Goal: Task Accomplishment & Management: Complete application form

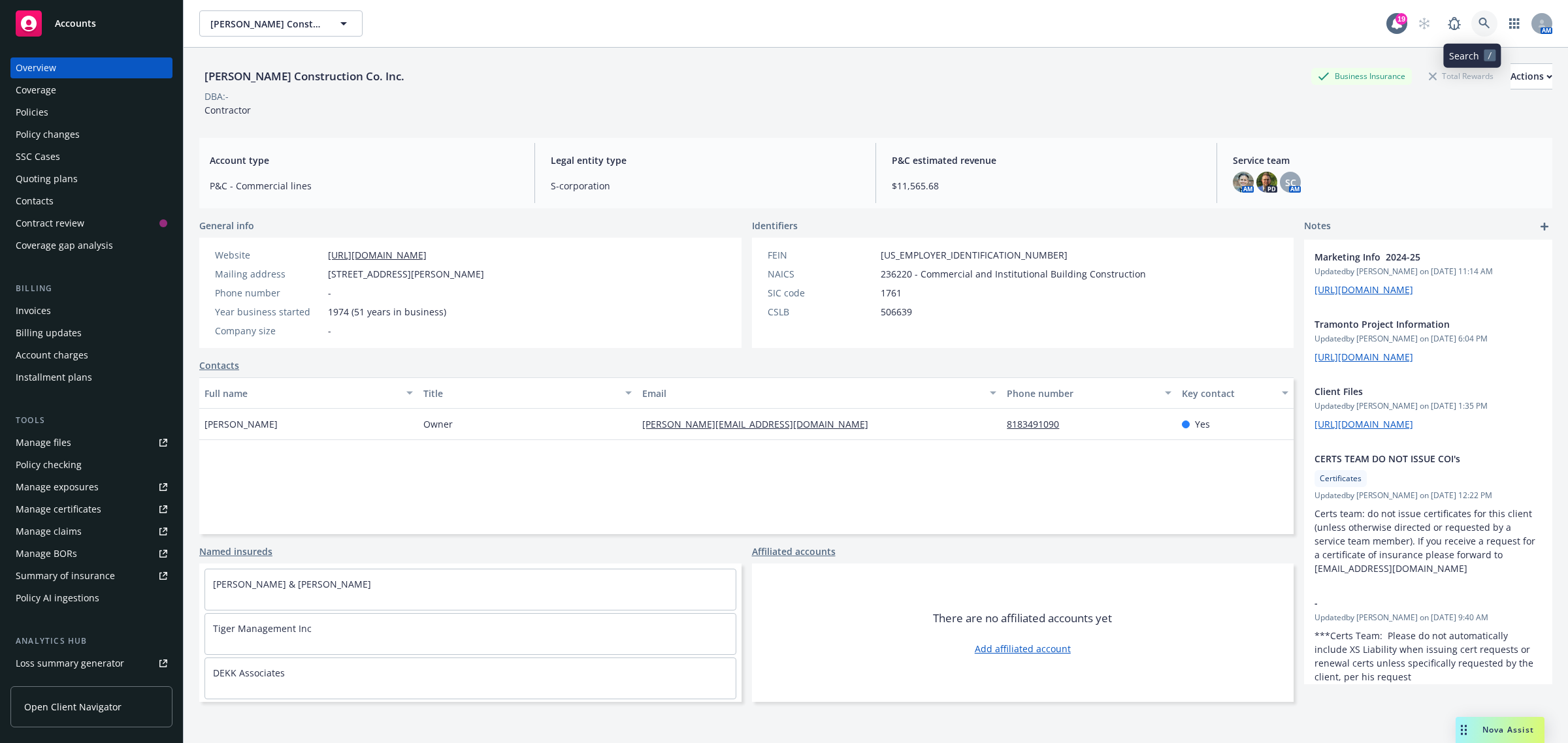
click at [1478, 24] on link at bounding box center [1484, 24] width 26 height 26
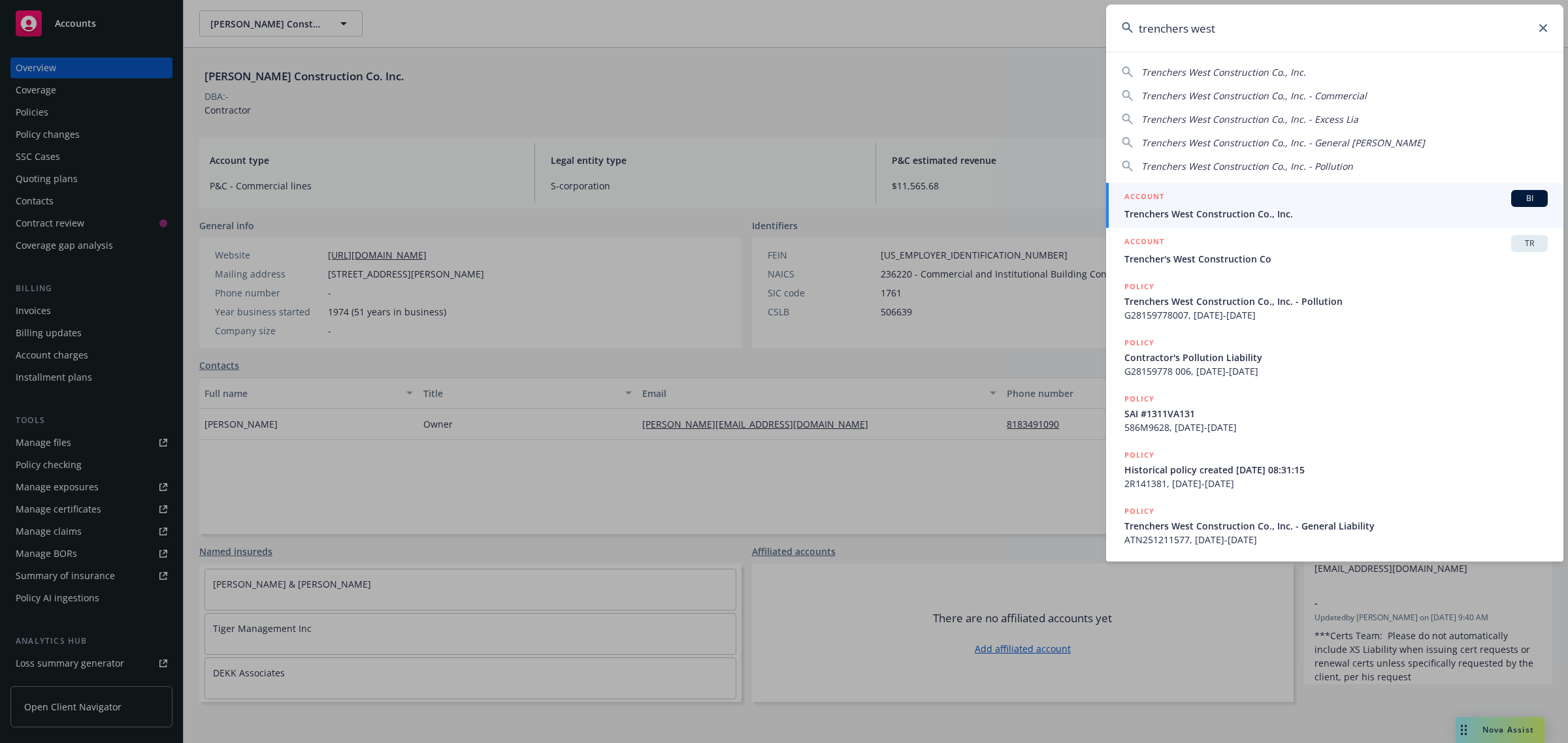
type input "trenchers west"
click at [1203, 216] on span "Trenchers West Construction Co., Inc." at bounding box center [1336, 214] width 423 height 14
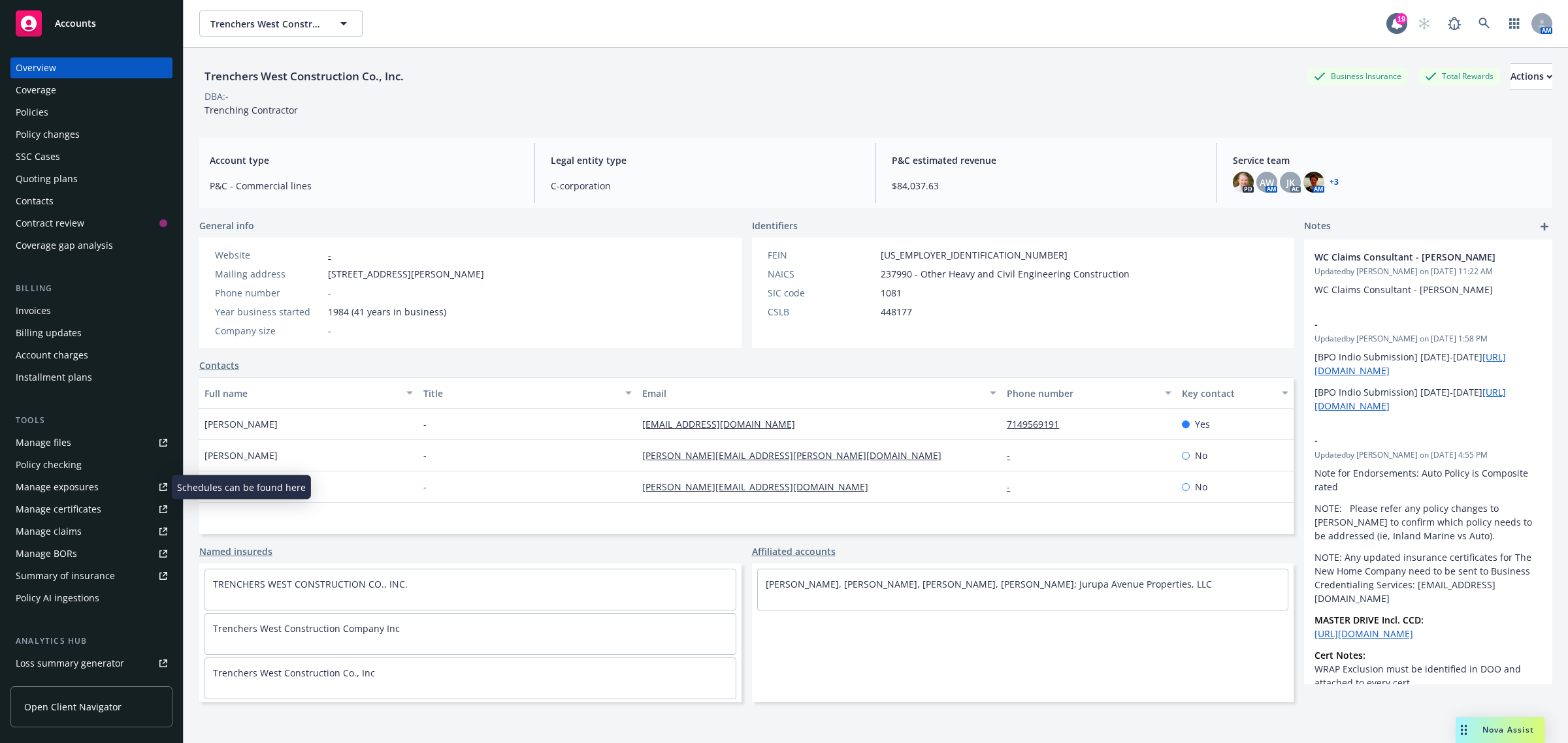
click at [66, 487] on div "Manage exposures" at bounding box center [57, 487] width 83 height 21
click at [51, 112] on div "Policies" at bounding box center [91, 112] width 152 height 21
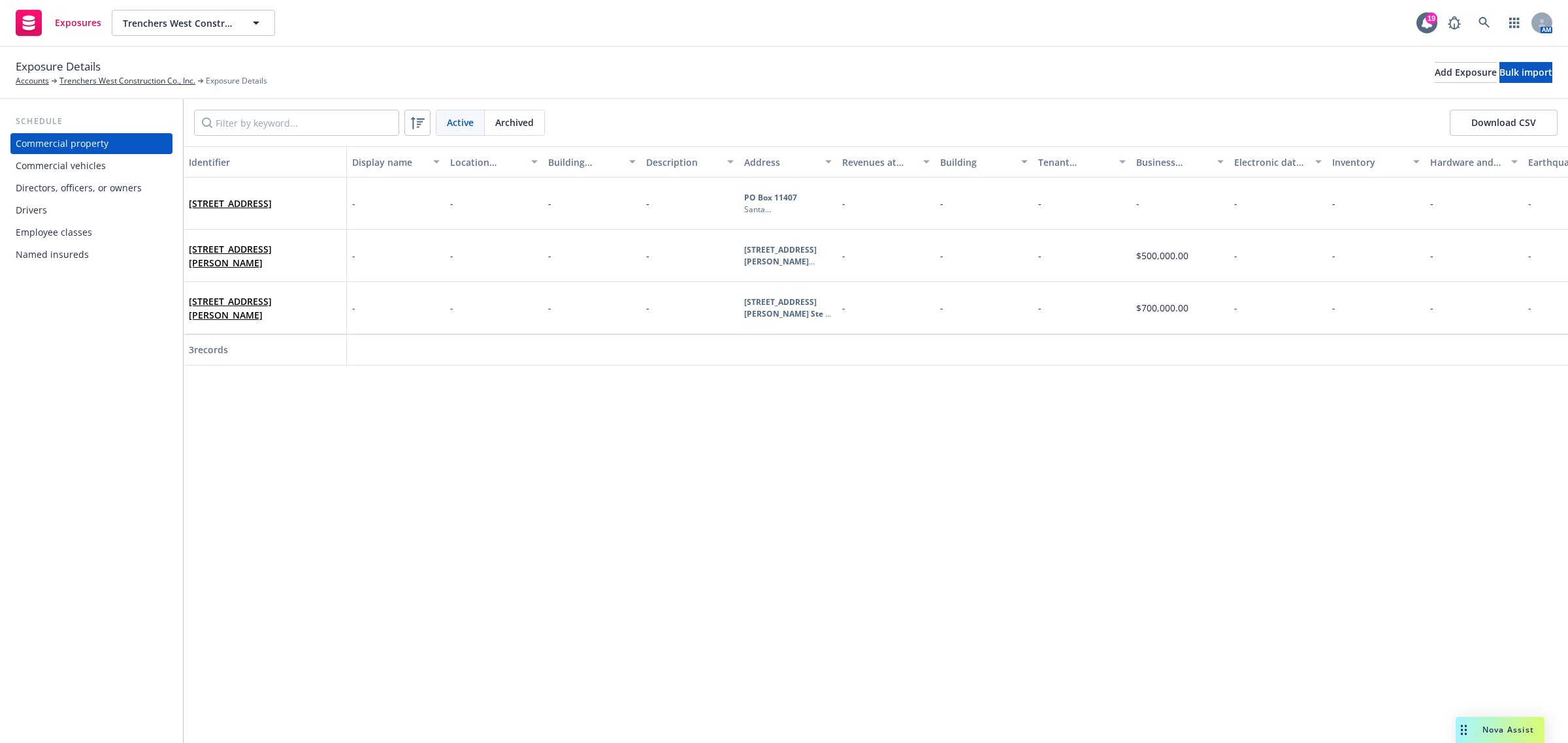
click at [77, 168] on div "Commercial vehicles" at bounding box center [61, 166] width 90 height 21
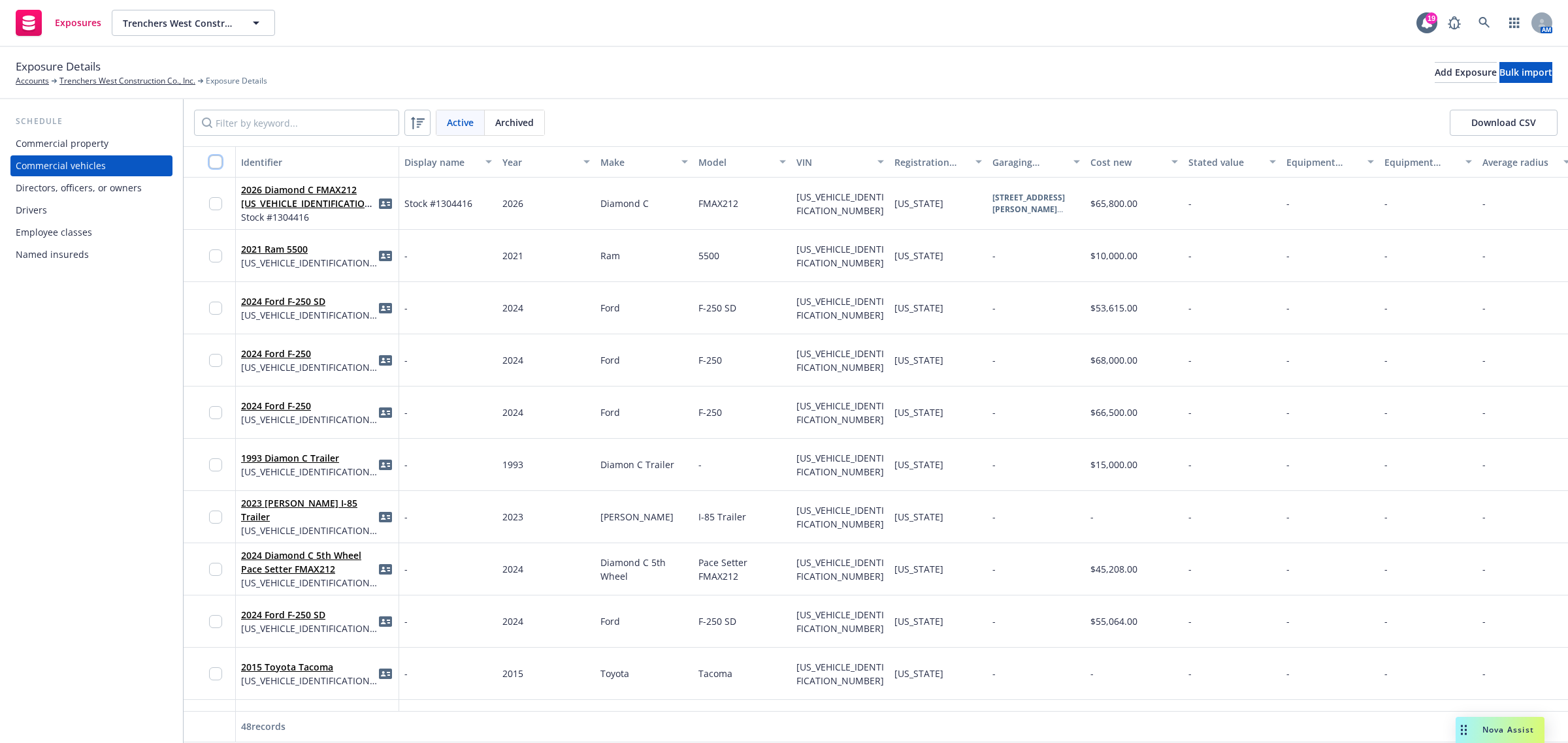
click at [214, 165] on input "checkbox" at bounding box center [216, 162] width 13 height 13
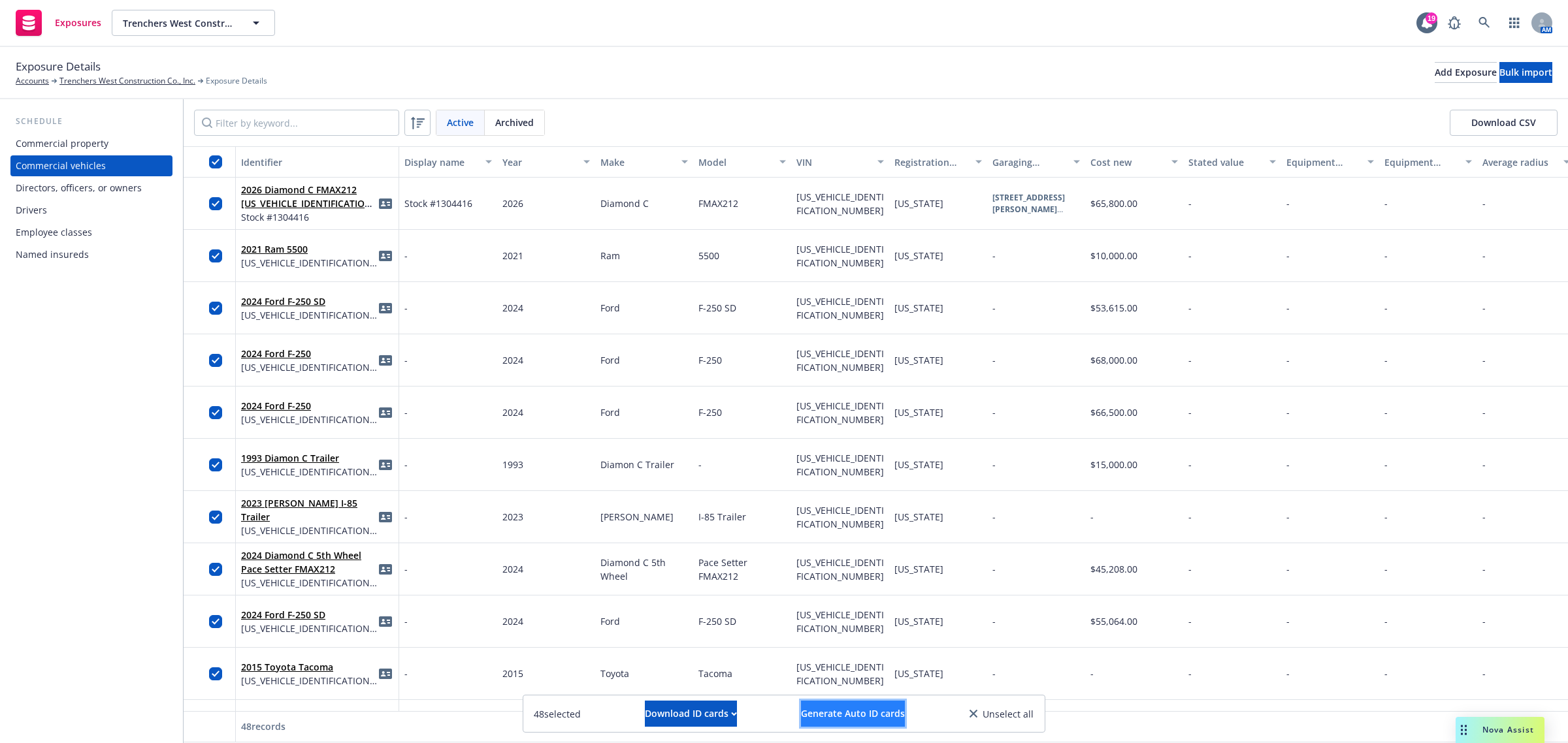
click at [855, 712] on span "Generate Auto ID cards" at bounding box center [853, 713] width 104 height 12
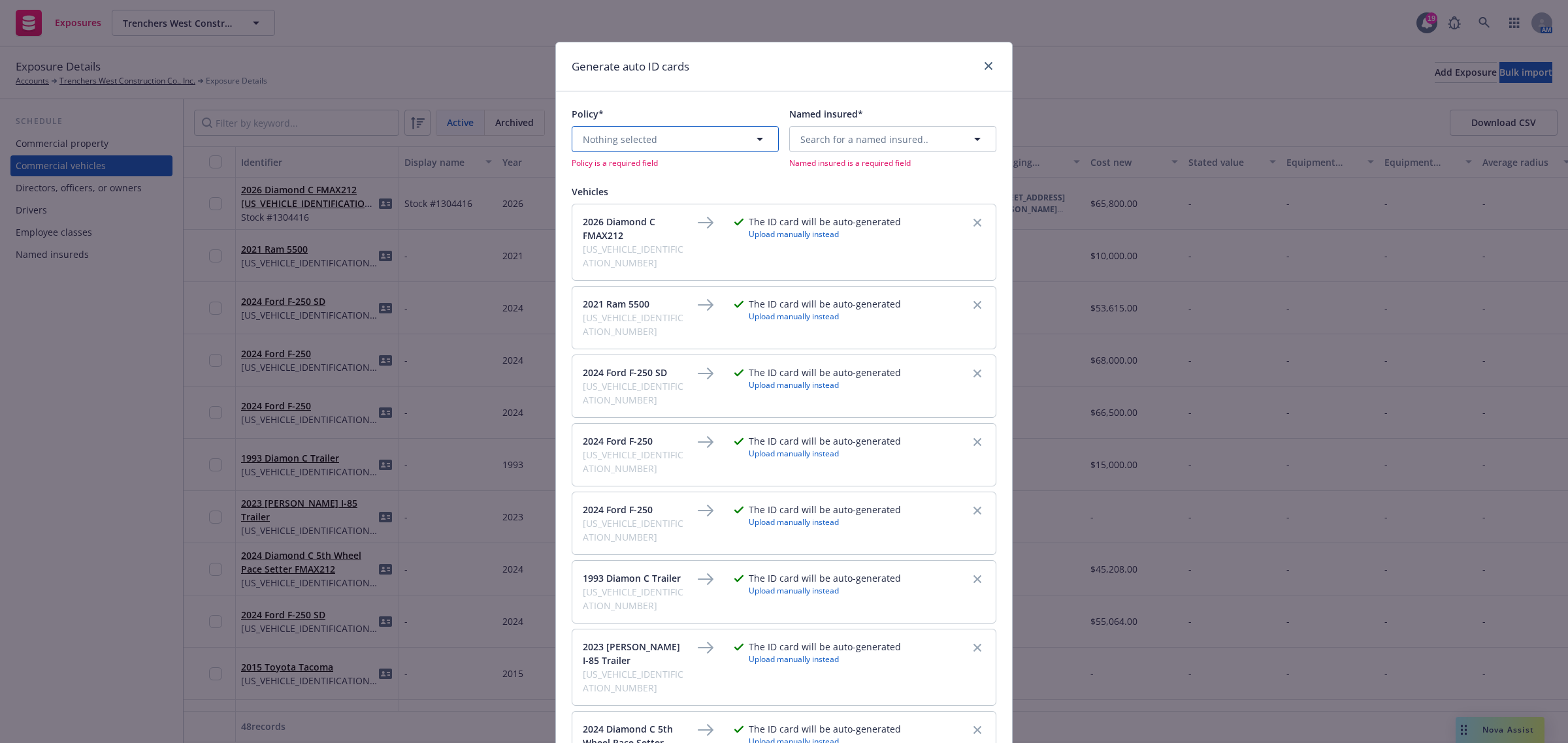
click at [733, 144] on button "Nothing selected" at bounding box center [675, 139] width 207 height 26
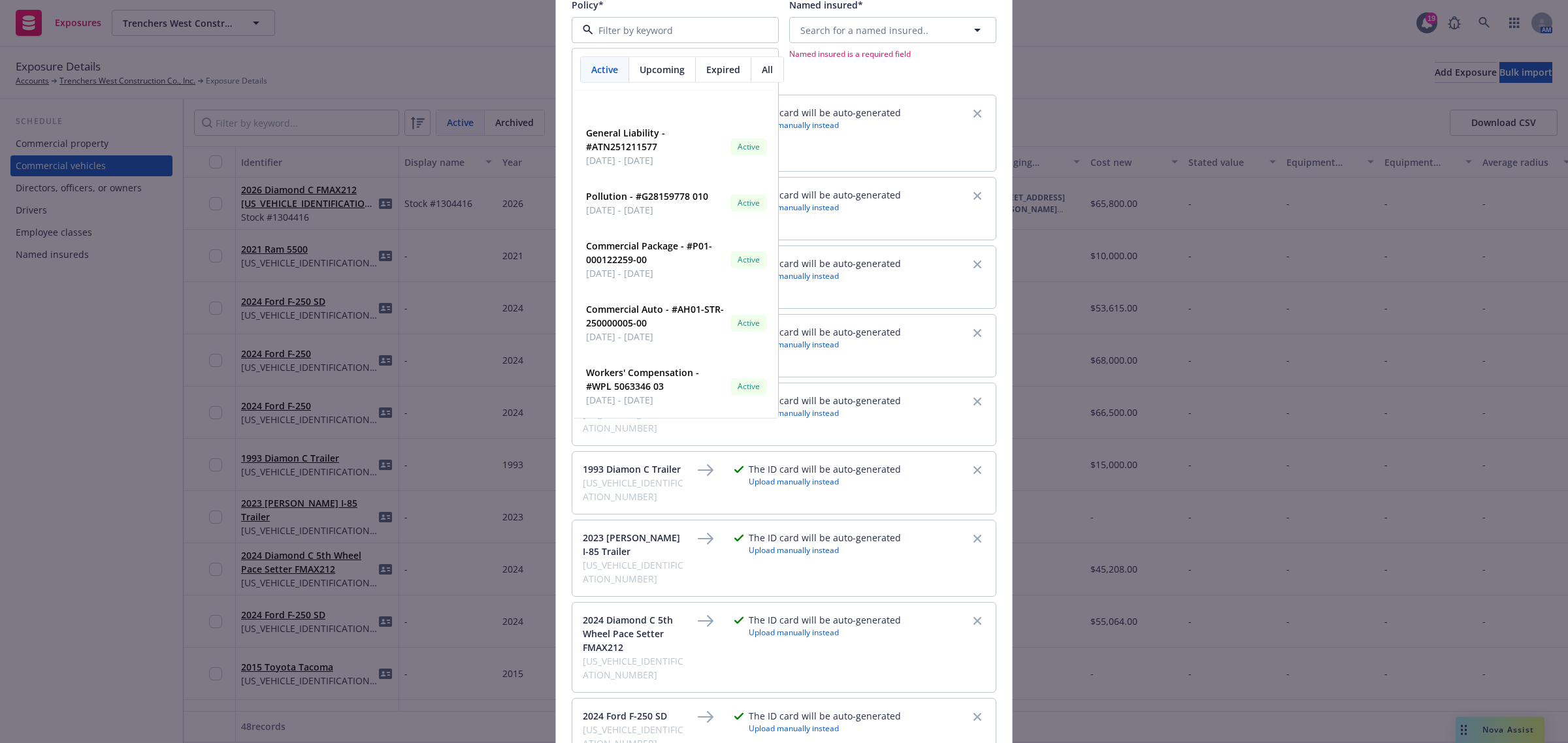
scroll to position [81, 0]
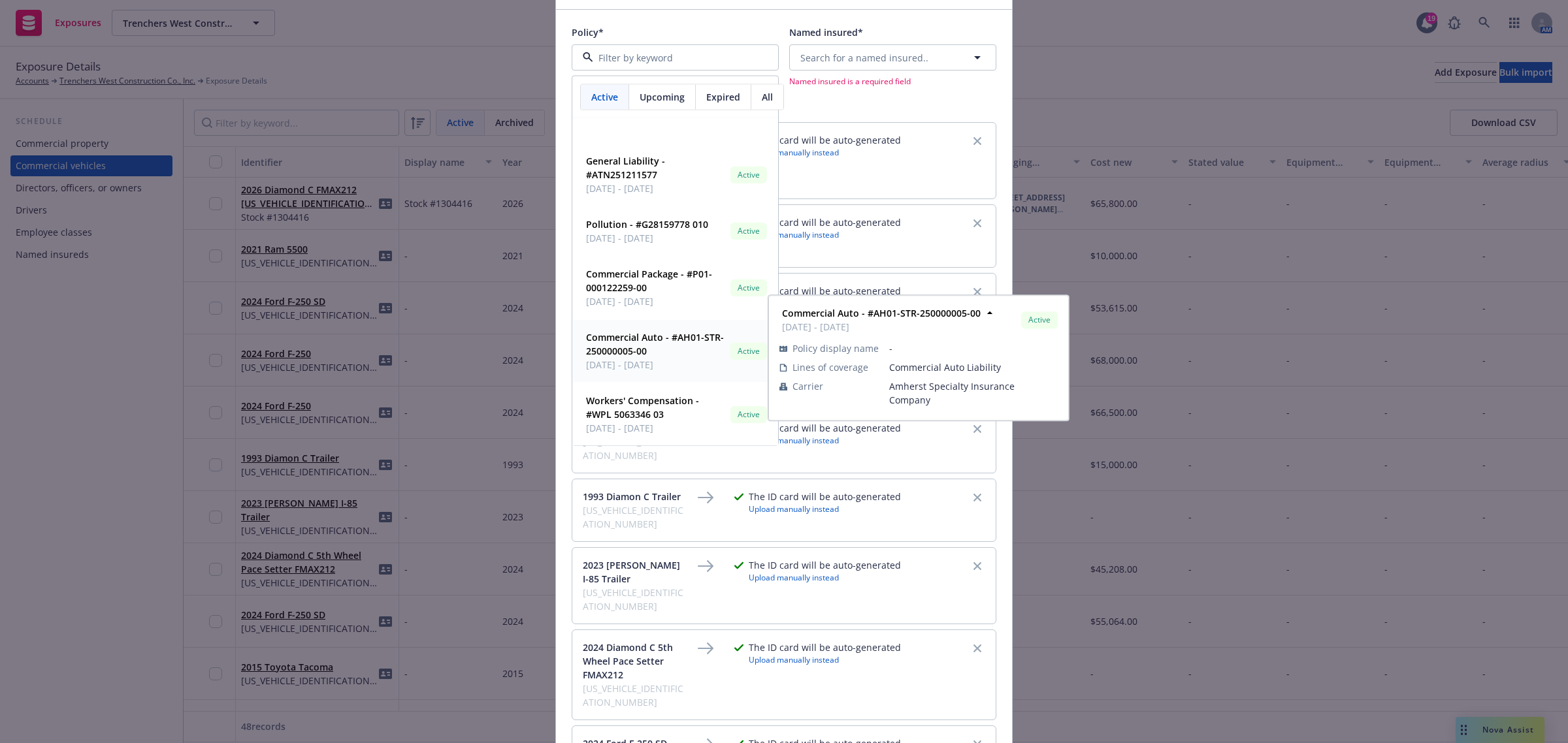
click at [641, 357] on span "Commercial Auto - #AH01-STR-250000005-00" at bounding box center [655, 344] width 139 height 27
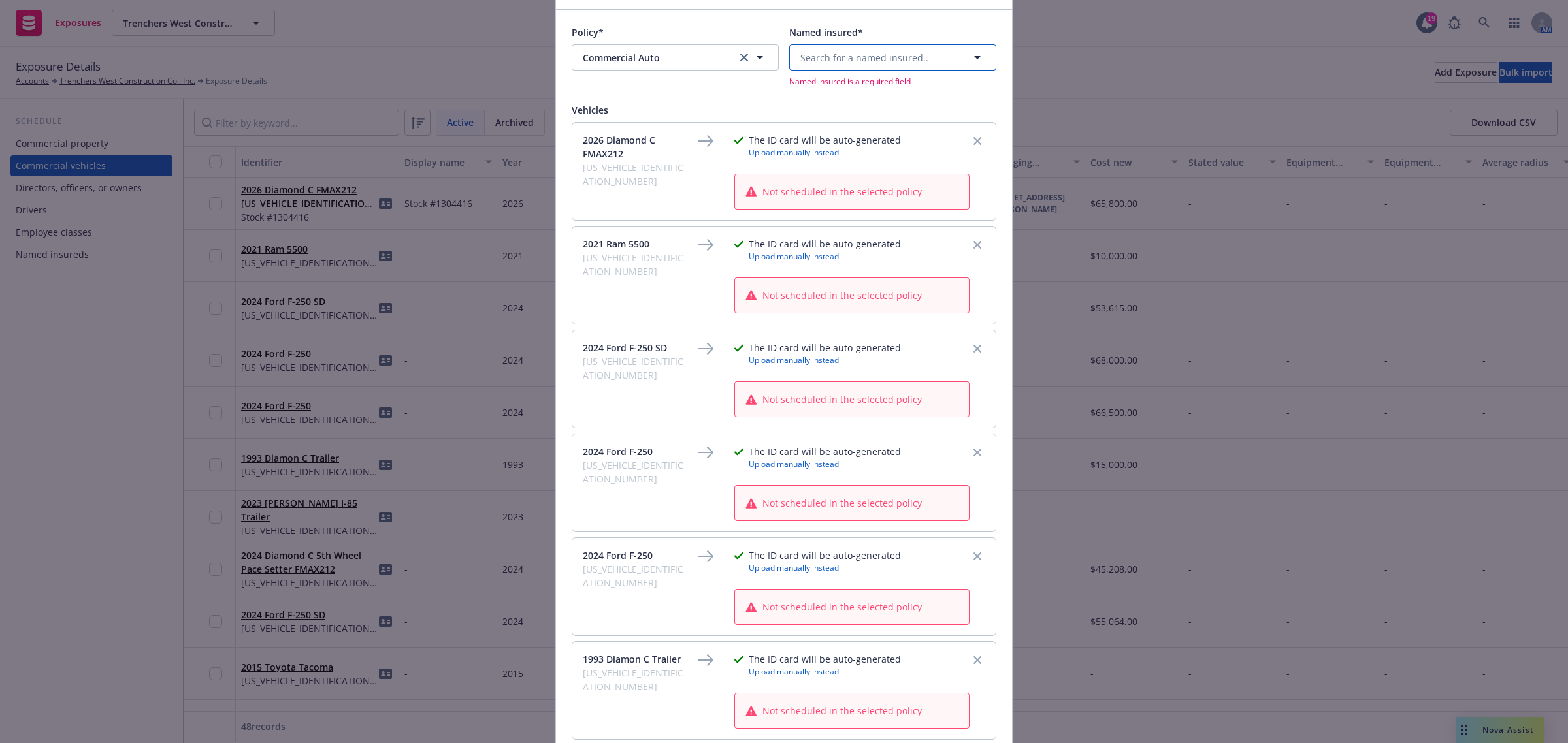
click at [848, 59] on span "Search for a named insured.." at bounding box center [864, 57] width 128 height 14
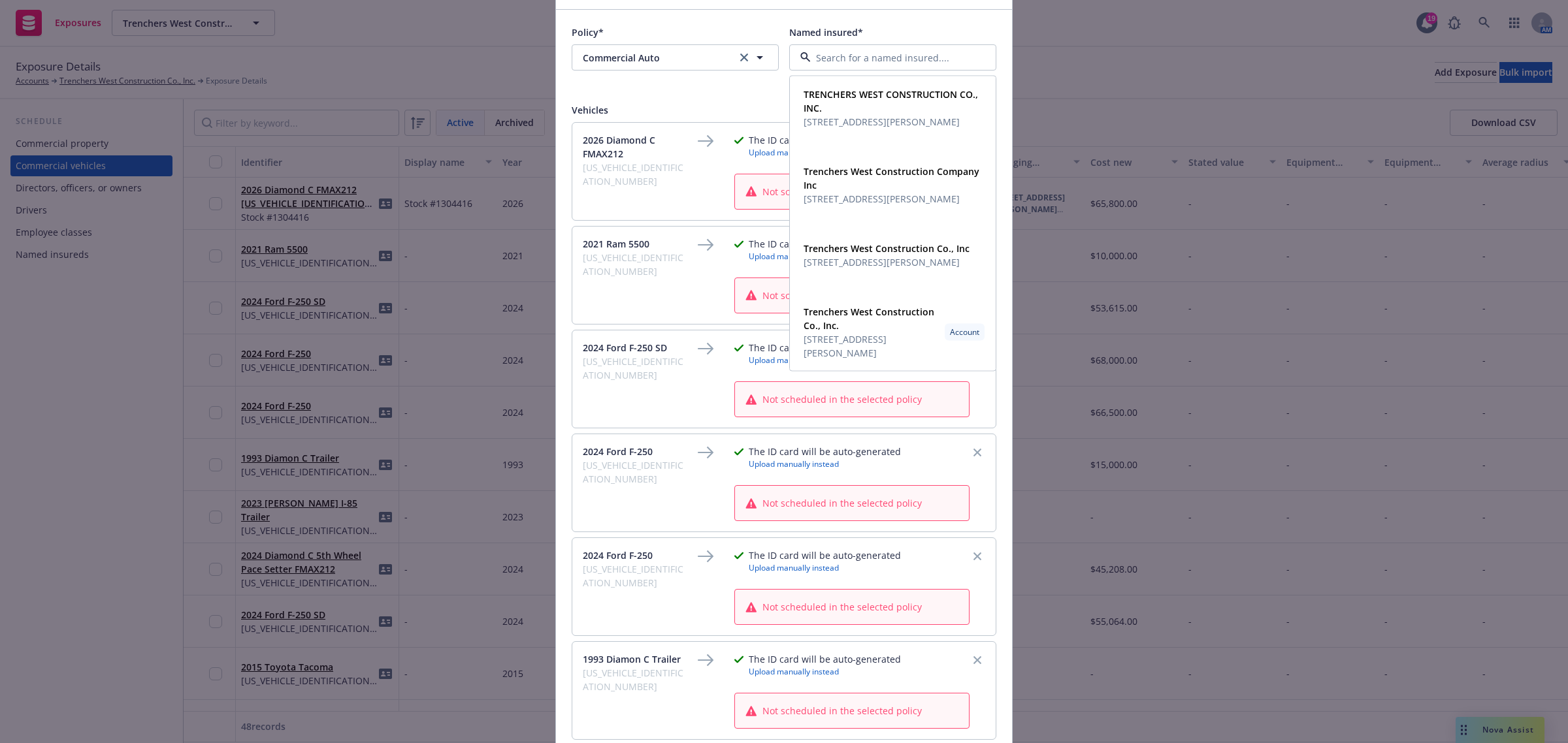
click at [751, 86] on div "Policy* Commercial Auto Commercial Auto" at bounding box center [675, 56] width 207 height 61
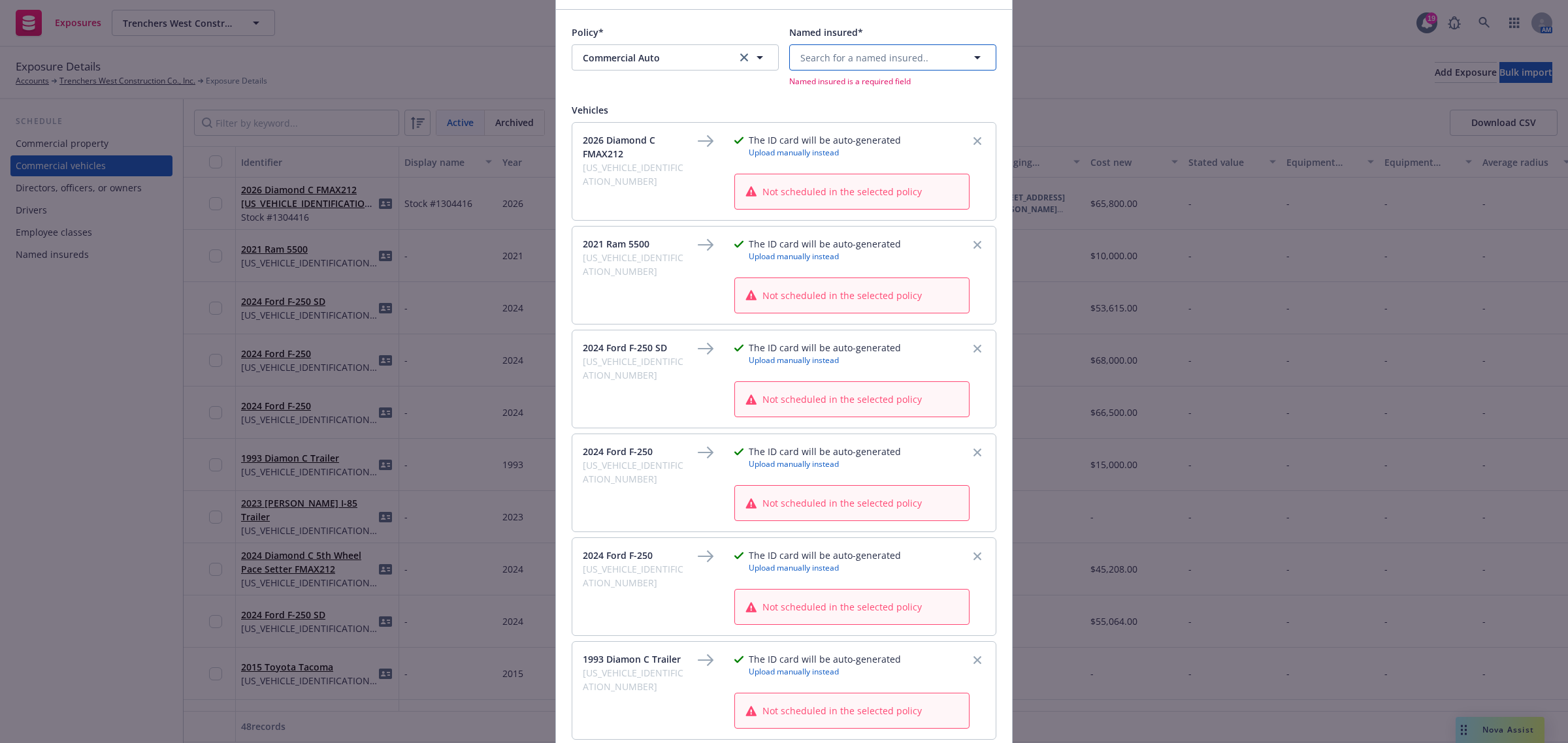
click at [809, 59] on span "Search for a named insured.." at bounding box center [864, 57] width 128 height 14
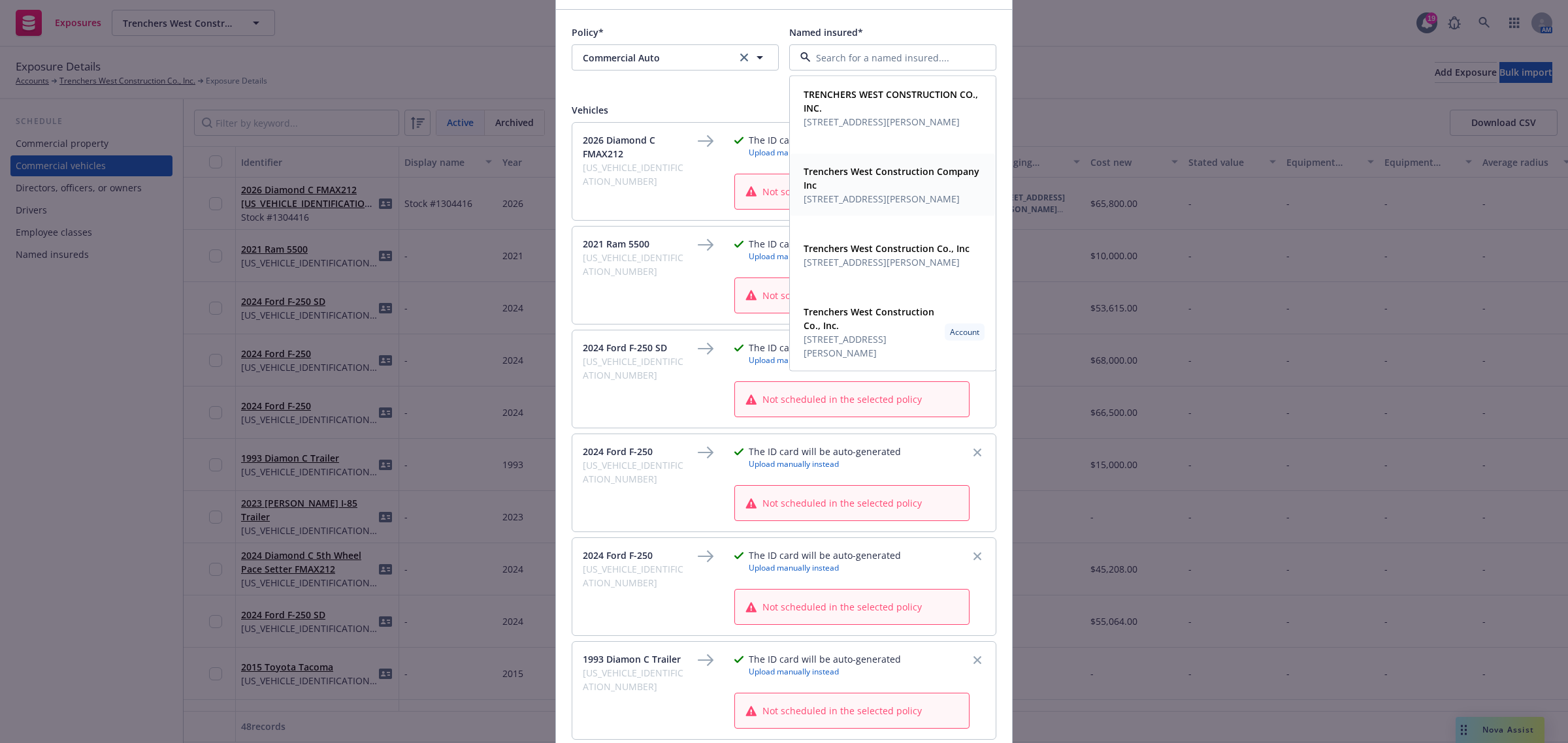
click at [817, 203] on span "[STREET_ADDRESS][PERSON_NAME]" at bounding box center [891, 199] width 176 height 14
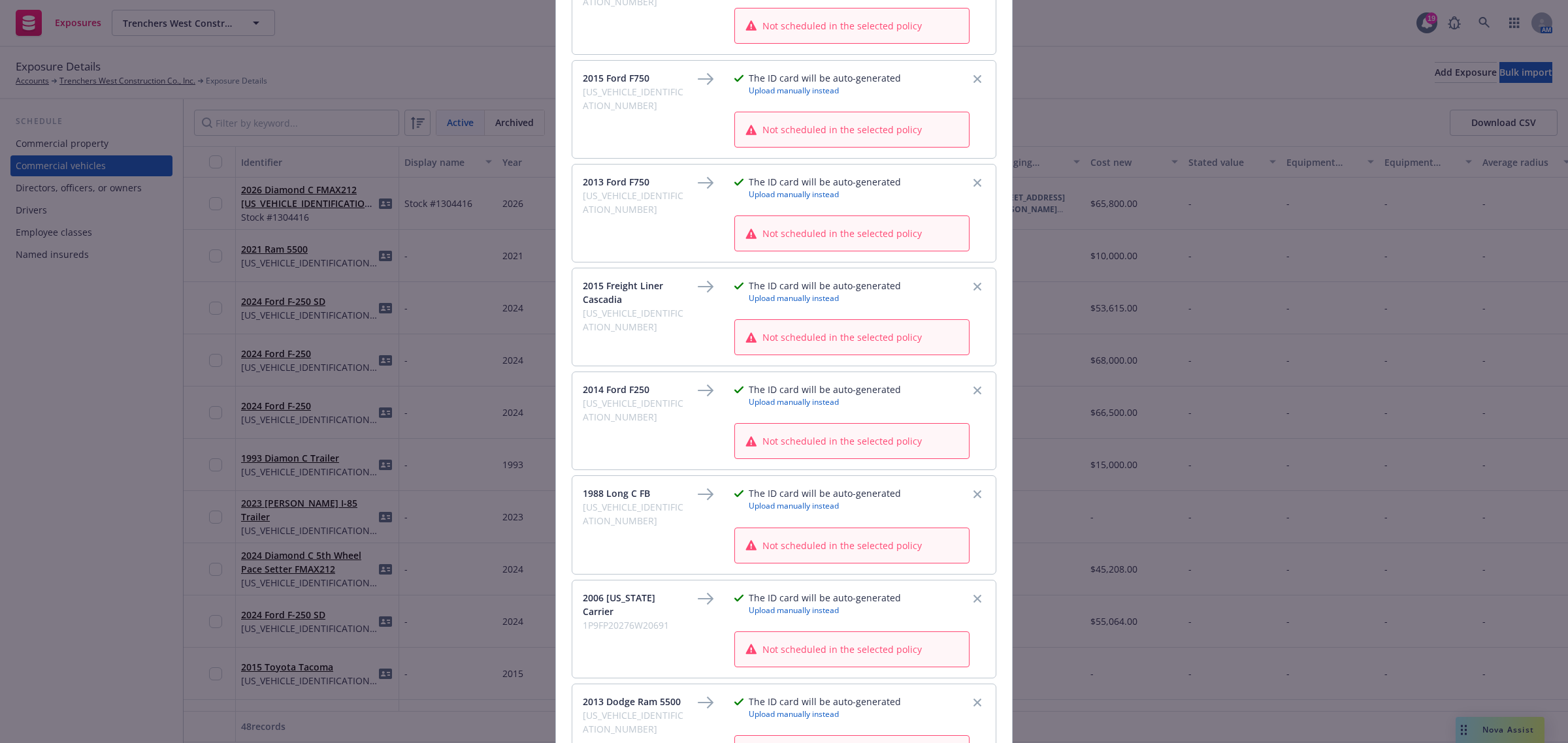
scroll to position [4601, 0]
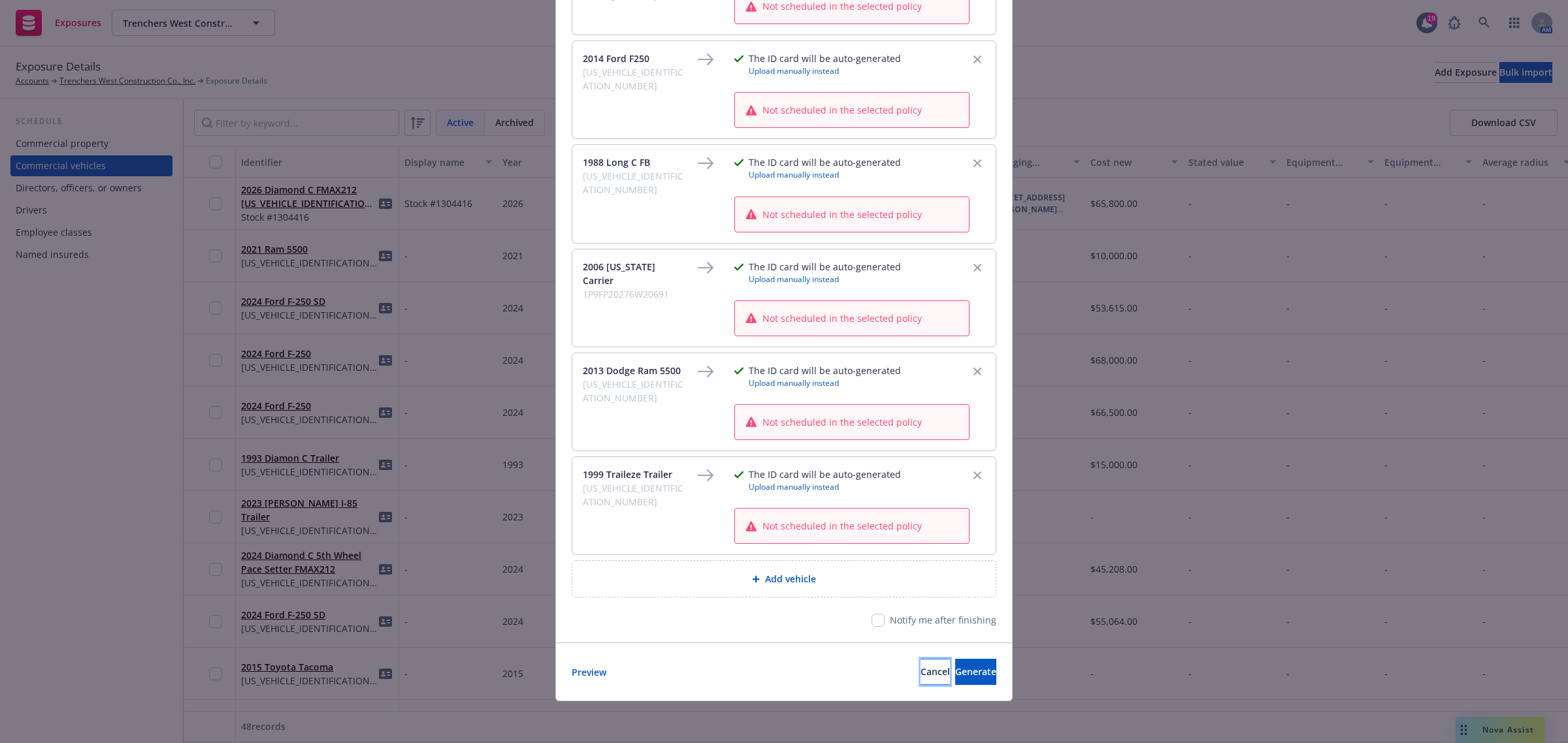
click at [921, 677] on button "Cancel" at bounding box center [935, 672] width 29 height 26
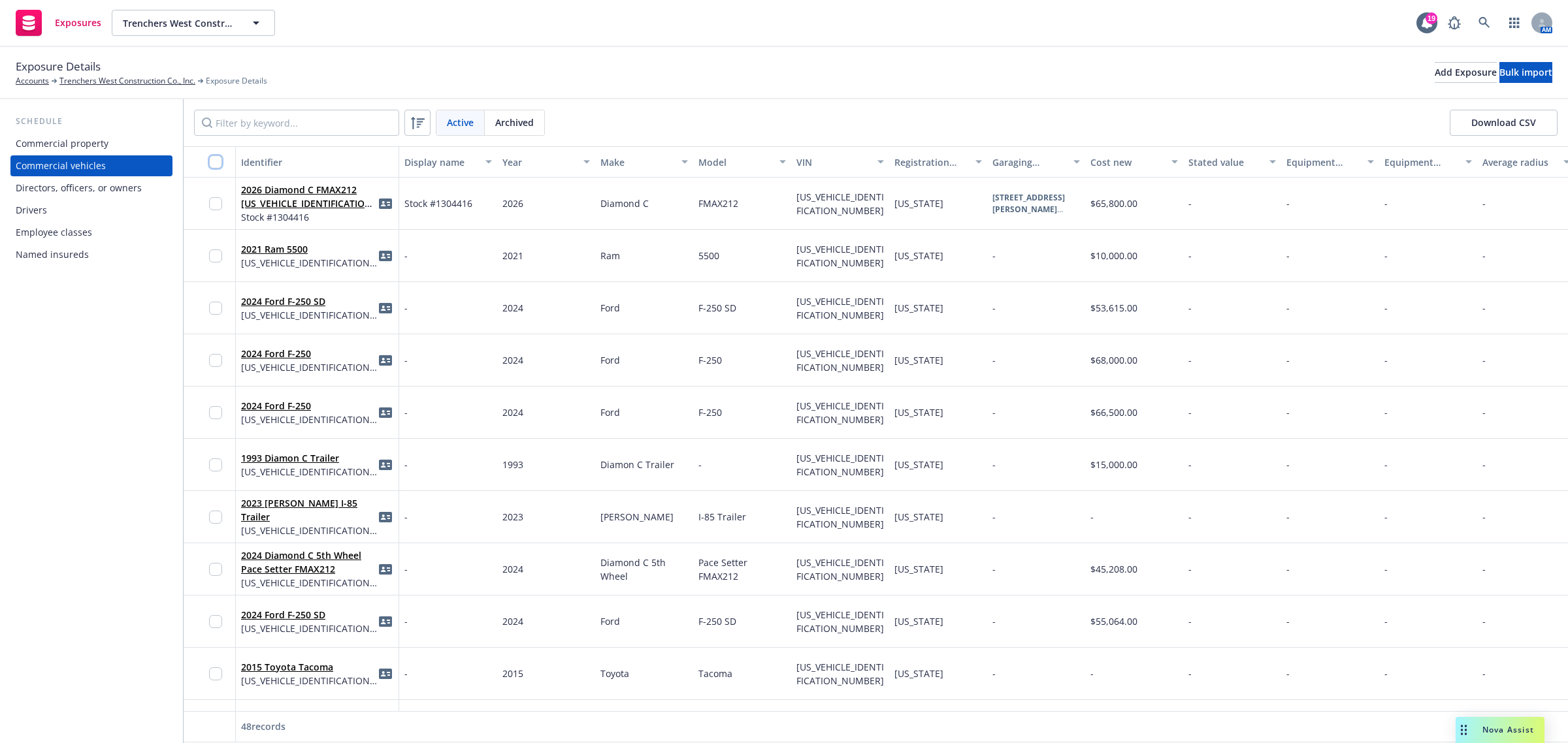
click at [211, 161] on input "checkbox" at bounding box center [216, 162] width 13 height 13
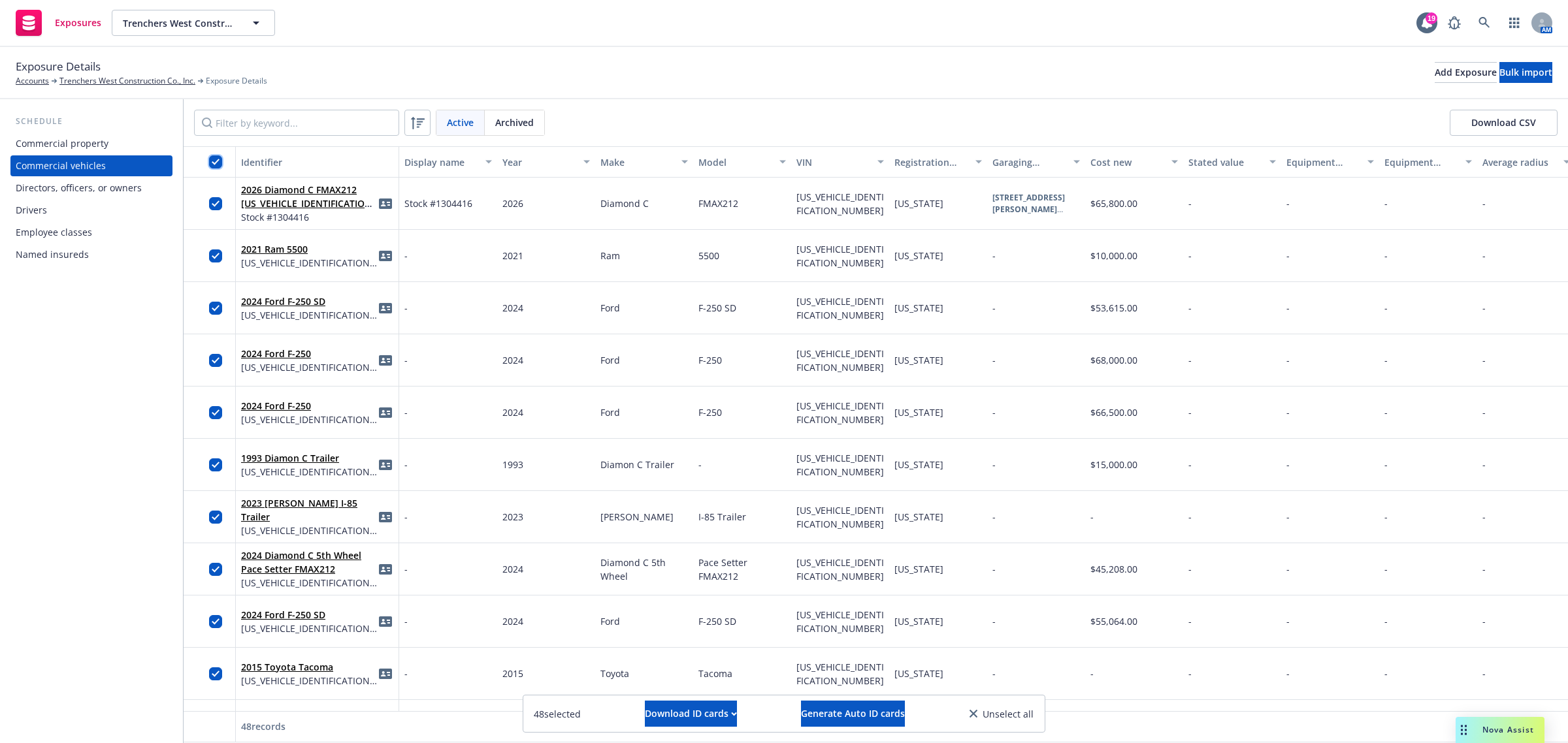
click at [211, 161] on input "checkbox" at bounding box center [216, 162] width 13 height 13
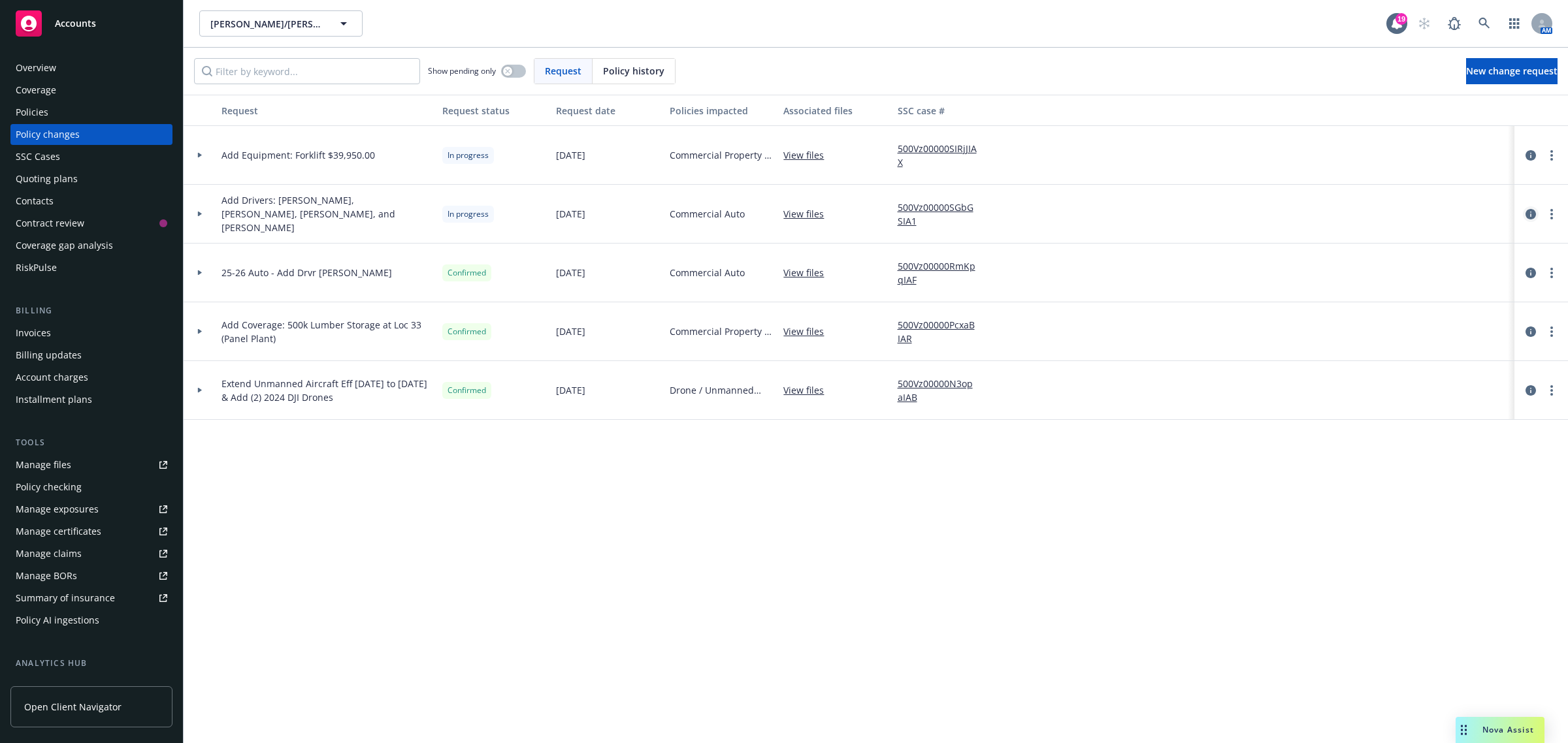
click at [1531, 212] on icon "circleInformation" at bounding box center [1531, 214] width 11 height 11
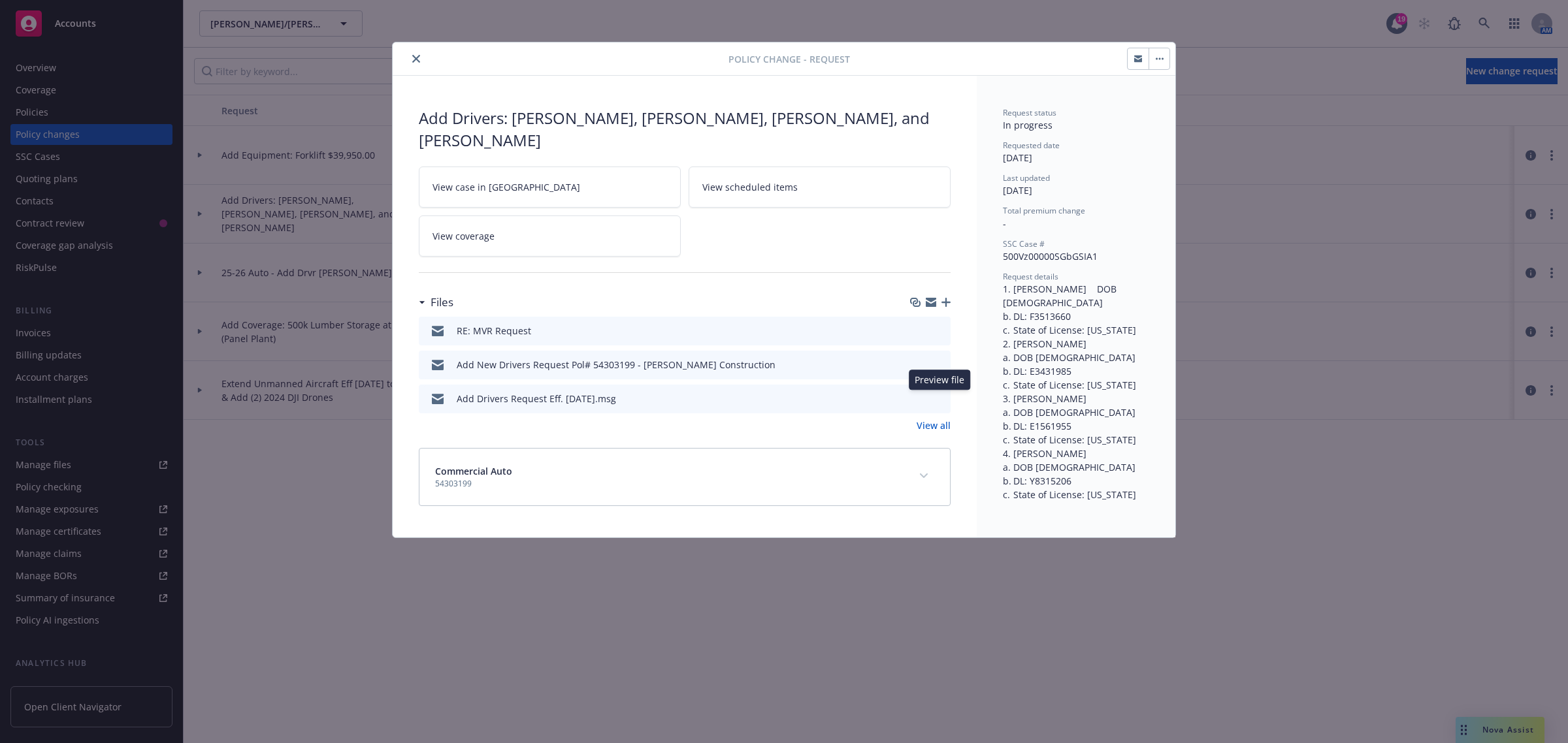
click at [939, 402] on icon "preview file" at bounding box center [938, 397] width 11 height 9
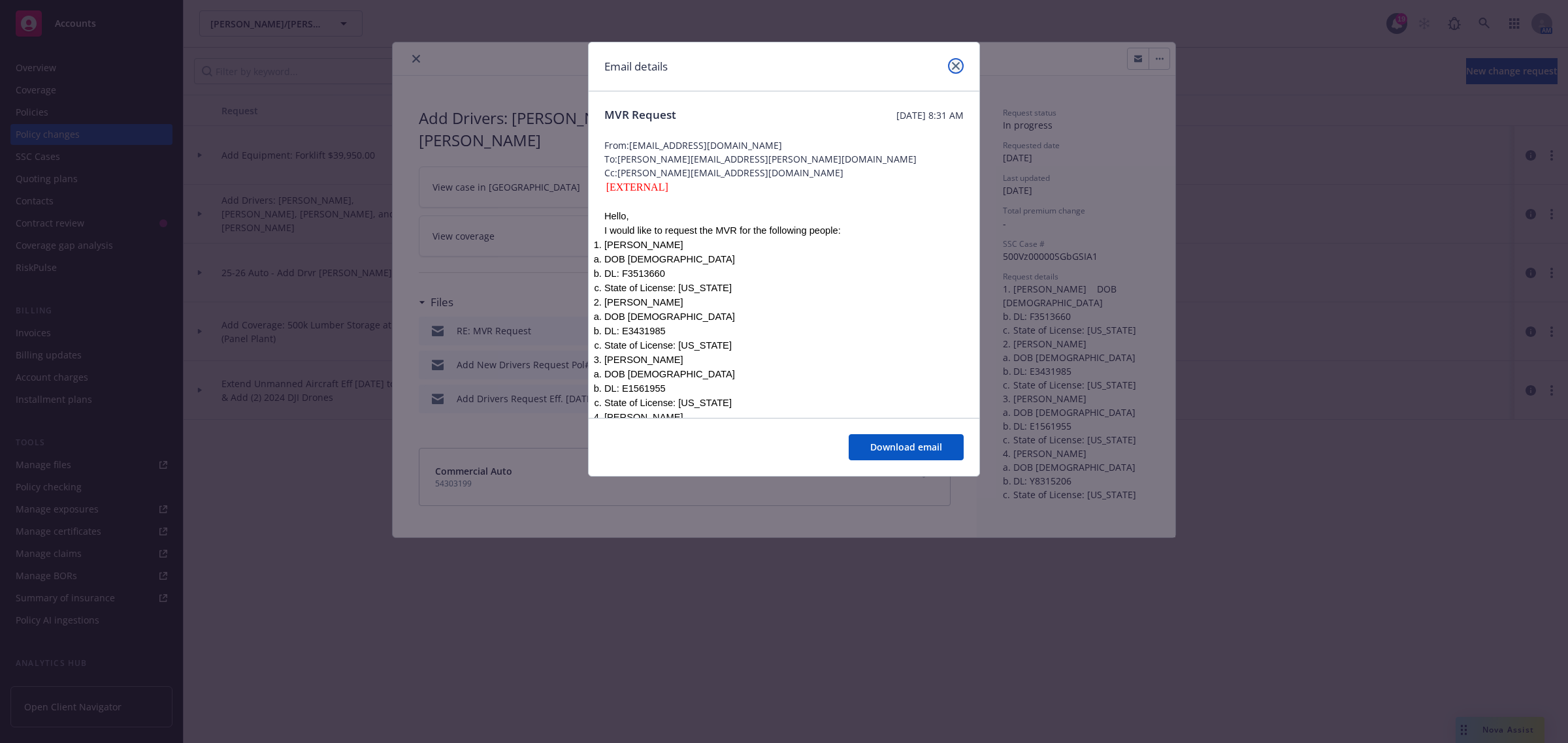
click at [956, 66] on icon "close" at bounding box center [956, 66] width 8 height 8
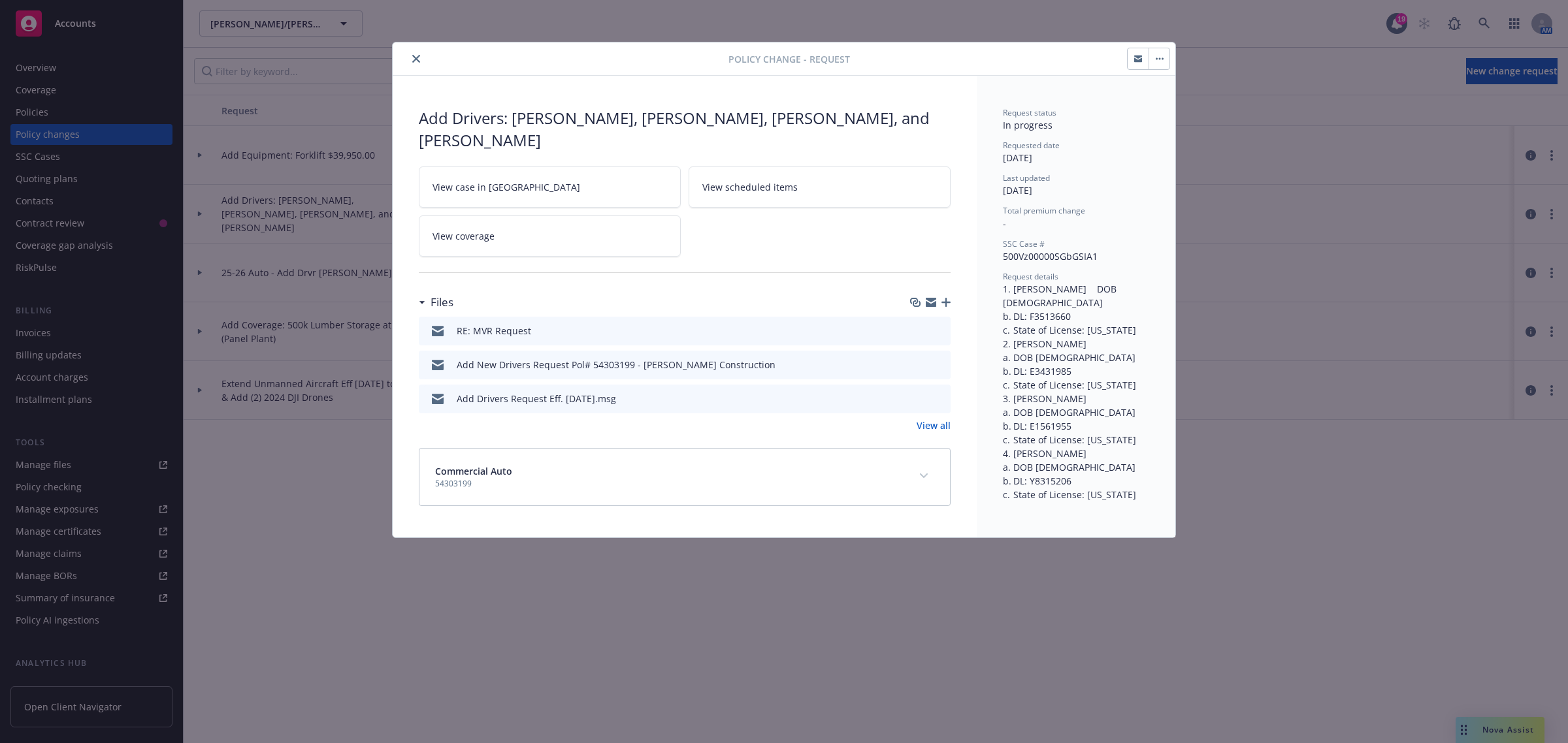
click at [943, 333] on icon "preview file" at bounding box center [938, 329] width 11 height 9
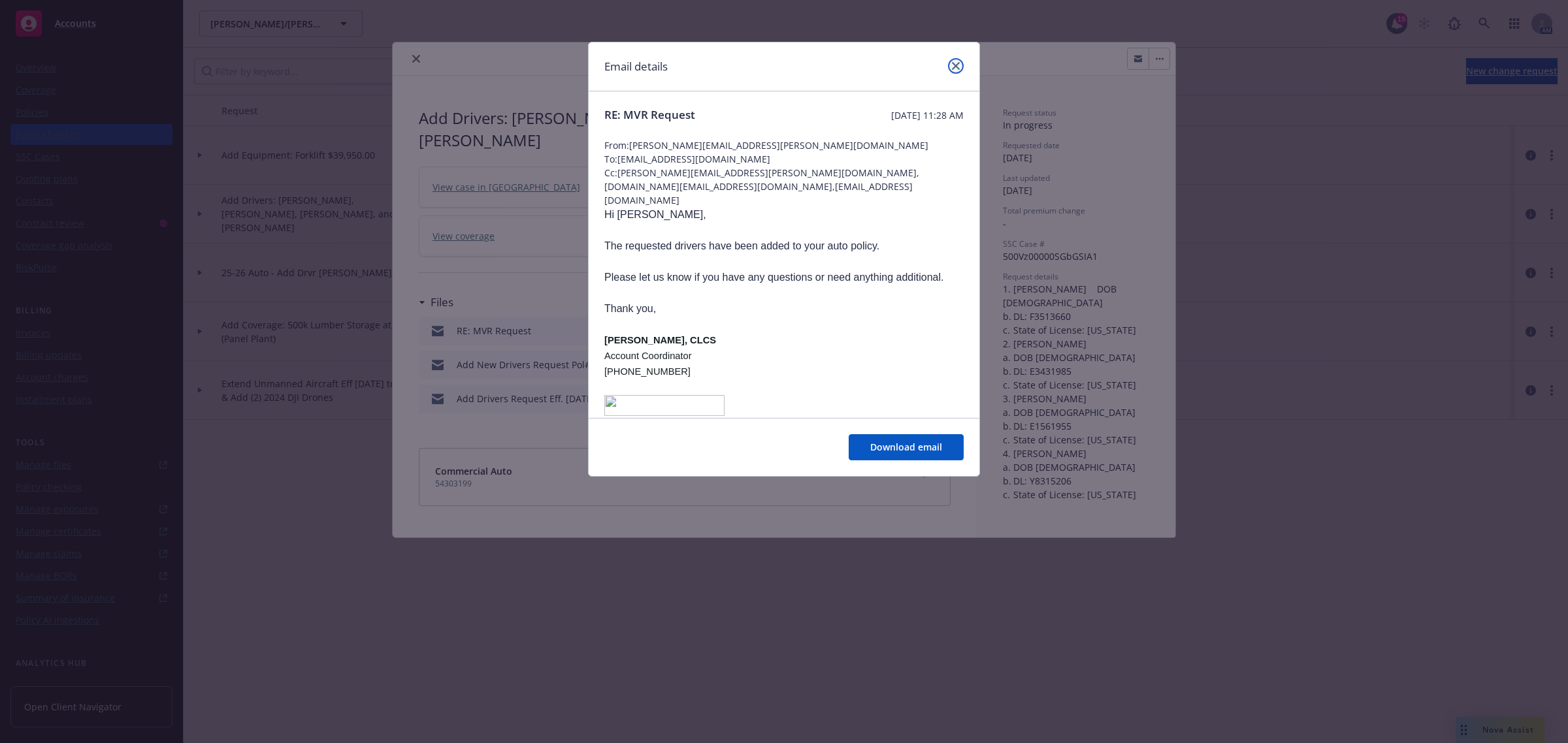
click at [956, 72] on link "close" at bounding box center [956, 66] width 16 height 16
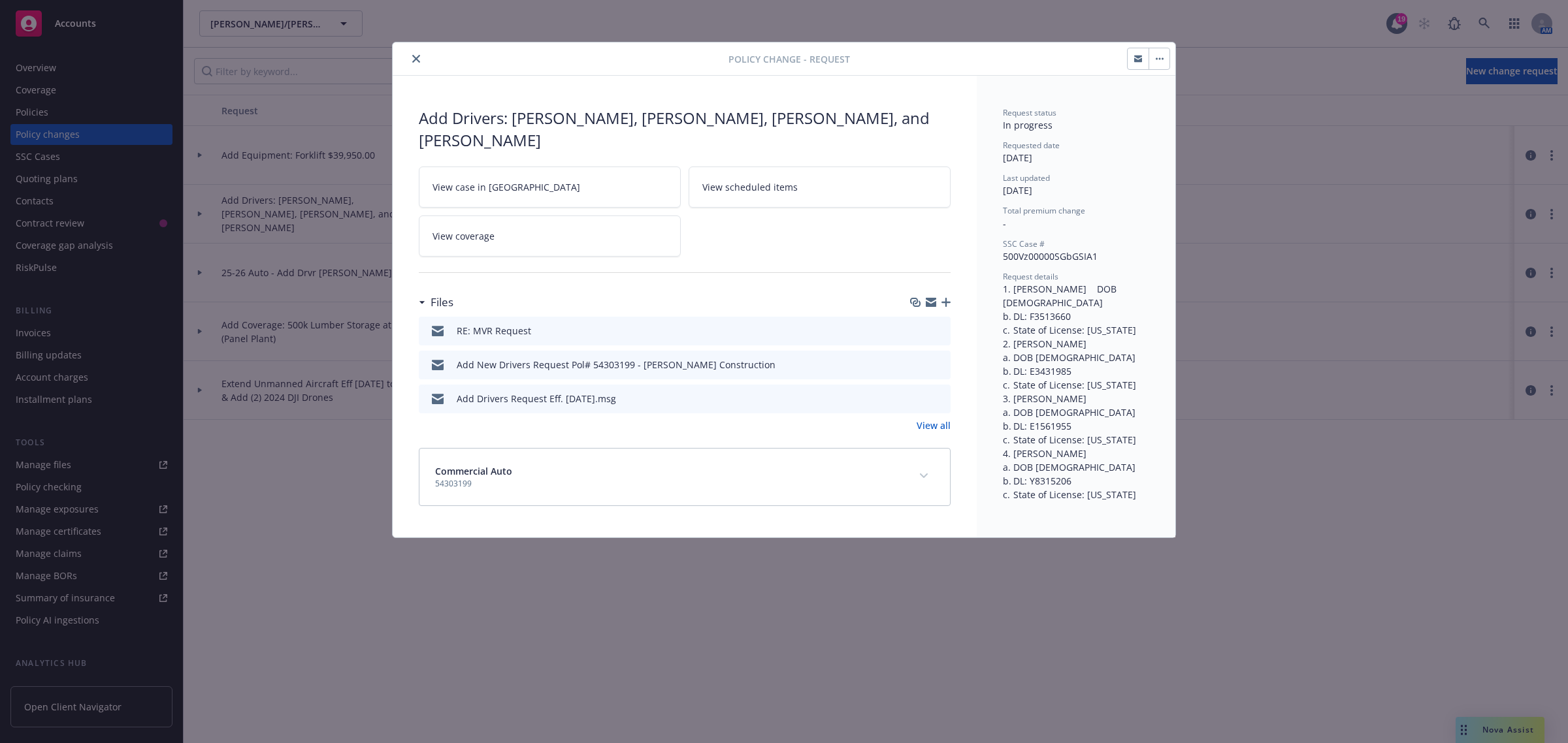
click at [936, 366] on icon "preview file" at bounding box center [938, 364] width 11 height 9
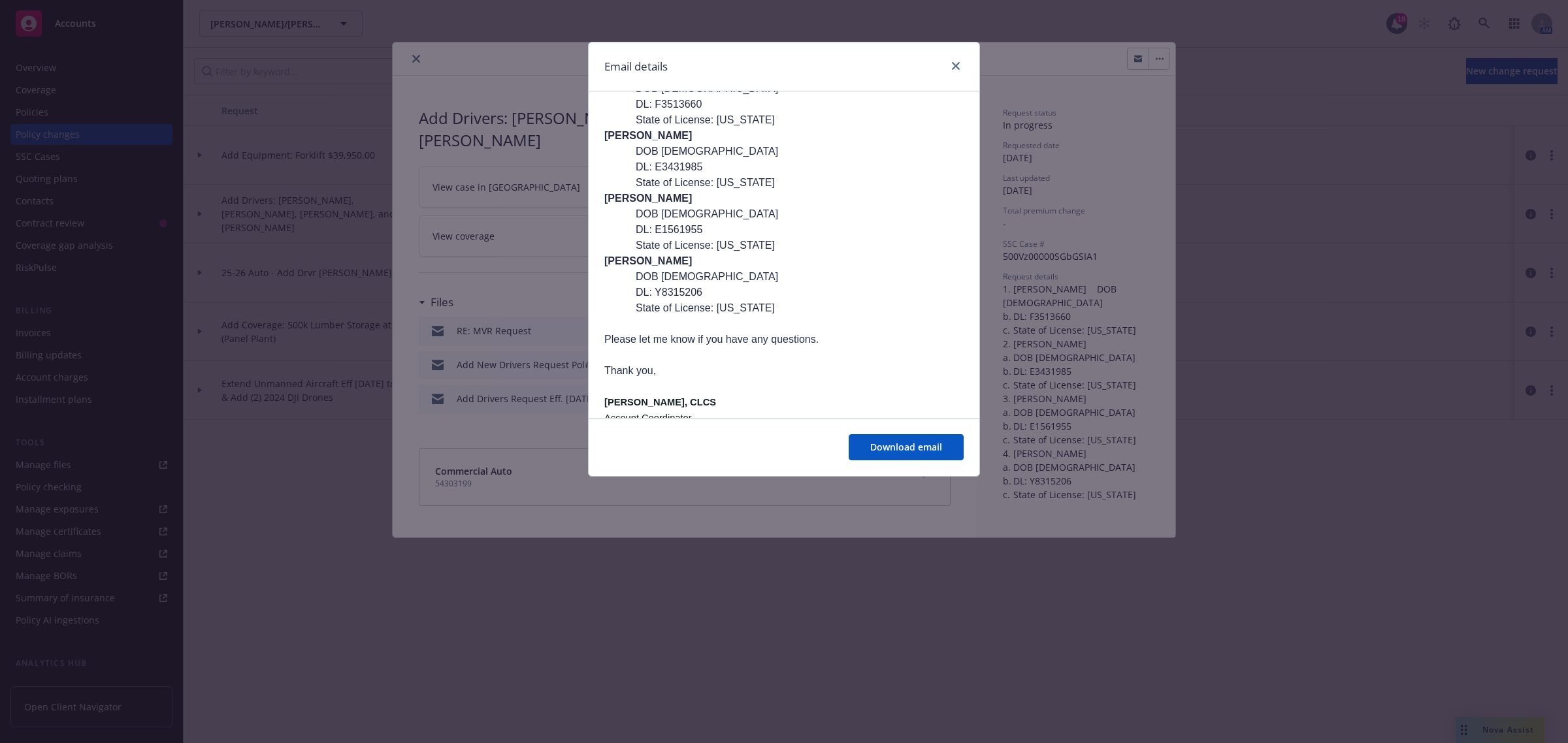
scroll to position [326, 0]
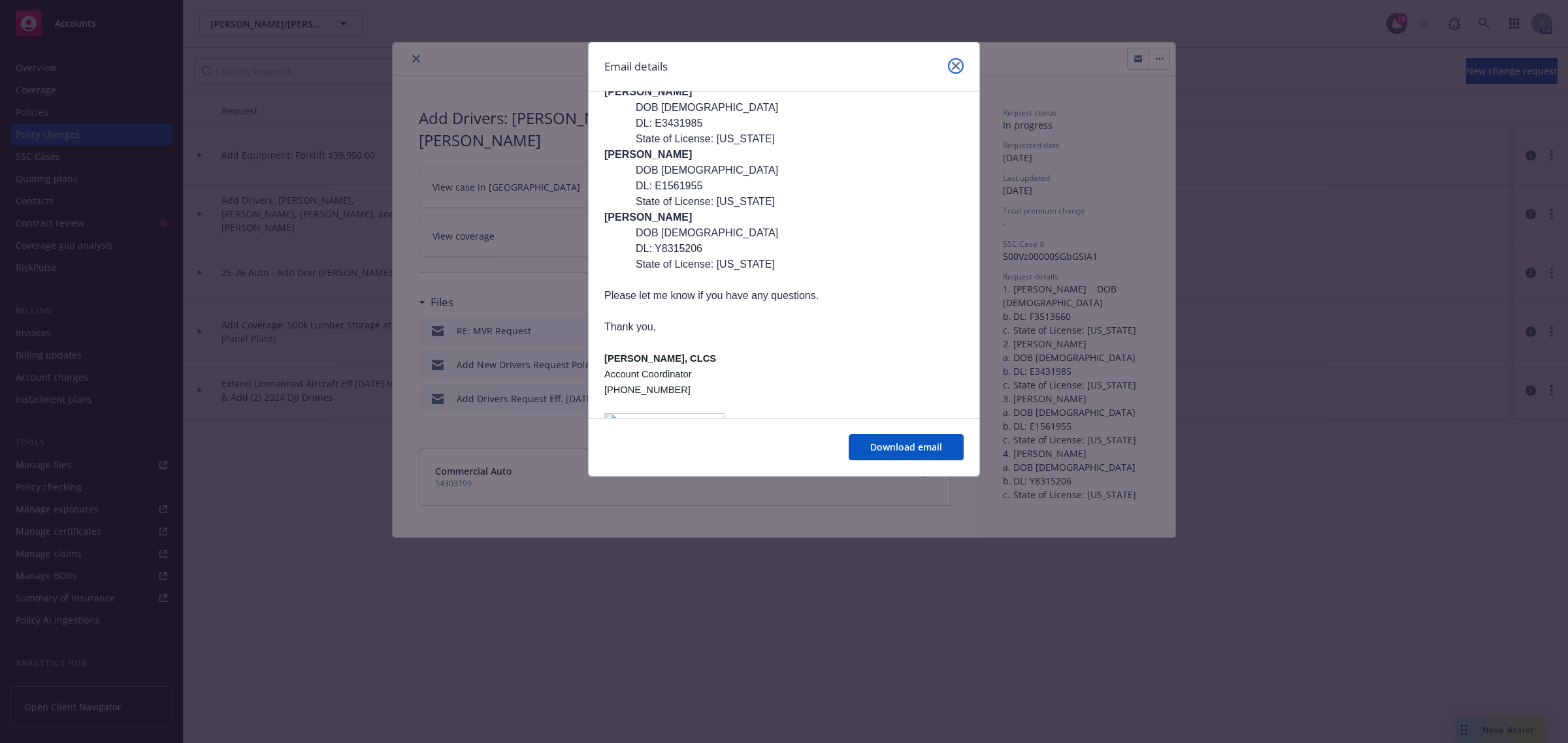
click at [959, 69] on icon "close" at bounding box center [956, 66] width 8 height 8
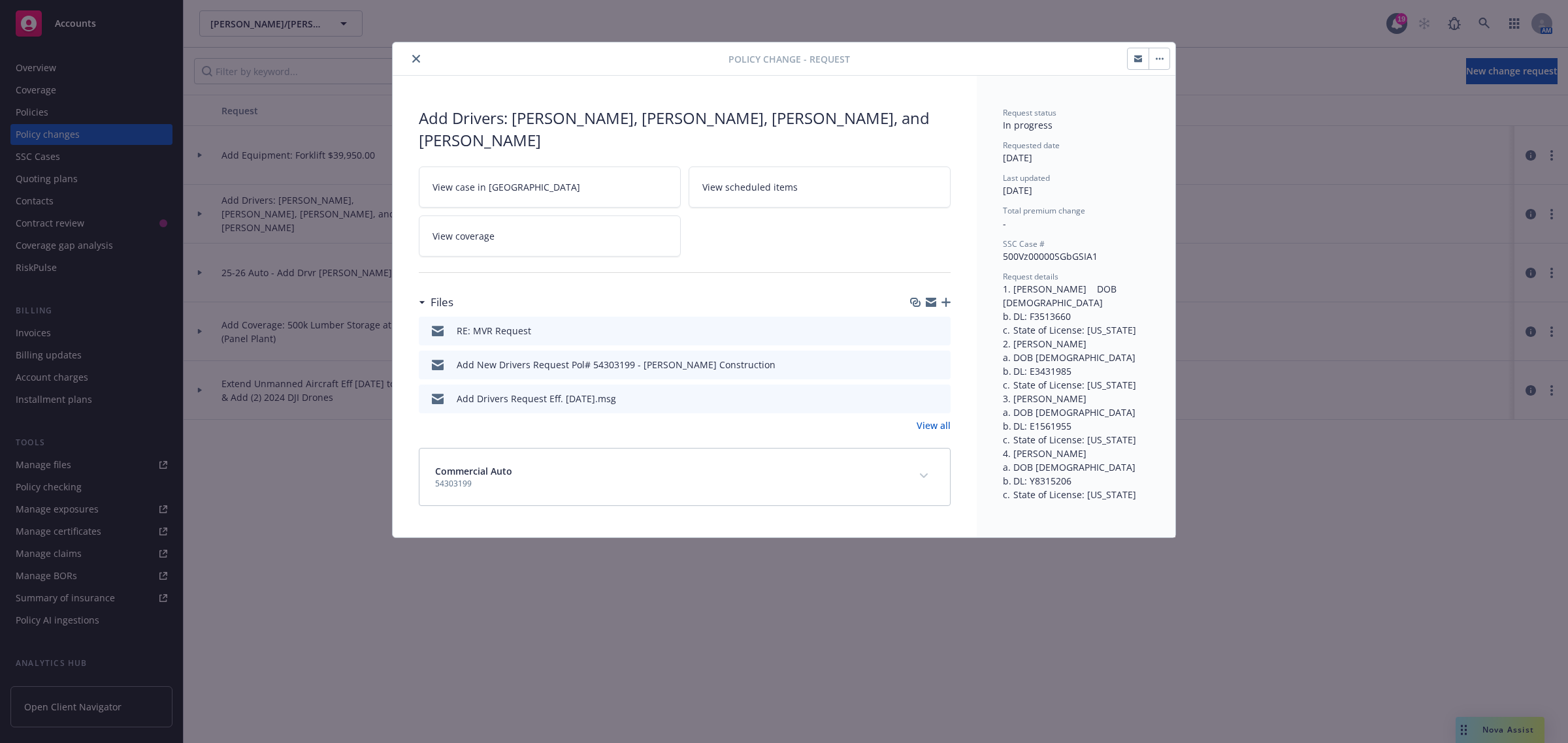
click at [412, 60] on icon "close" at bounding box center [416, 59] width 8 height 8
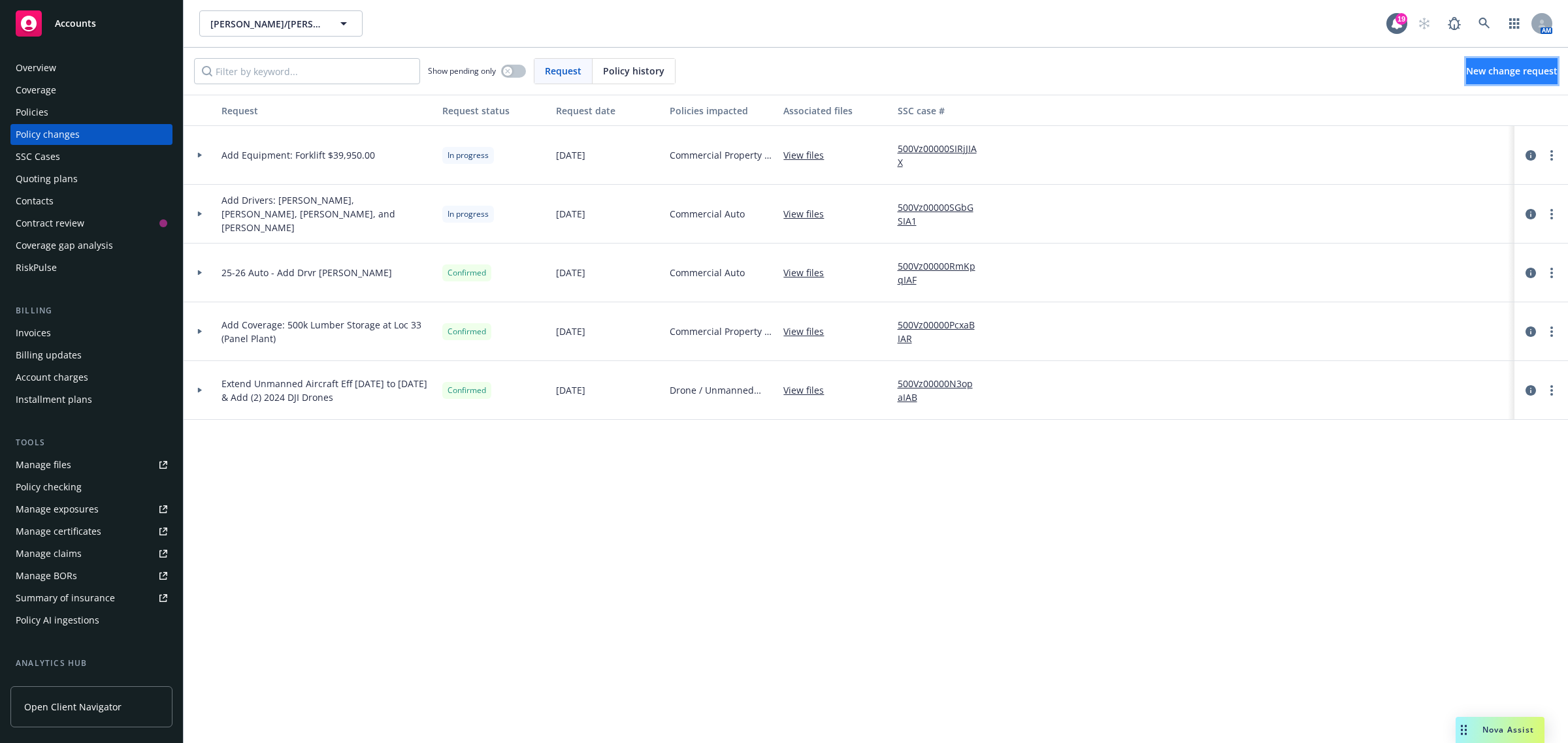
click at [1466, 76] on span "New change request" at bounding box center [1512, 71] width 91 height 12
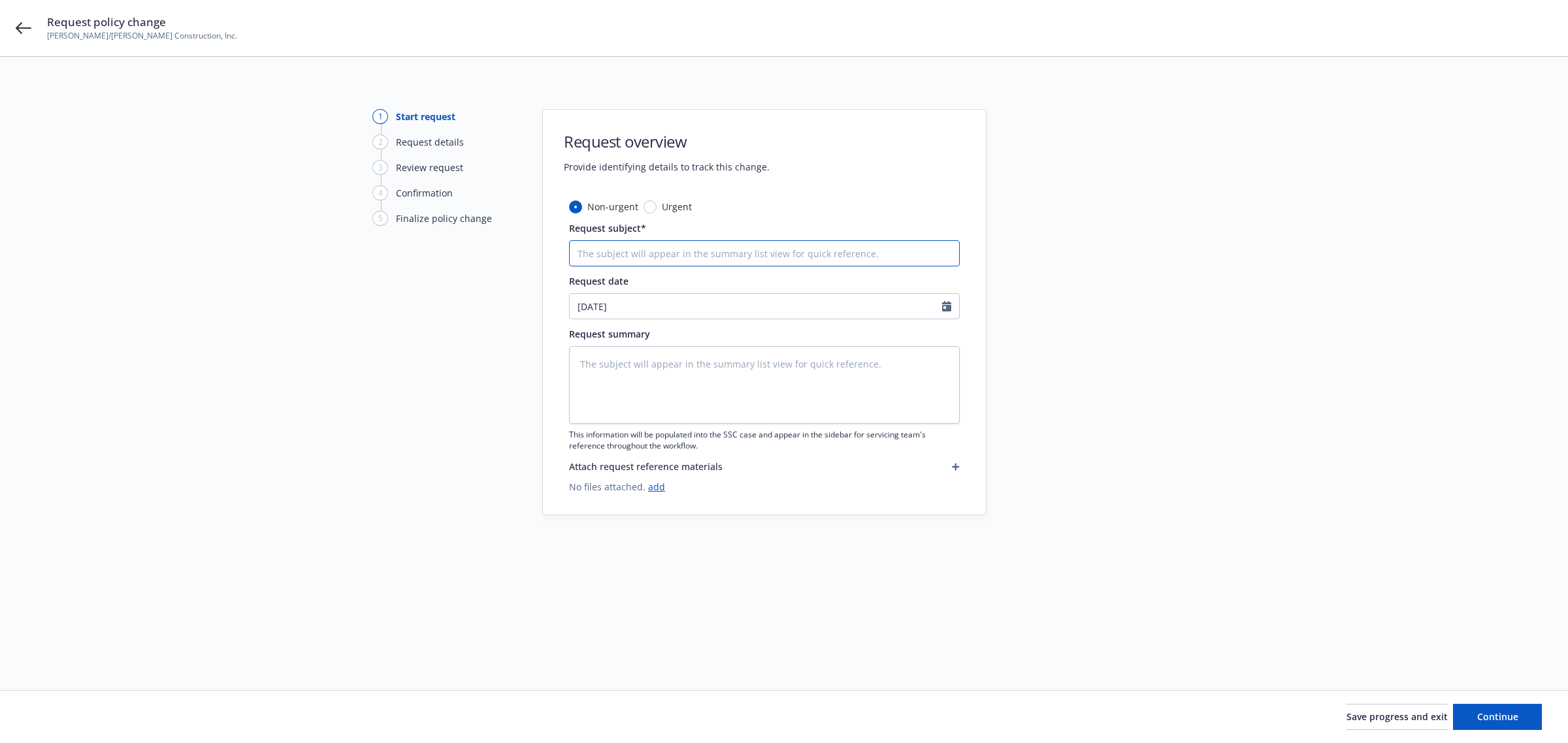
click at [590, 251] on input "Request subject*" at bounding box center [764, 253] width 391 height 26
type textarea "x"
type input "A"
type textarea "x"
type input "Ad"
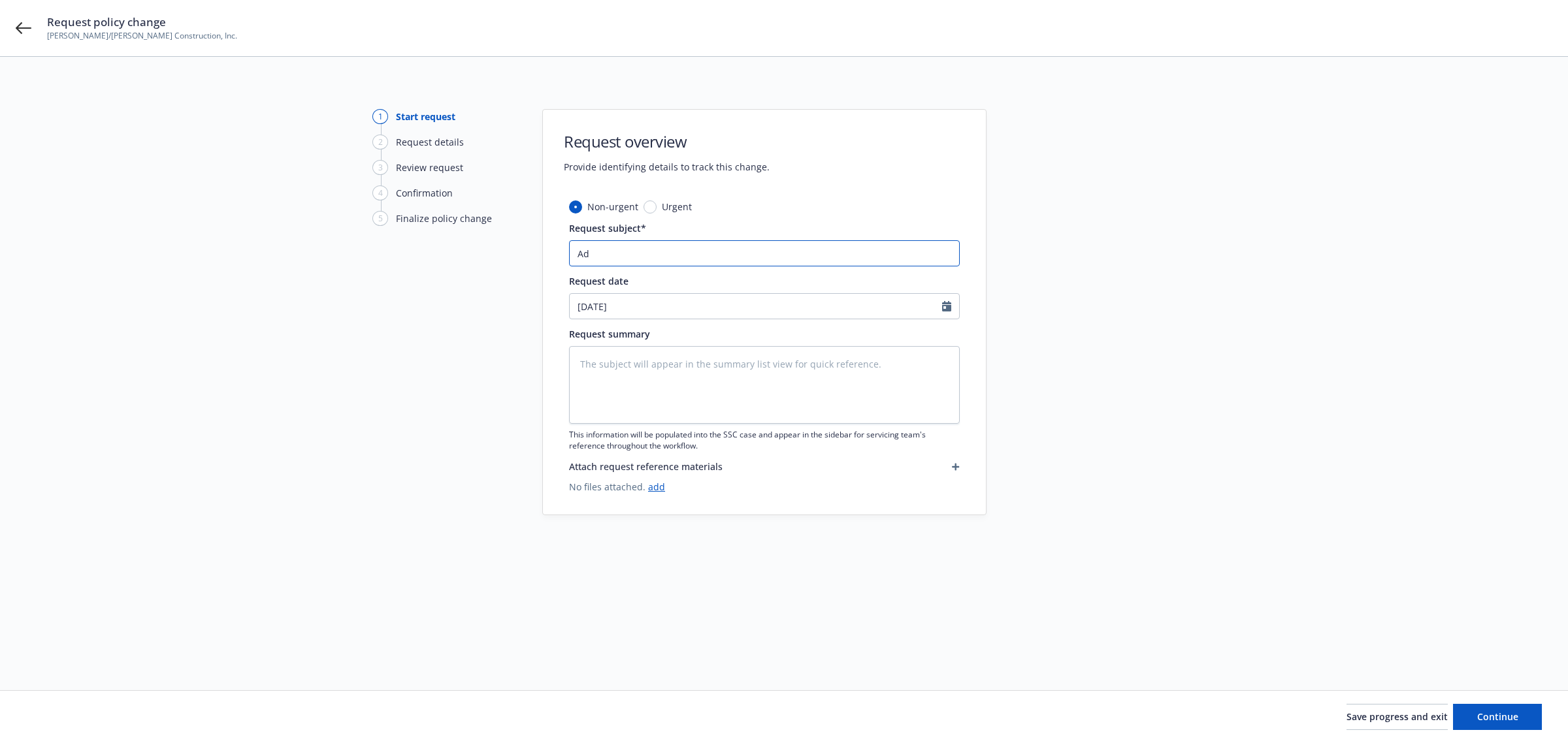
type textarea "x"
type input "Add"
type textarea "x"
type input "Add"
type textarea "x"
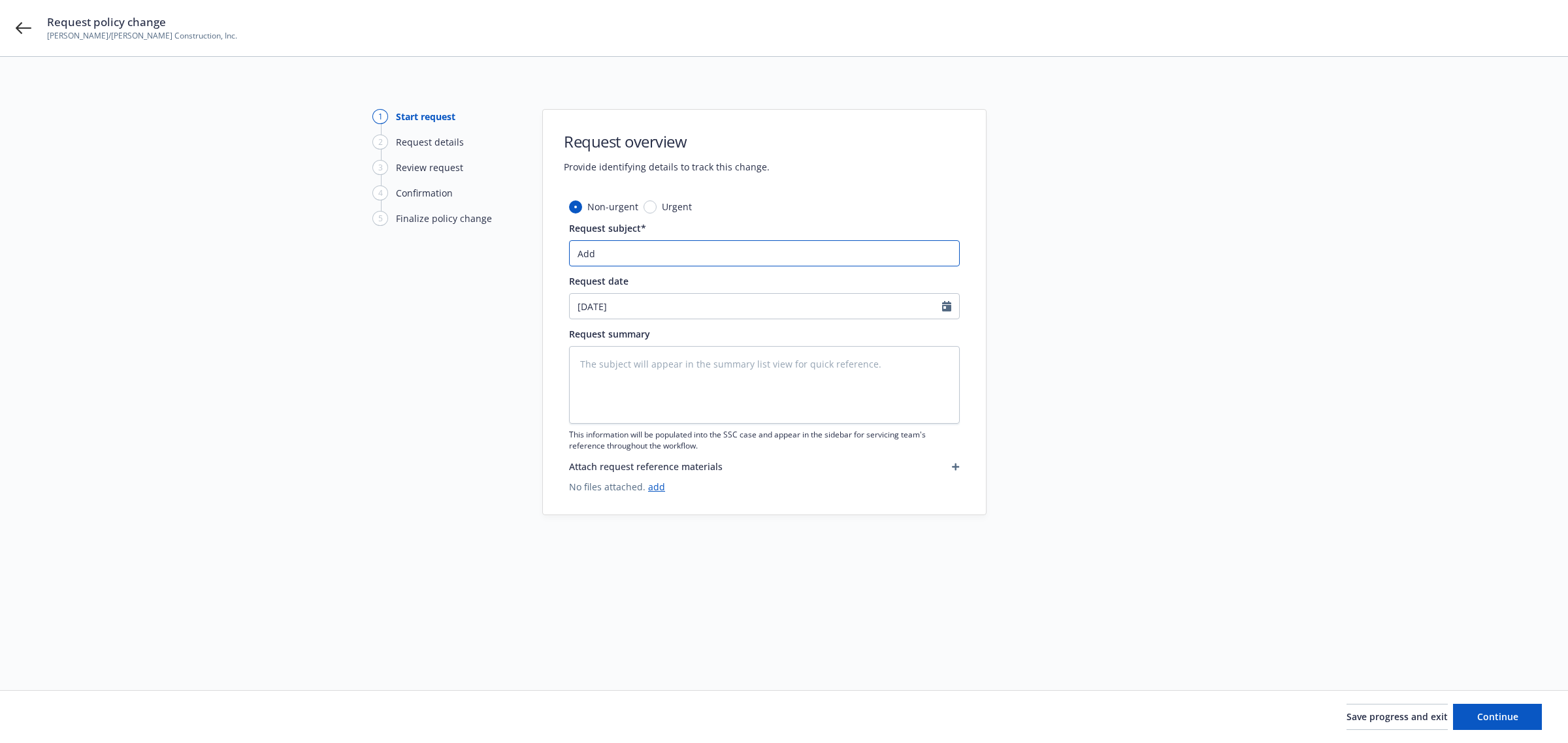
type input "Add A"
type textarea "x"
type input "Add Au"
type textarea "x"
type input "Add Aut"
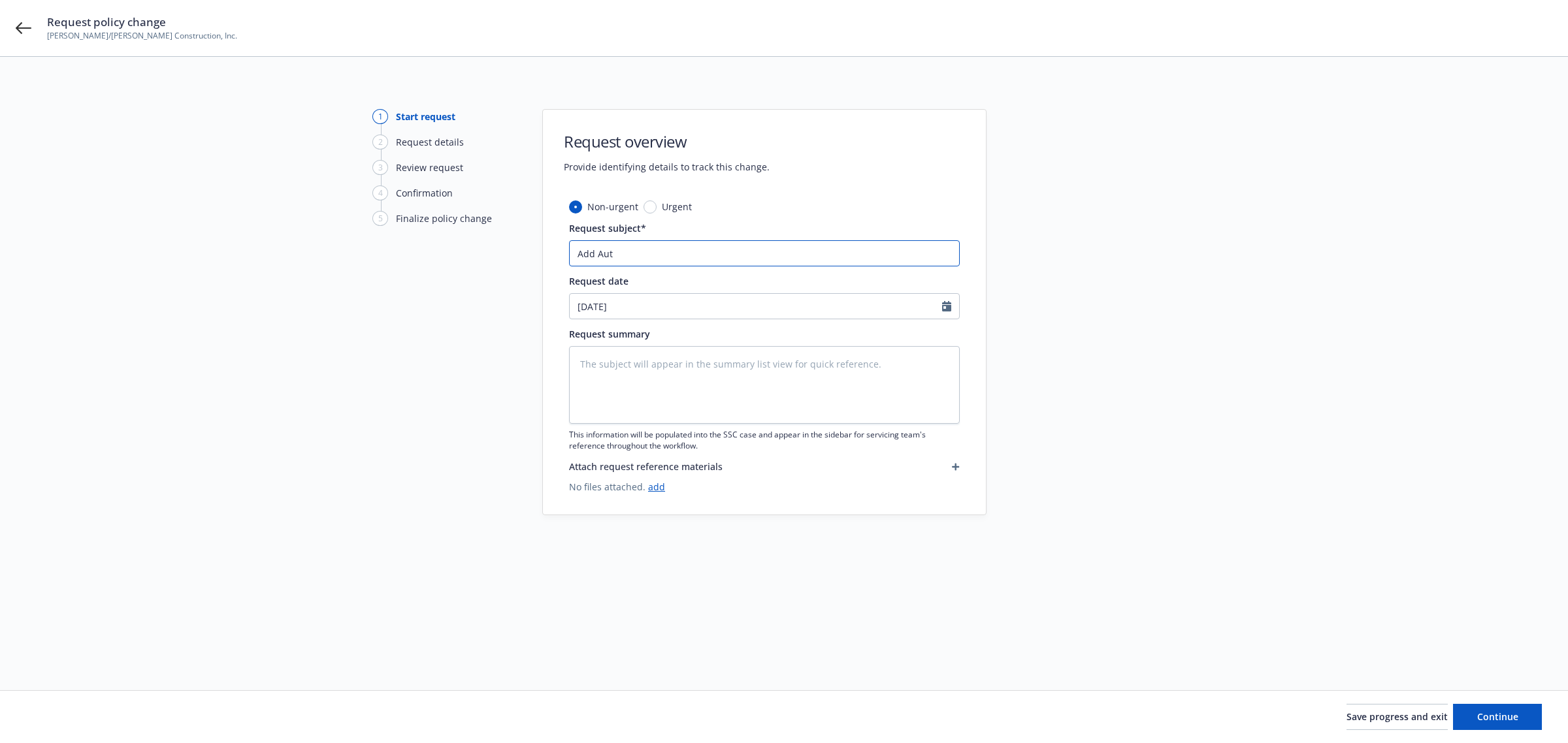
type textarea "x"
type input "Add Auto"
type textarea "x"
type input "Add Autos"
type textarea "x"
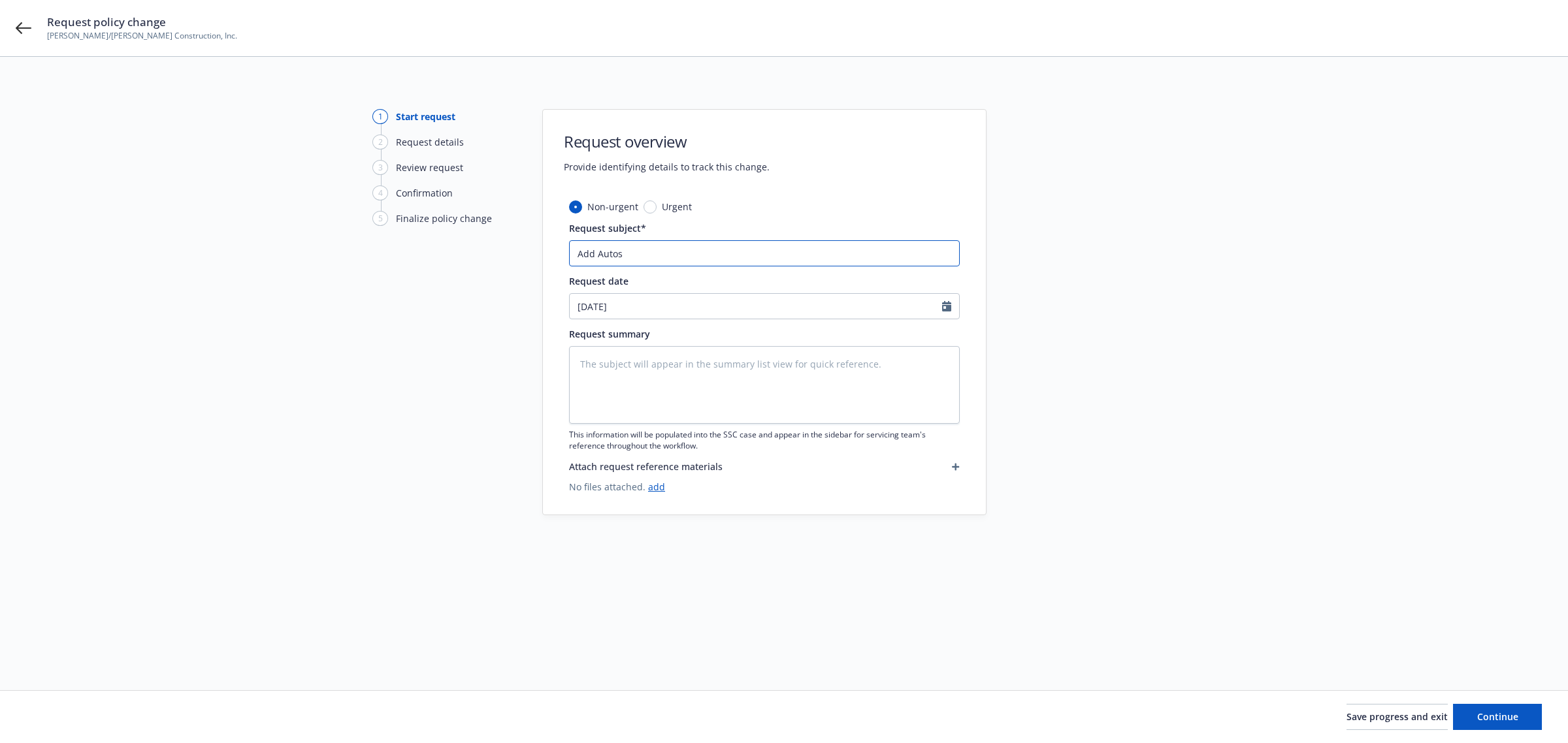
type input "Add Autos"
type textarea "x"
type input "Add Autos E"
type textarea "x"
type input "Add Autos Ed"
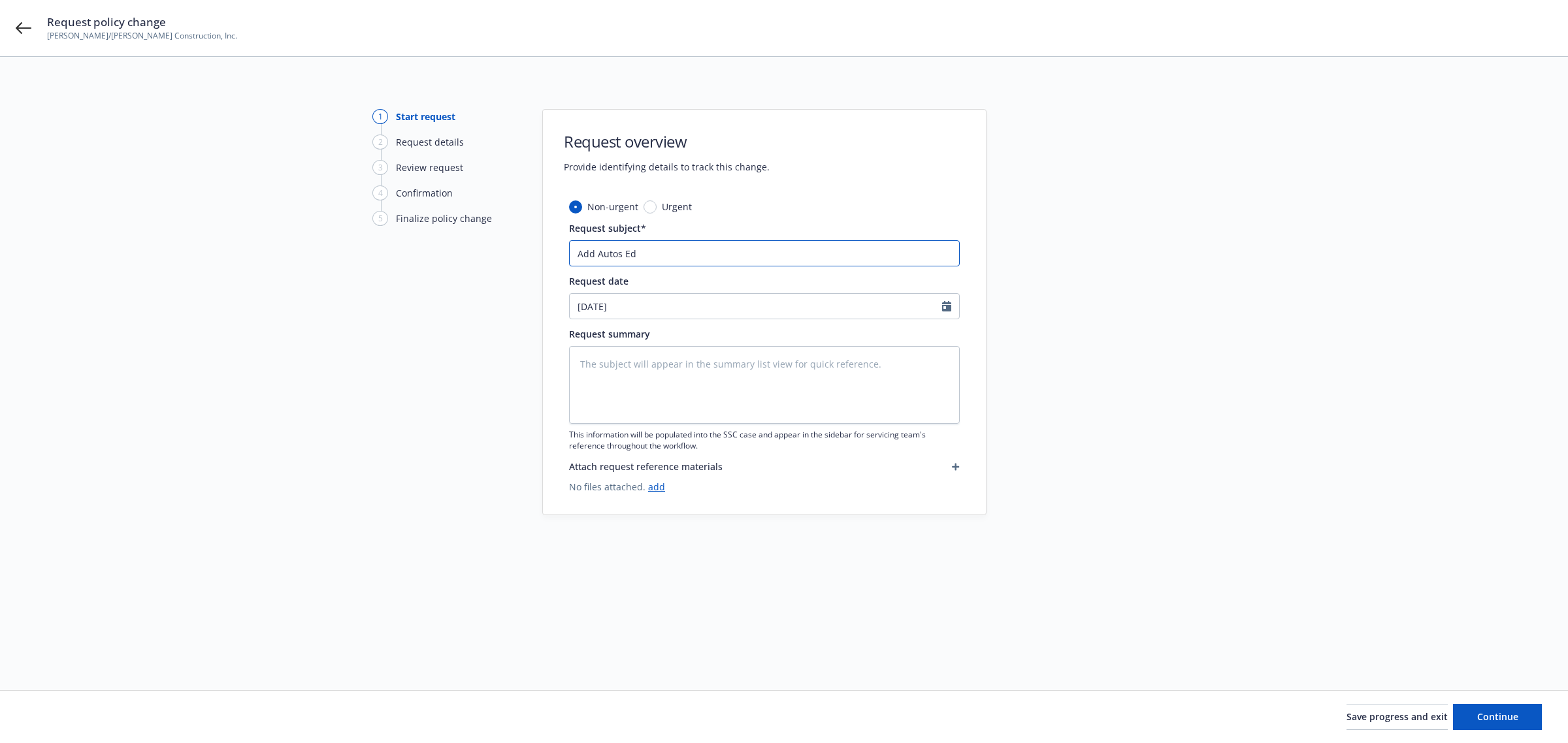
type textarea "x"
type input "Add Autos Edd"
type textarea "x"
type input "Add Autos Ed"
type textarea "x"
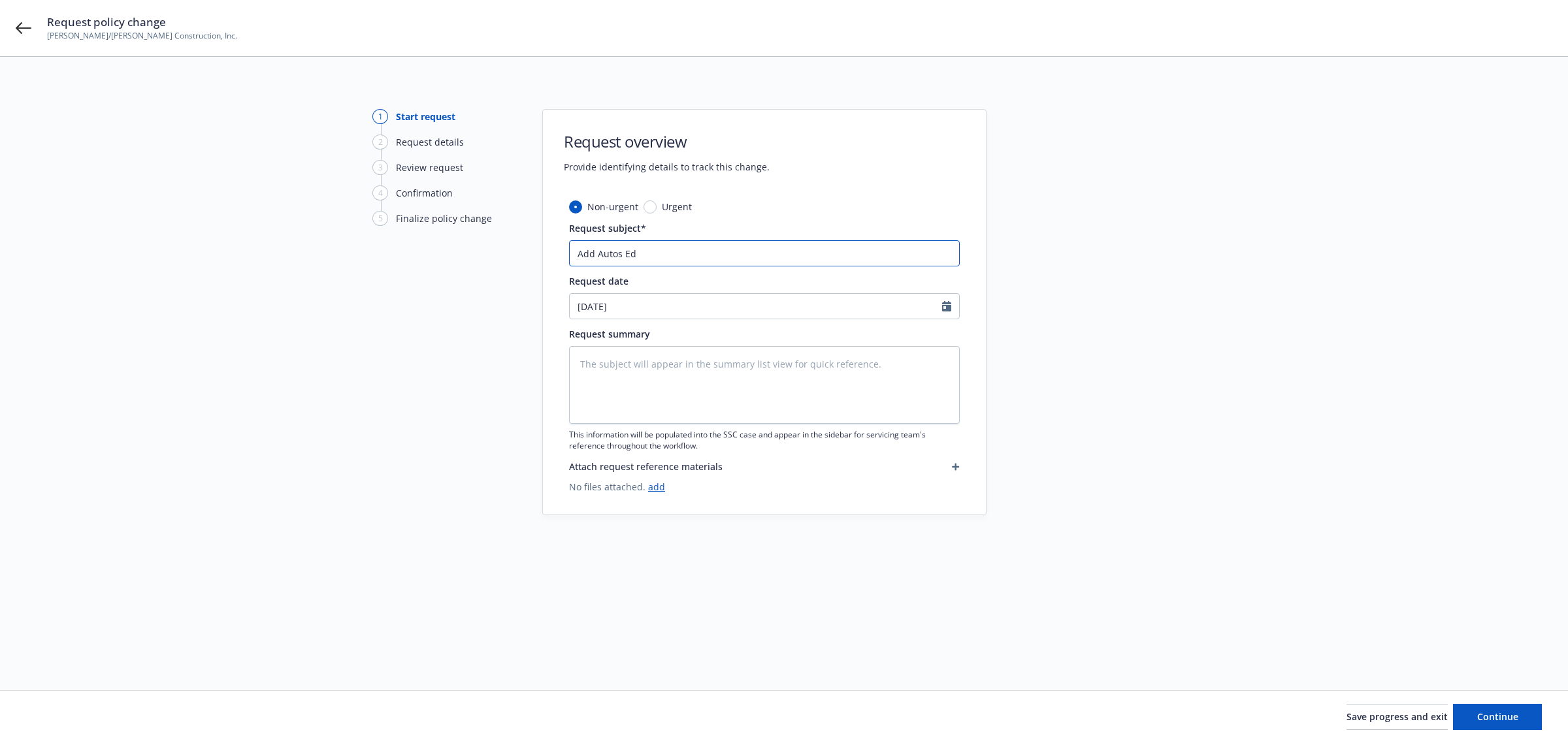
type input "Add Autos E"
type textarea "x"
type input "Add Autos Ef"
type textarea "x"
type input "Add Autos Eff"
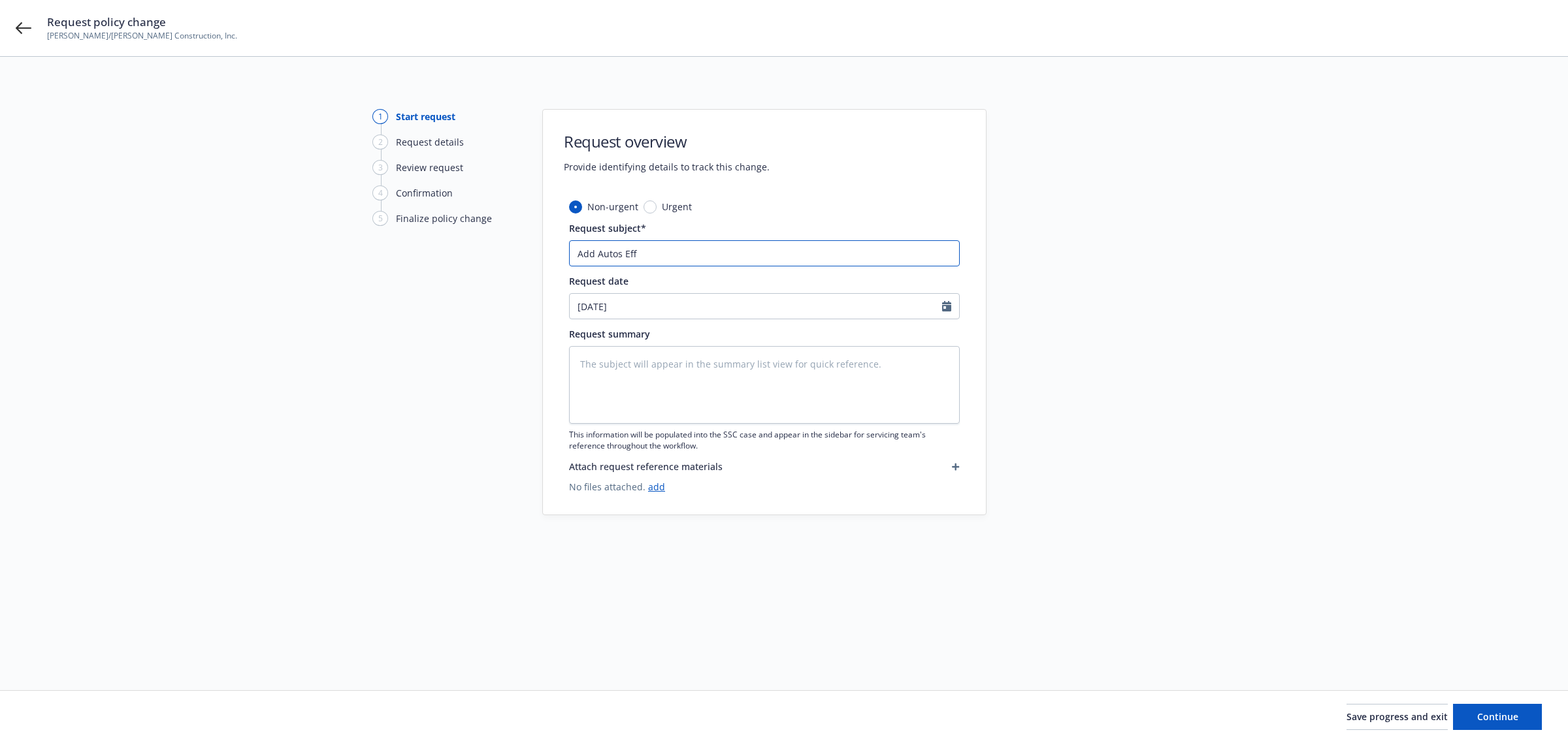
type textarea "x"
type input "Add Autos Eff."
type textarea "x"
type input "Add Autos Eff."
type textarea "x"
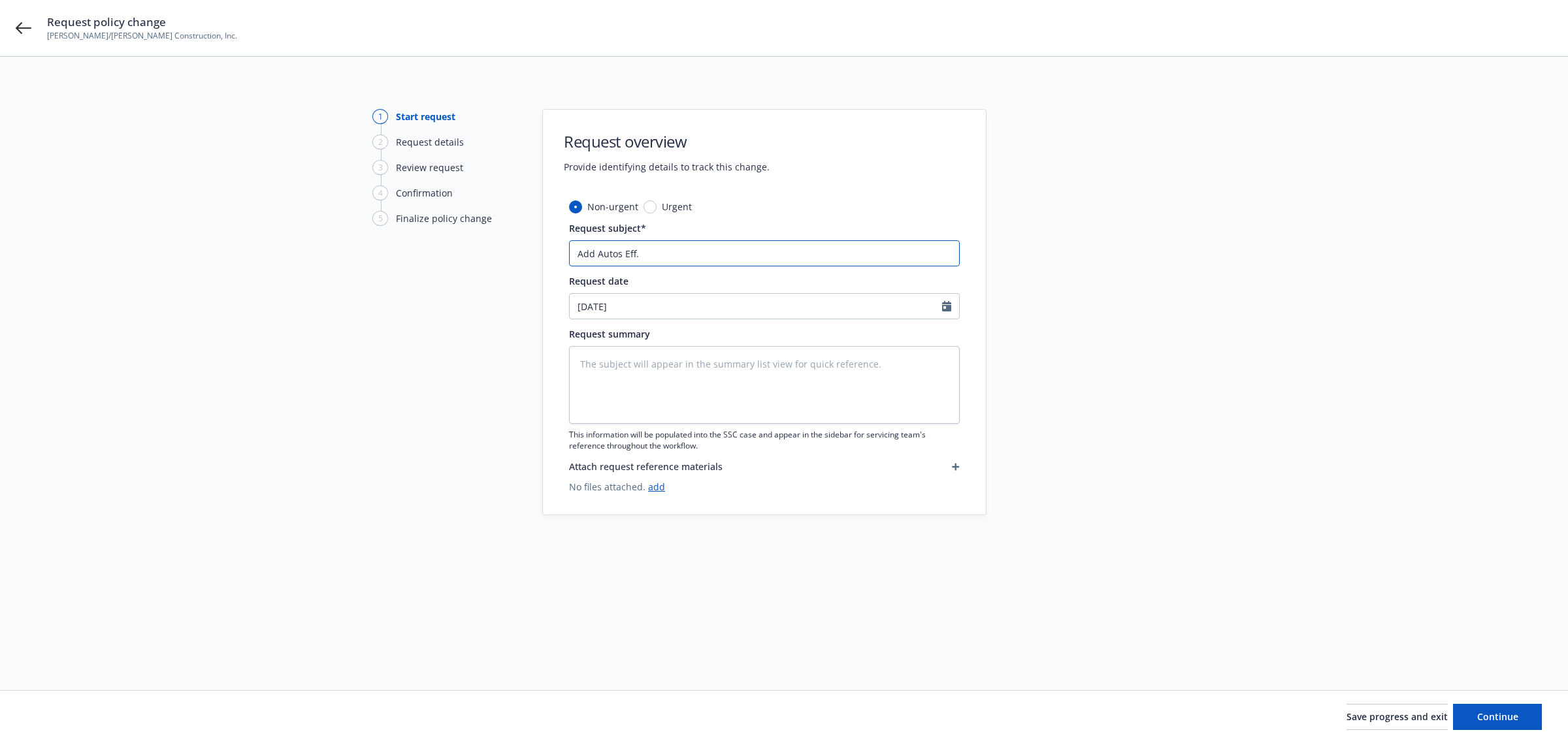
type input "Add Autos Eff. 9"
type textarea "x"
type input "Add Autos Eff. 9/"
type textarea "x"
type input "Add Autos Eff. 9/1"
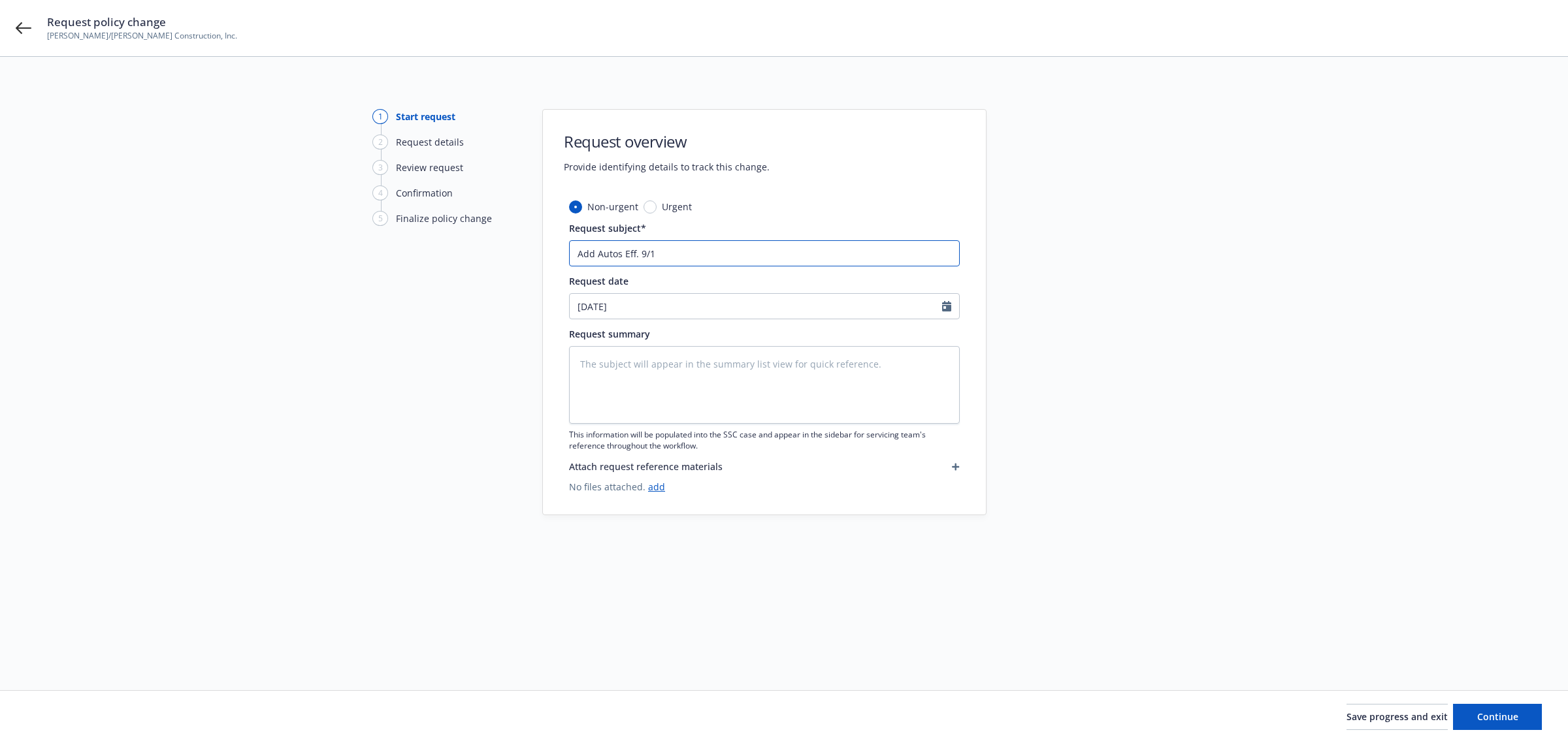
type textarea "x"
type input "Add Autos Eff. 9/16"
type textarea "x"
type input "Add Autos Eff. 9/16/"
type textarea "x"
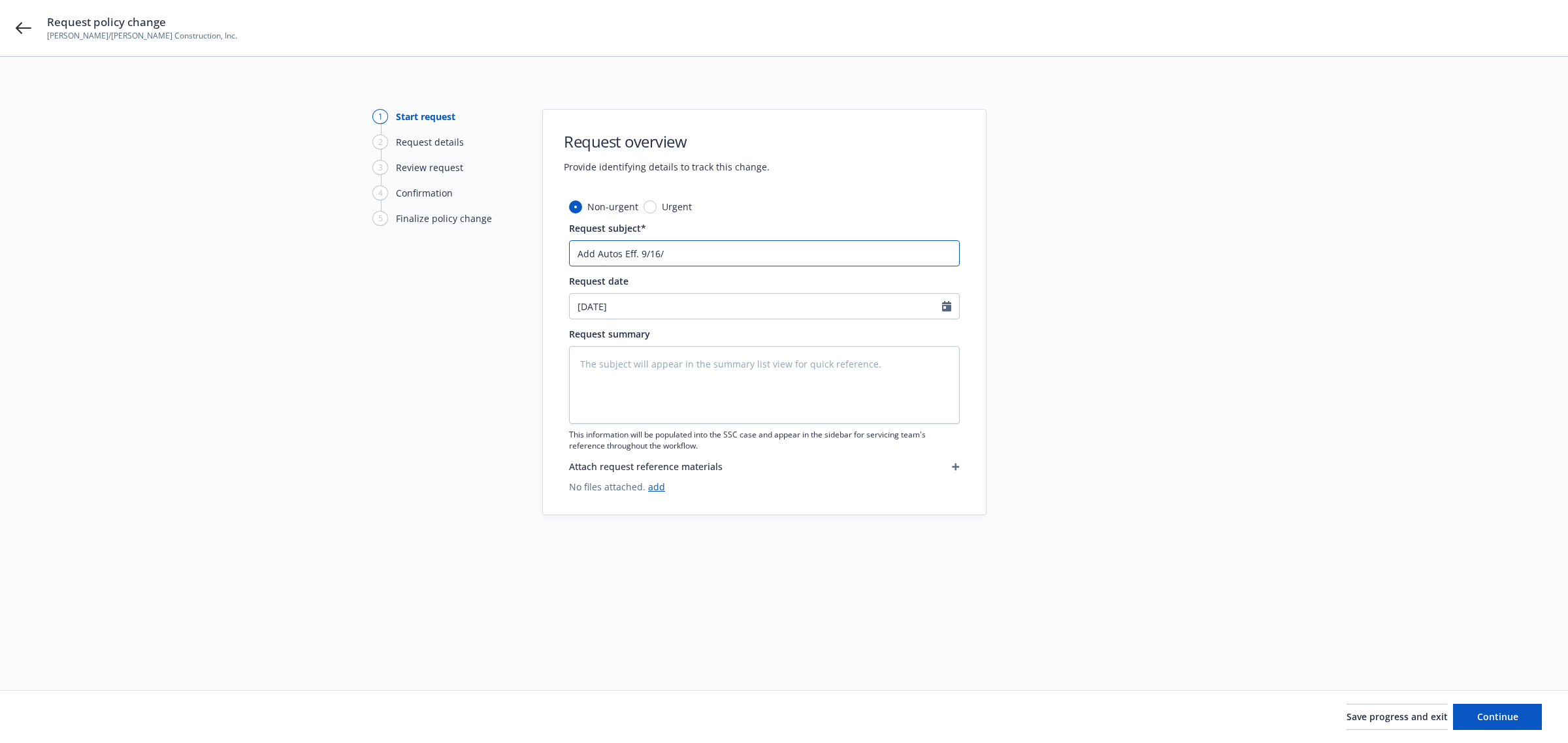
type input "Add Autos Eff. 9/16/2"
type textarea "x"
type input "Add Autos Eff. 9/16/20"
type textarea "x"
type input "Add Autos Eff. 9/16/202"
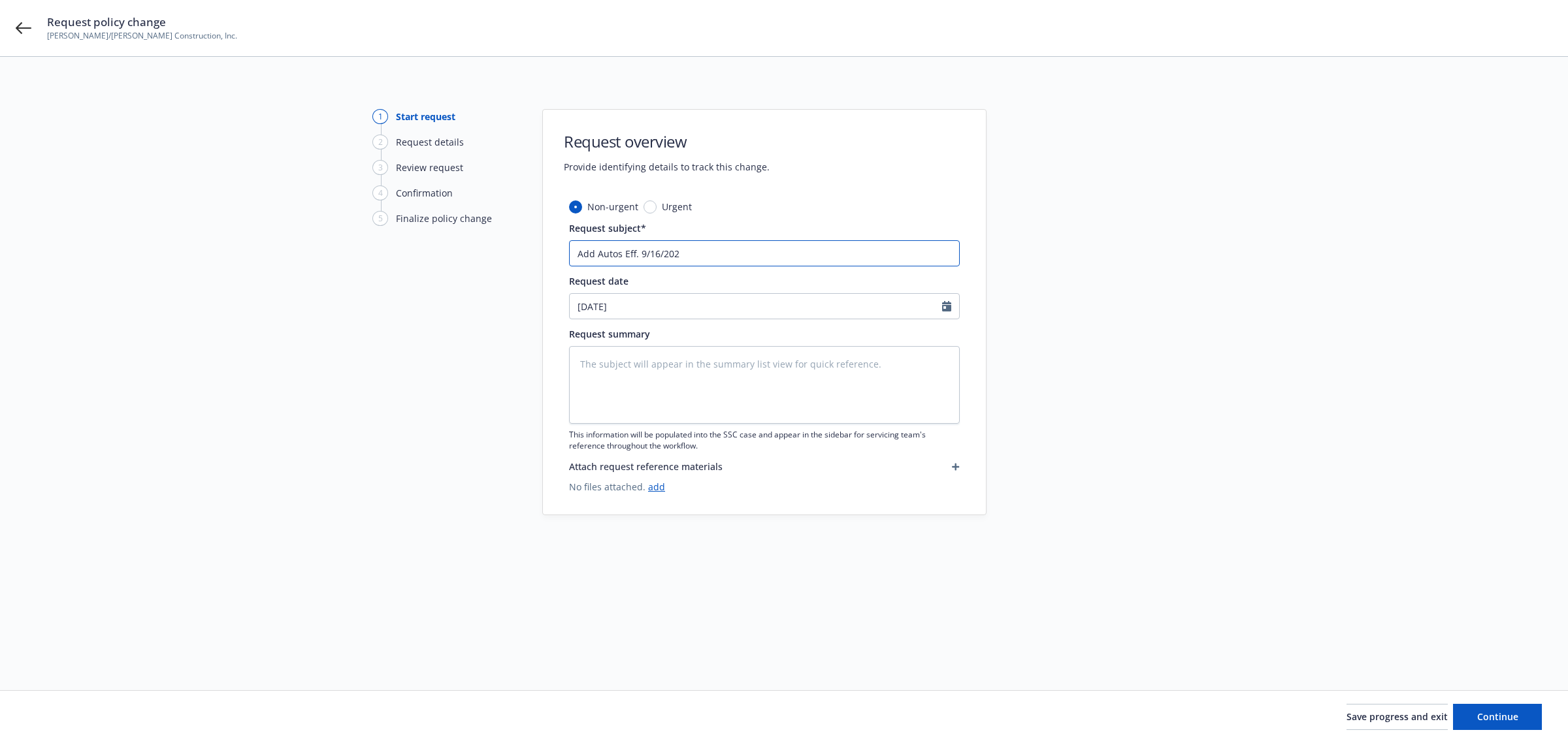
type textarea "x"
type input "Add Autos Eff. 9/16/2025"
click at [603, 364] on textarea at bounding box center [764, 385] width 391 height 78
type textarea "x"
type textarea "I"
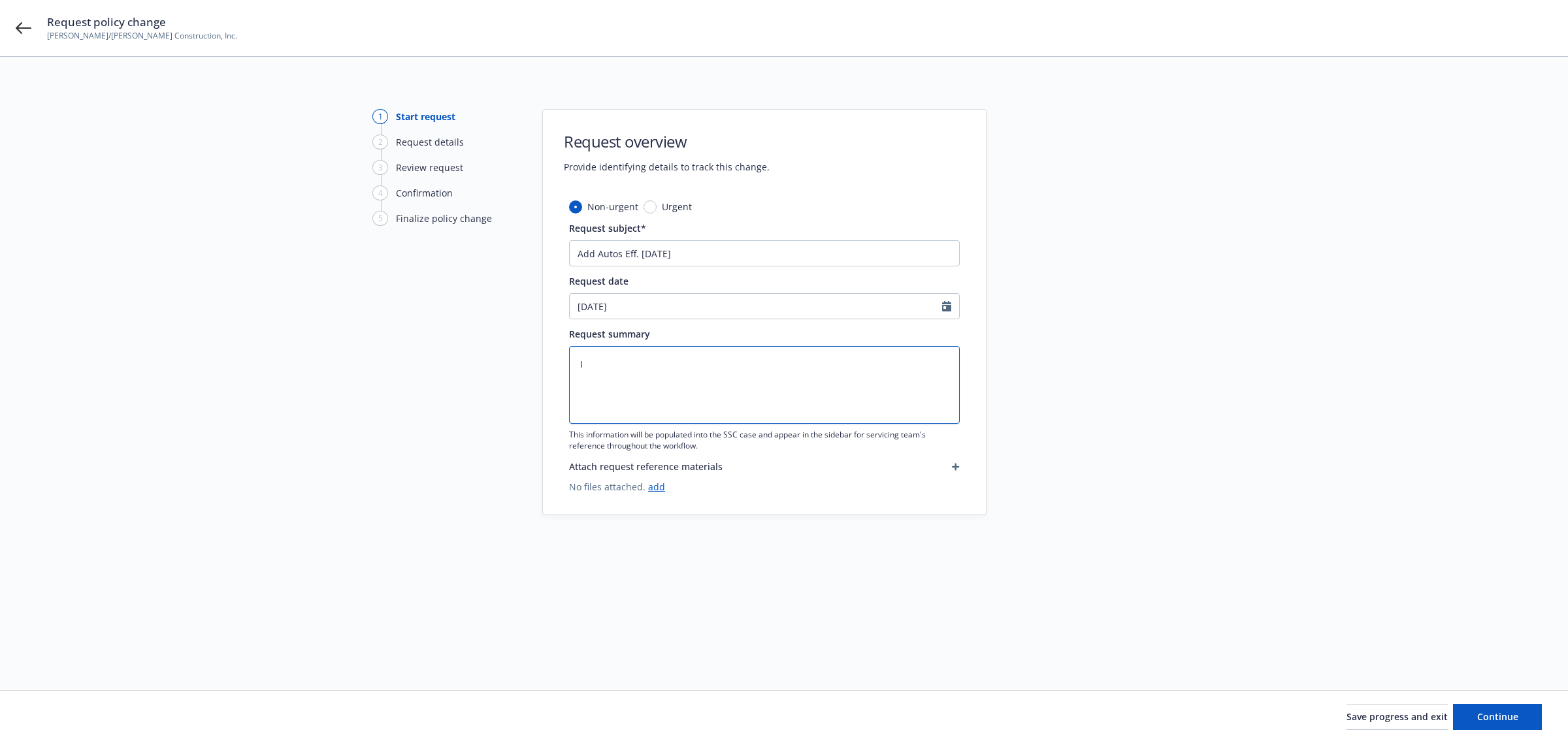
type textarea "x"
type textarea "In"
type textarea "x"
type textarea "Ins"
type textarea "x"
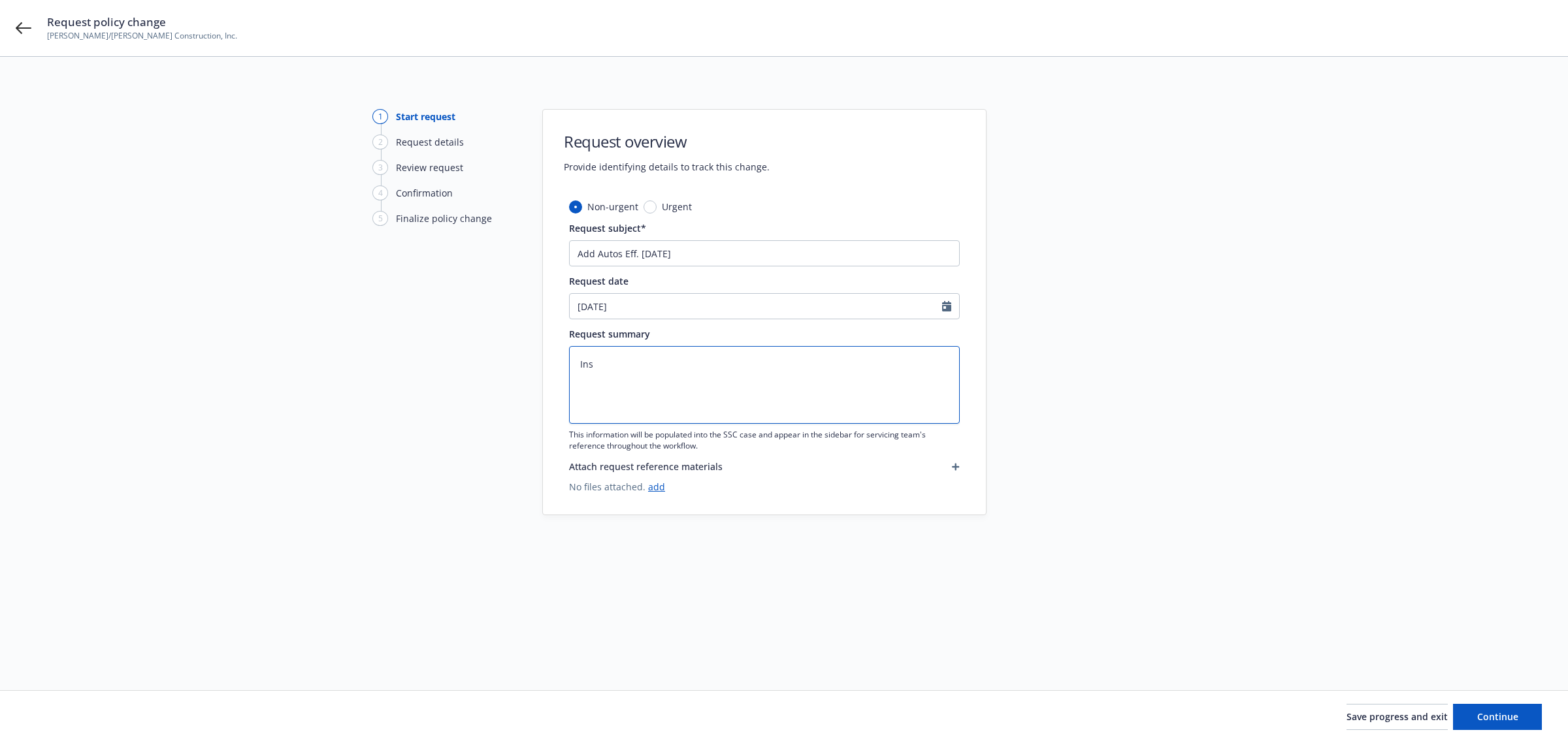
type textarea "Insd"
type textarea "x"
type textarea "Insd"
type textarea "x"
type textarea "Insd r"
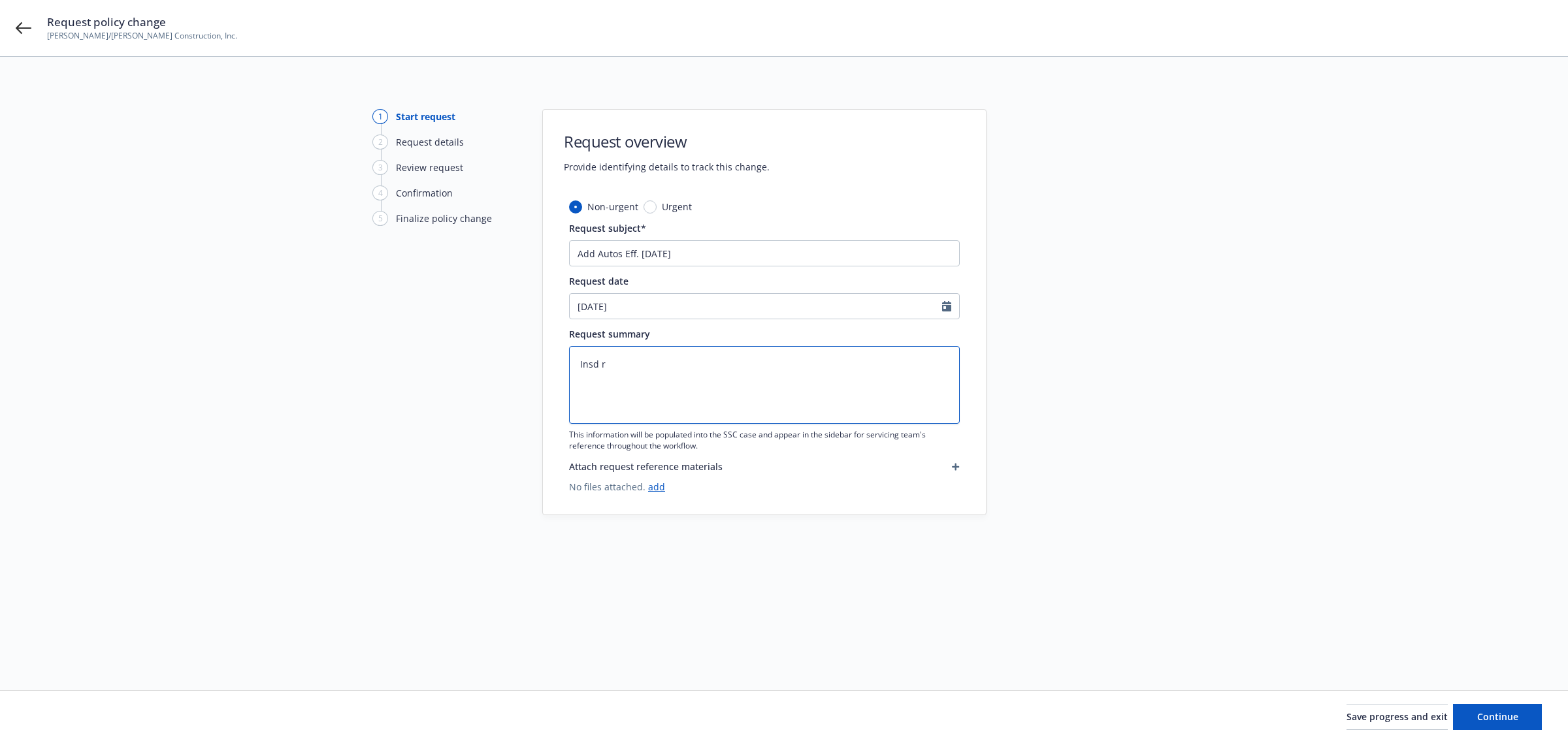
type textarea "x"
type textarea "Insd re"
type textarea "x"
type textarea "Insd req"
type textarea "x"
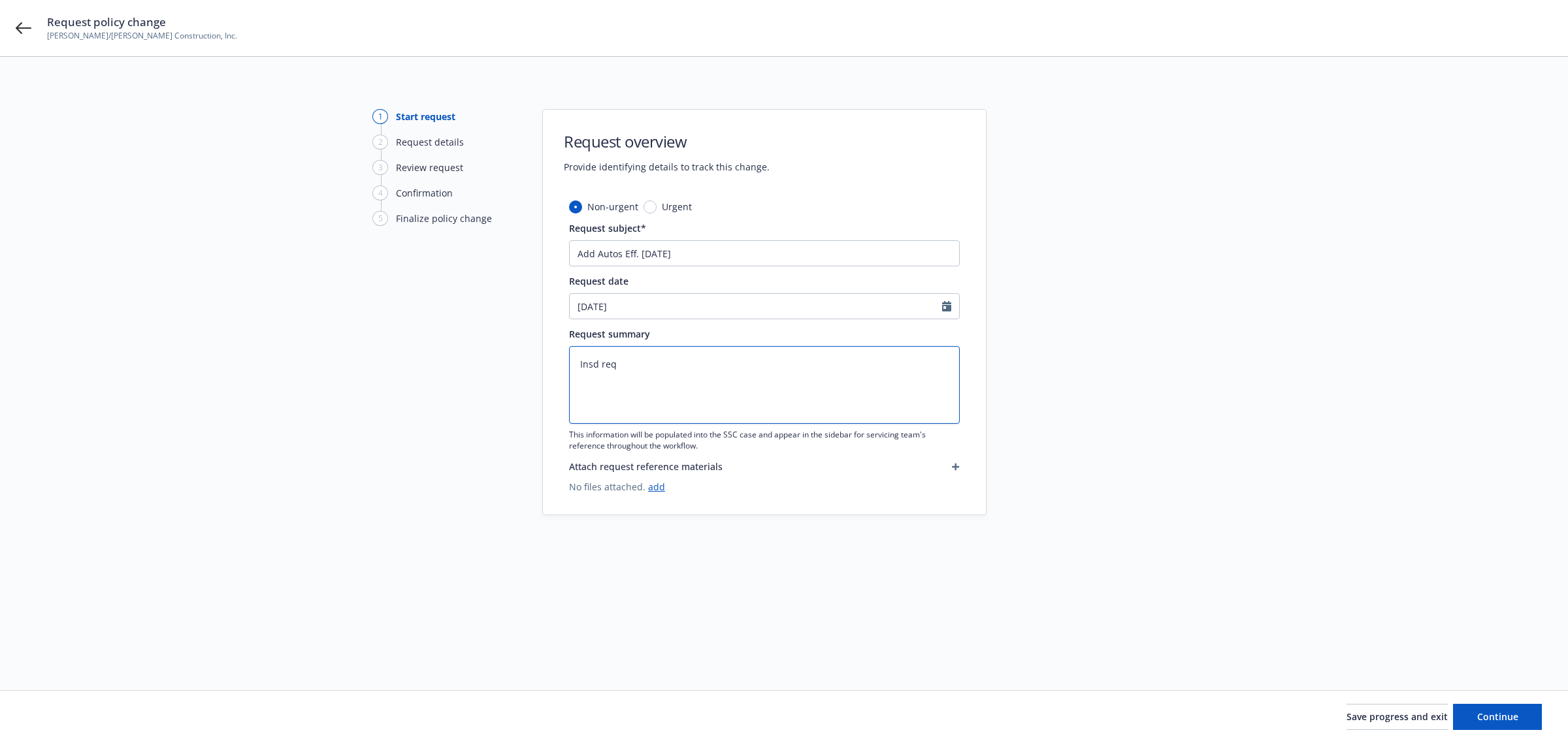
type textarea "Insd requ"
type textarea "x"
type textarea "Insd reque"
type textarea "x"
type textarea "Insd reques"
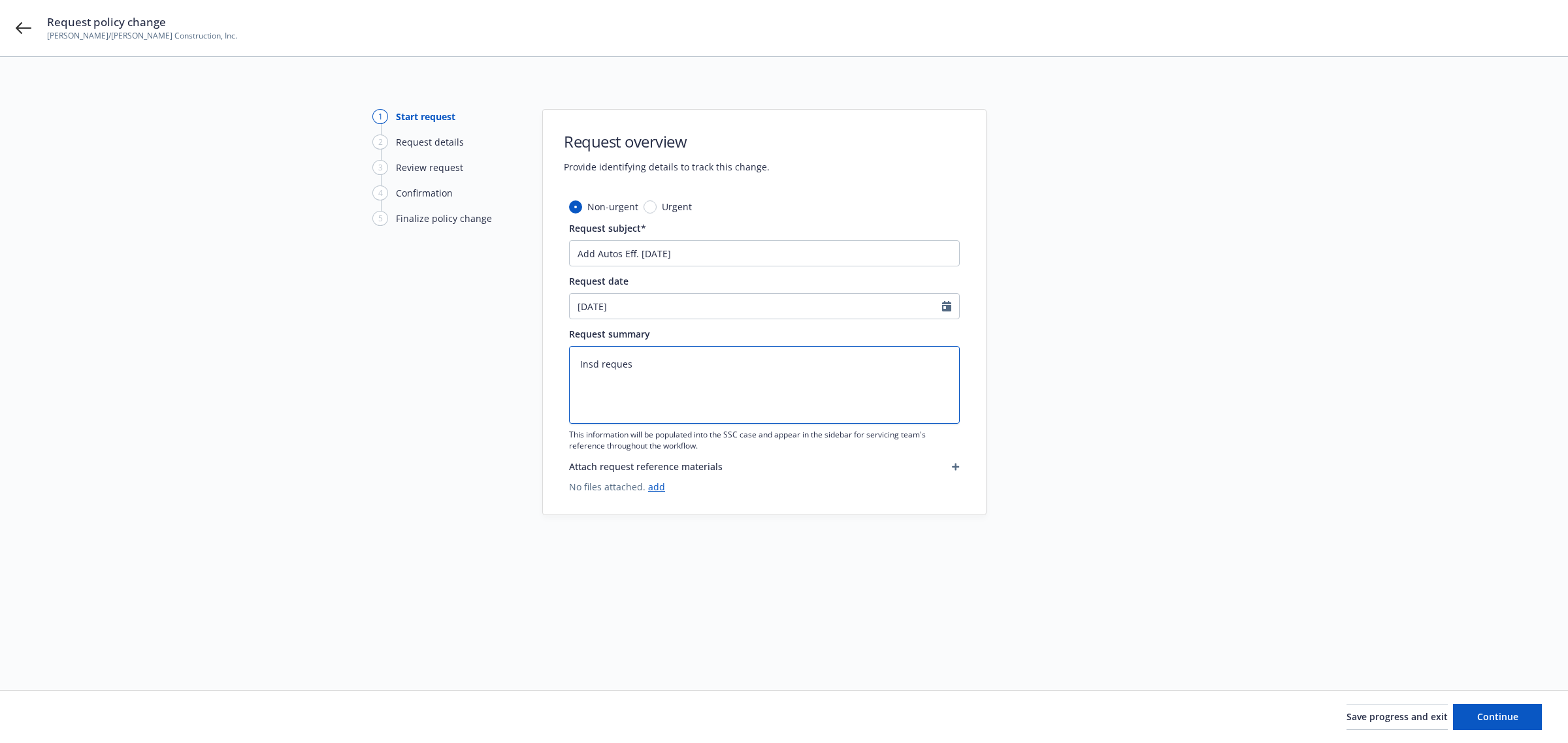
type textarea "x"
type textarea "Insd reque"
type textarea "x"
type textarea "Insd requ"
type textarea "x"
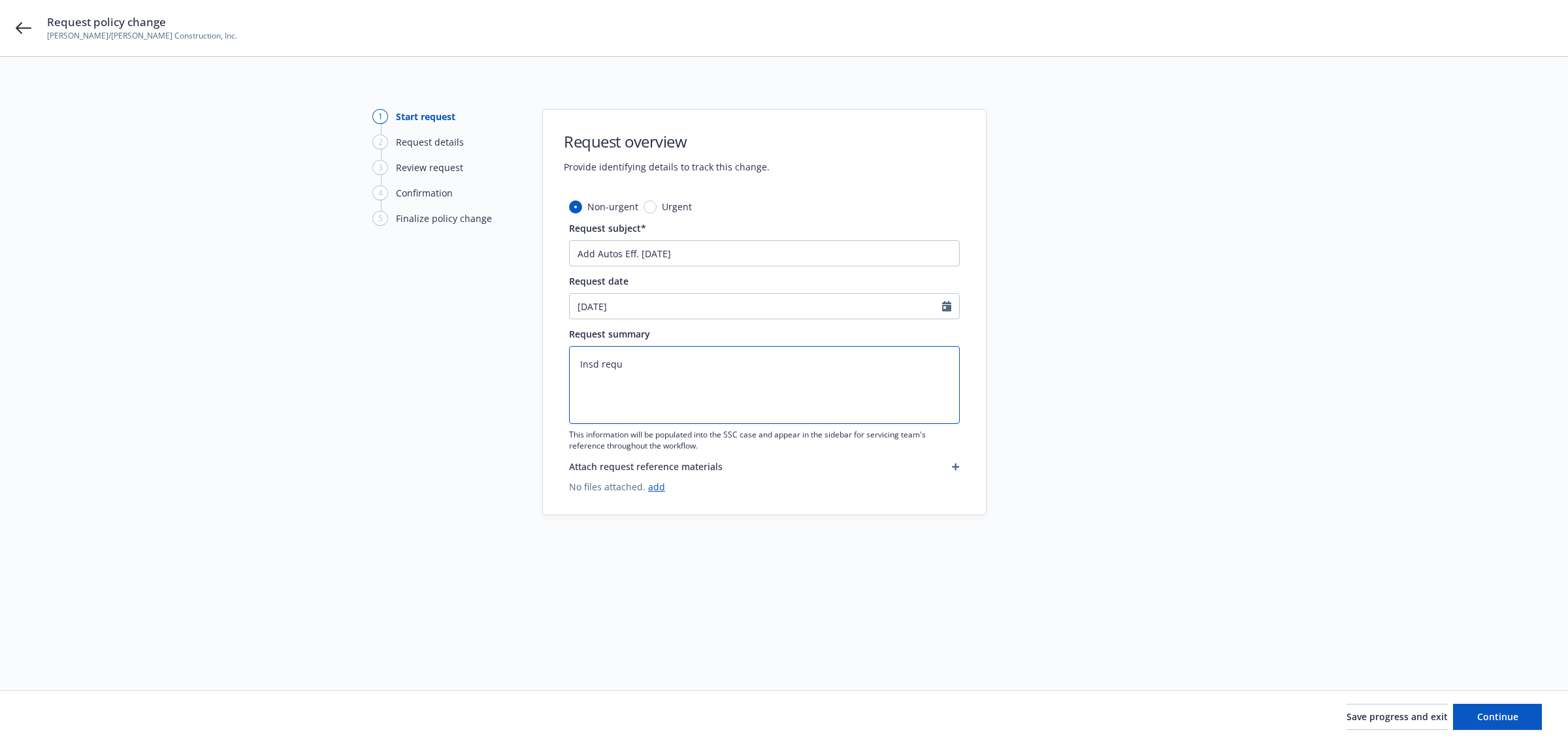
type textarea "Insd req"
type textarea "x"
type textarea "Insd re"
type textarea "x"
type textarea "Insd r"
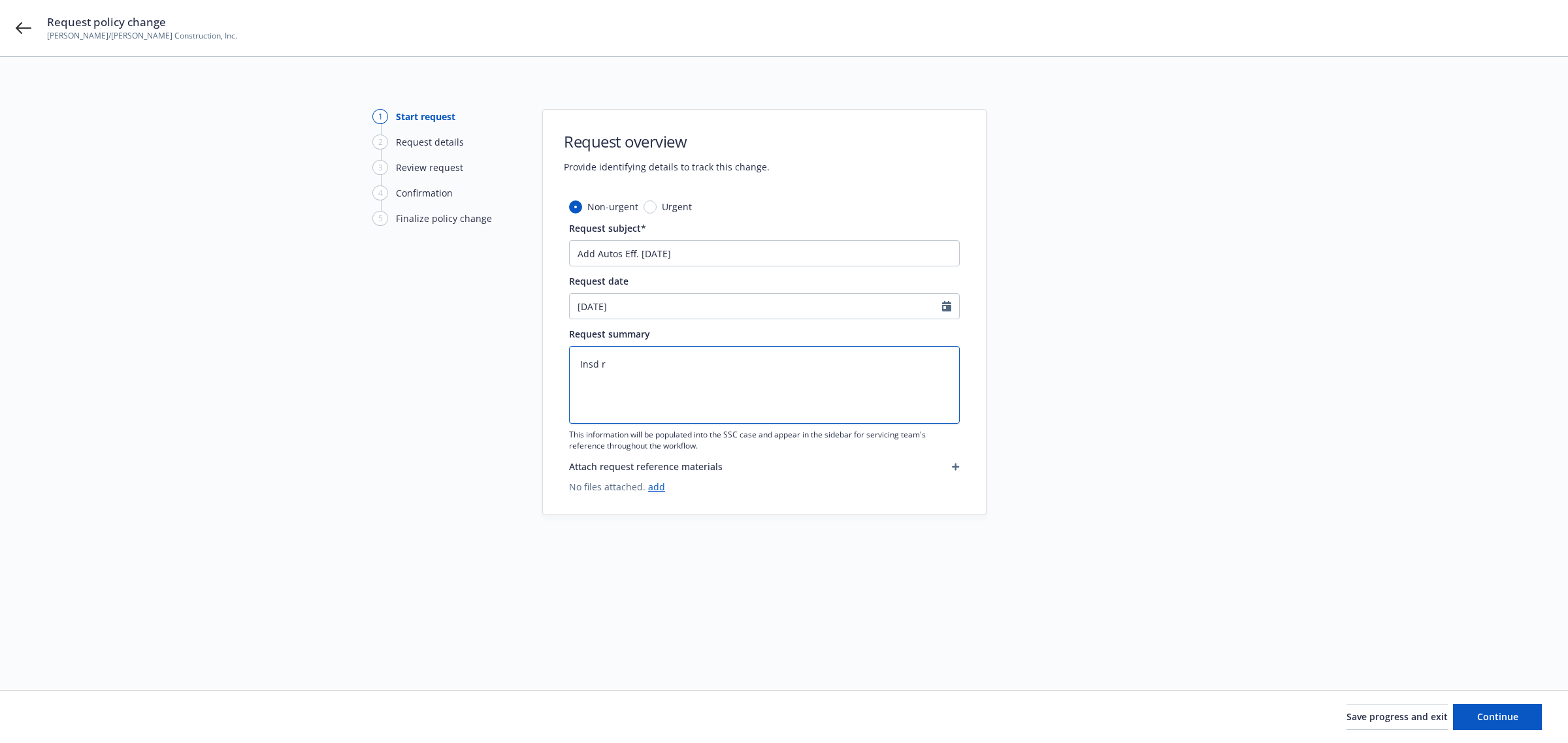
type textarea "x"
type textarea "Insd"
type textarea "x"
type textarea "Insd"
type textarea "x"
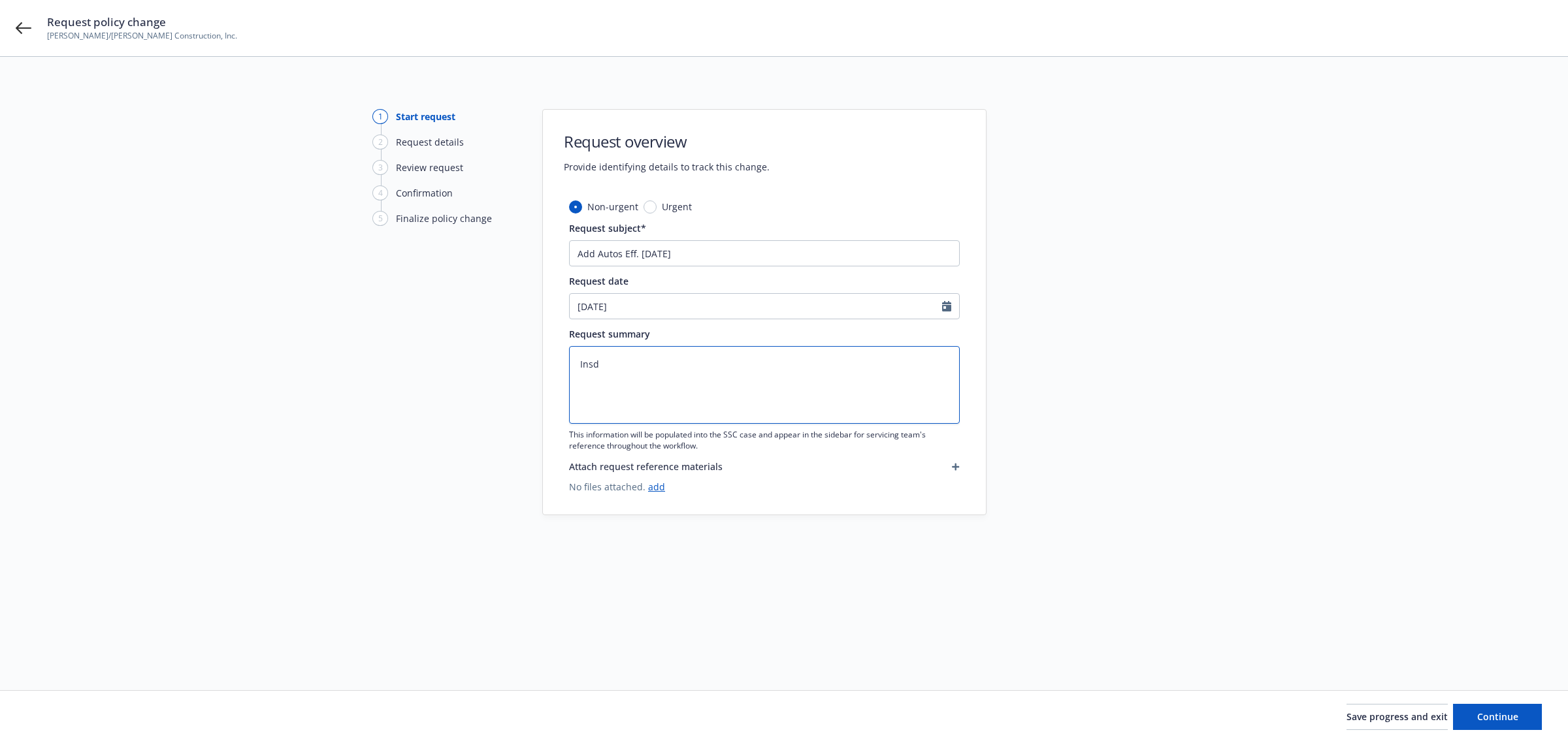
type textarea "Ins"
type textarea "x"
type textarea "Insu"
type textarea "x"
type textarea "Insur"
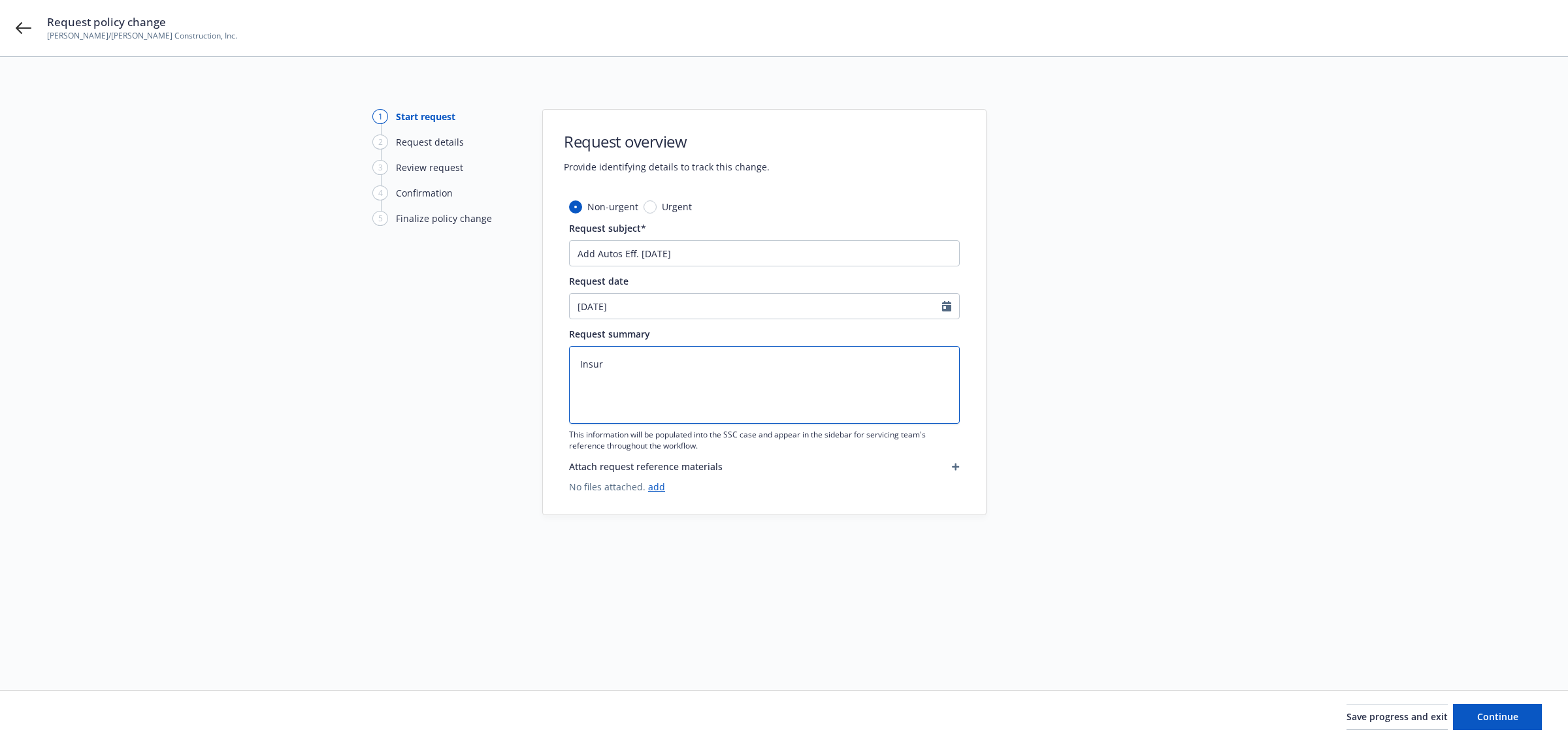
type textarea "x"
type textarea "Insure"
type textarea "x"
type textarea "Insured"
type textarea "x"
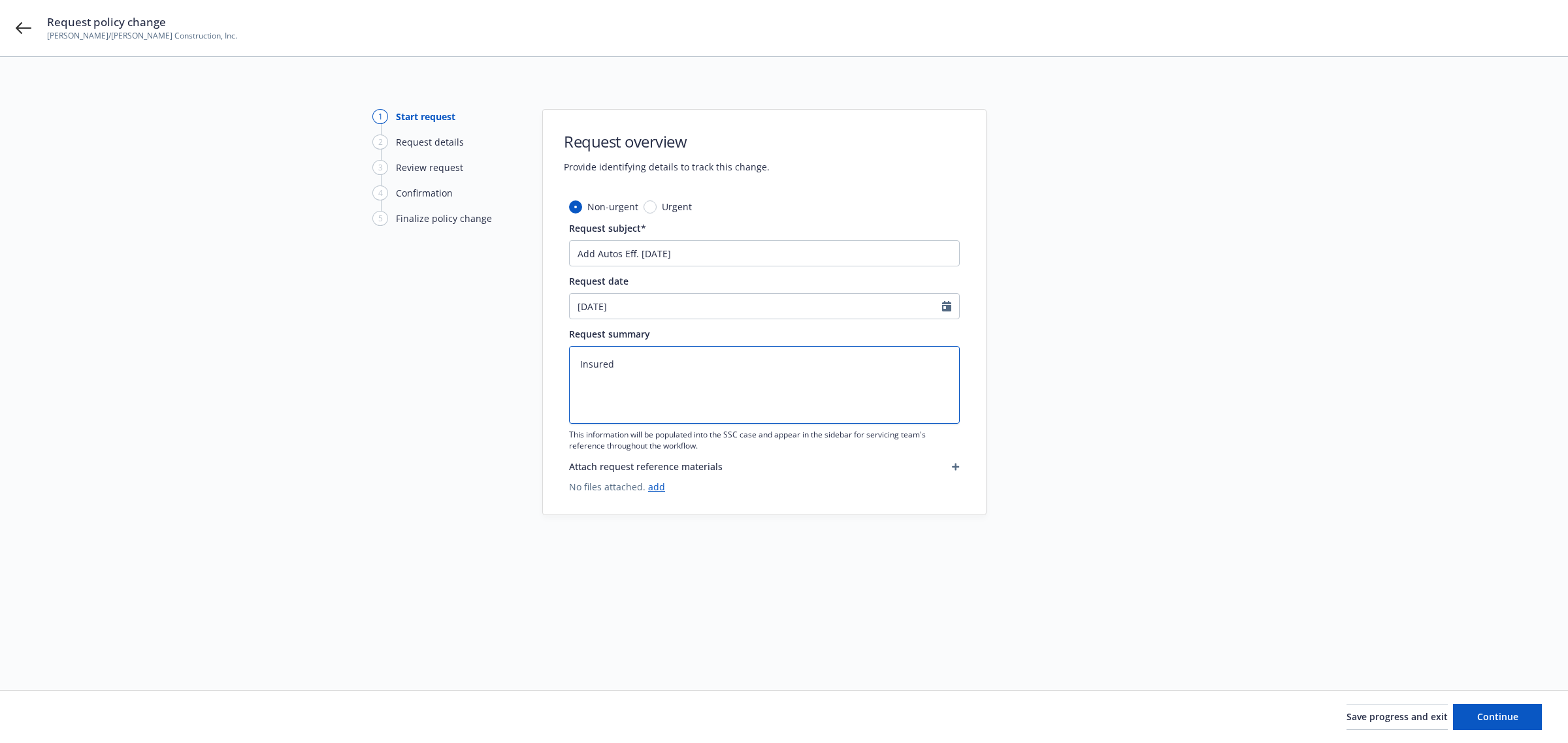
type textarea "Insured"
type textarea "x"
type textarea "Insured r"
type textarea "x"
type textarea "Insured re"
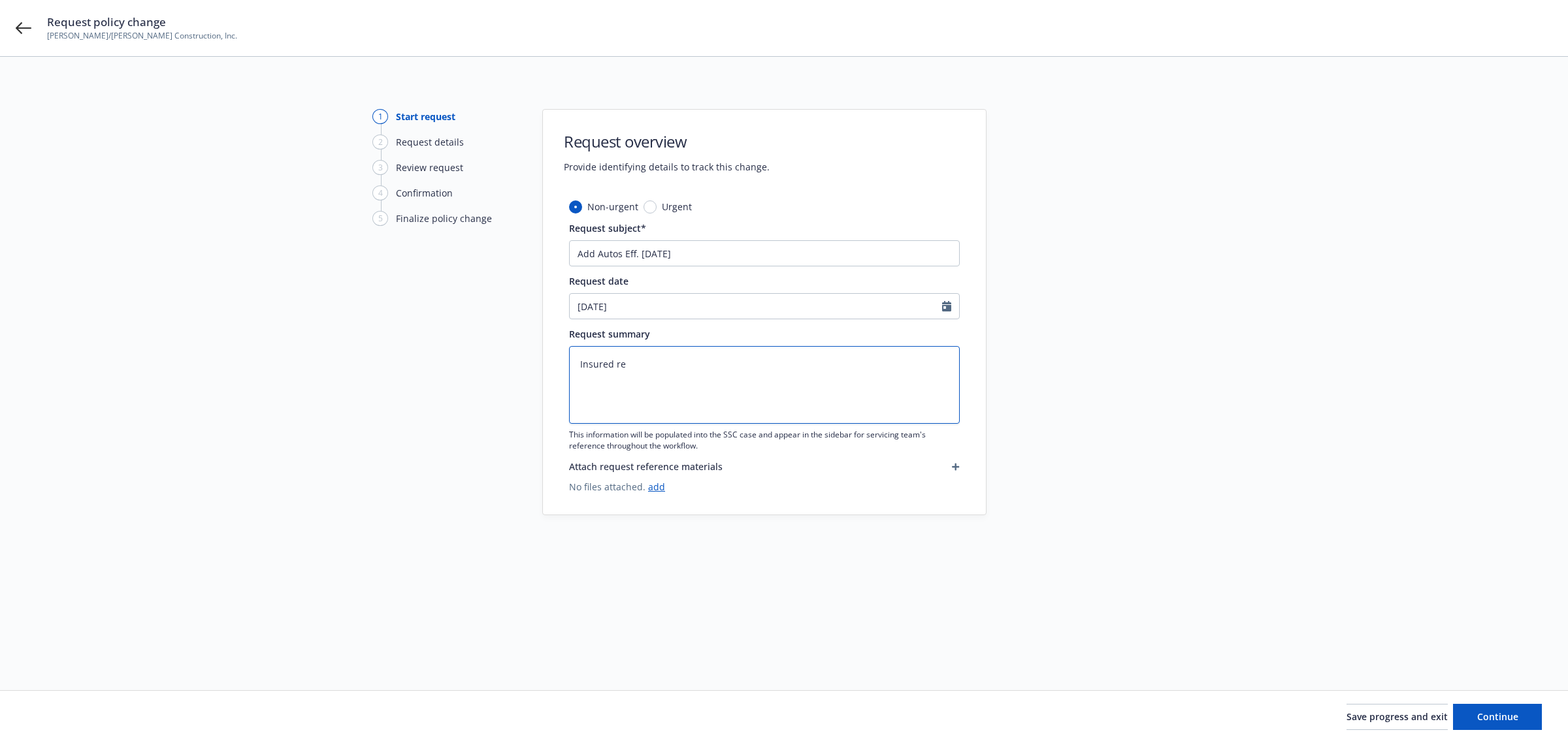
type textarea "x"
type textarea "Insured req"
type textarea "x"
type textarea "Insured requ"
type textarea "x"
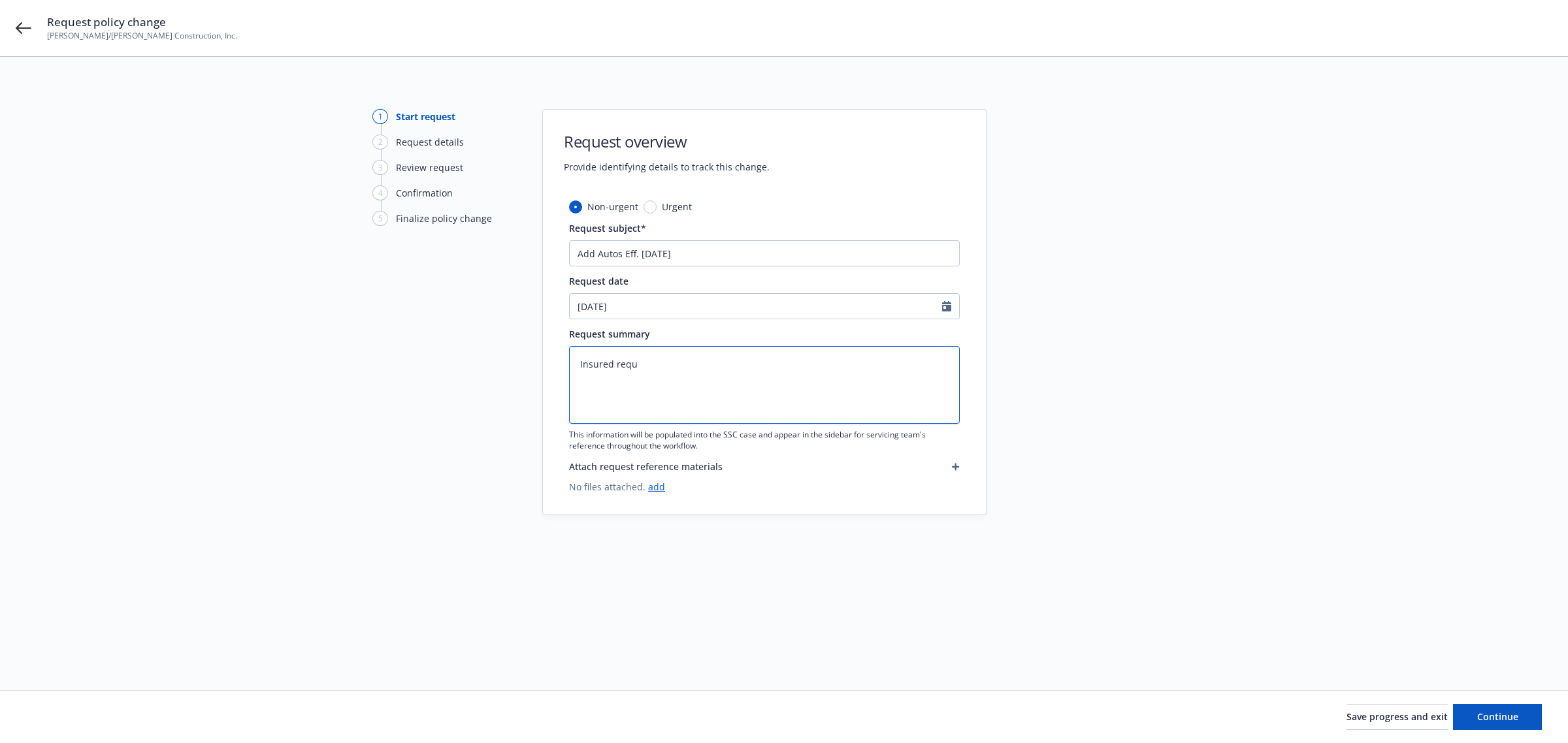
type textarea "Insured reque"
type textarea "x"
type textarea "Insured reques"
type textarea "x"
type textarea "Insured request"
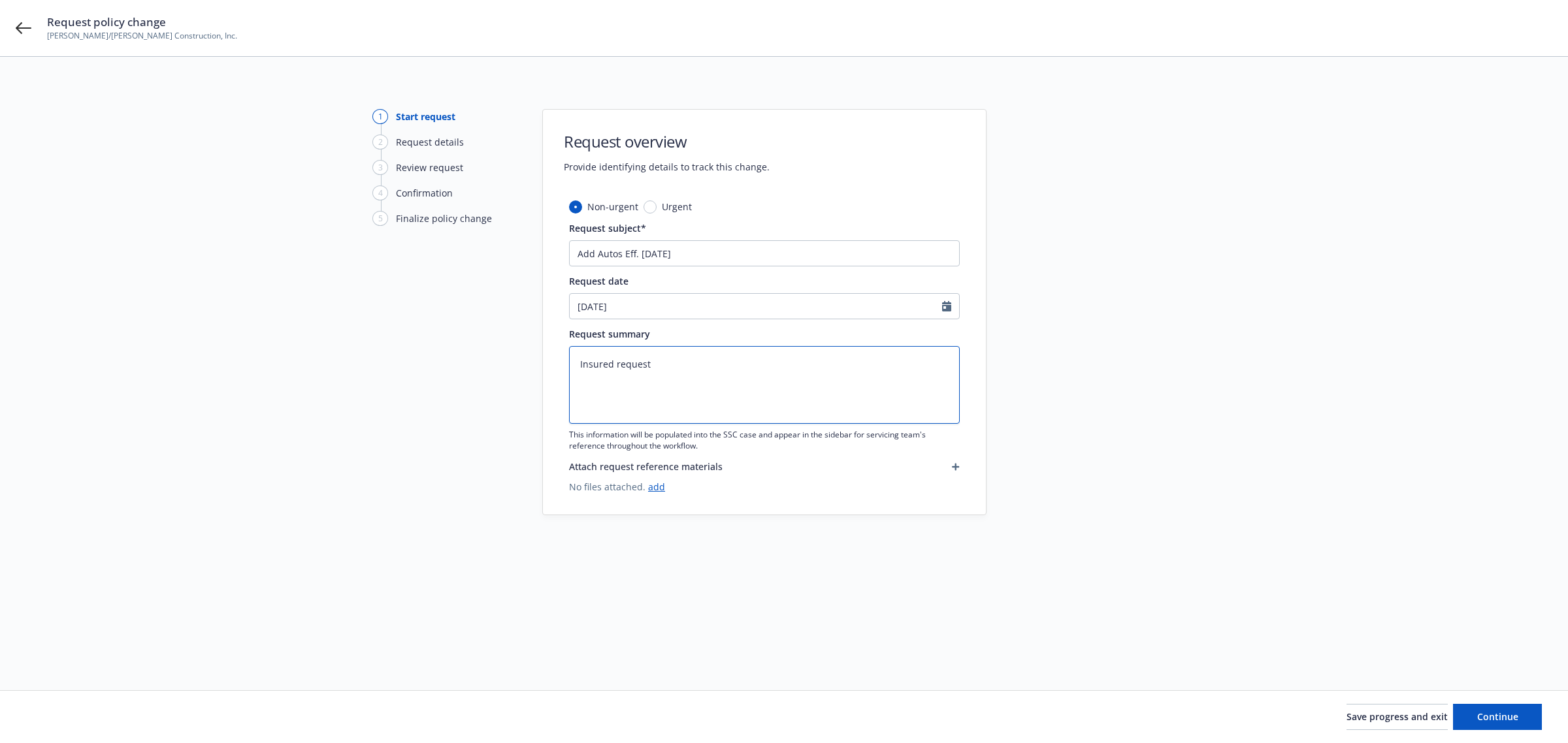
type textarea "x"
type textarea "Insured requeste"
type textarea "x"
type textarea "Insured requested"
type textarea "x"
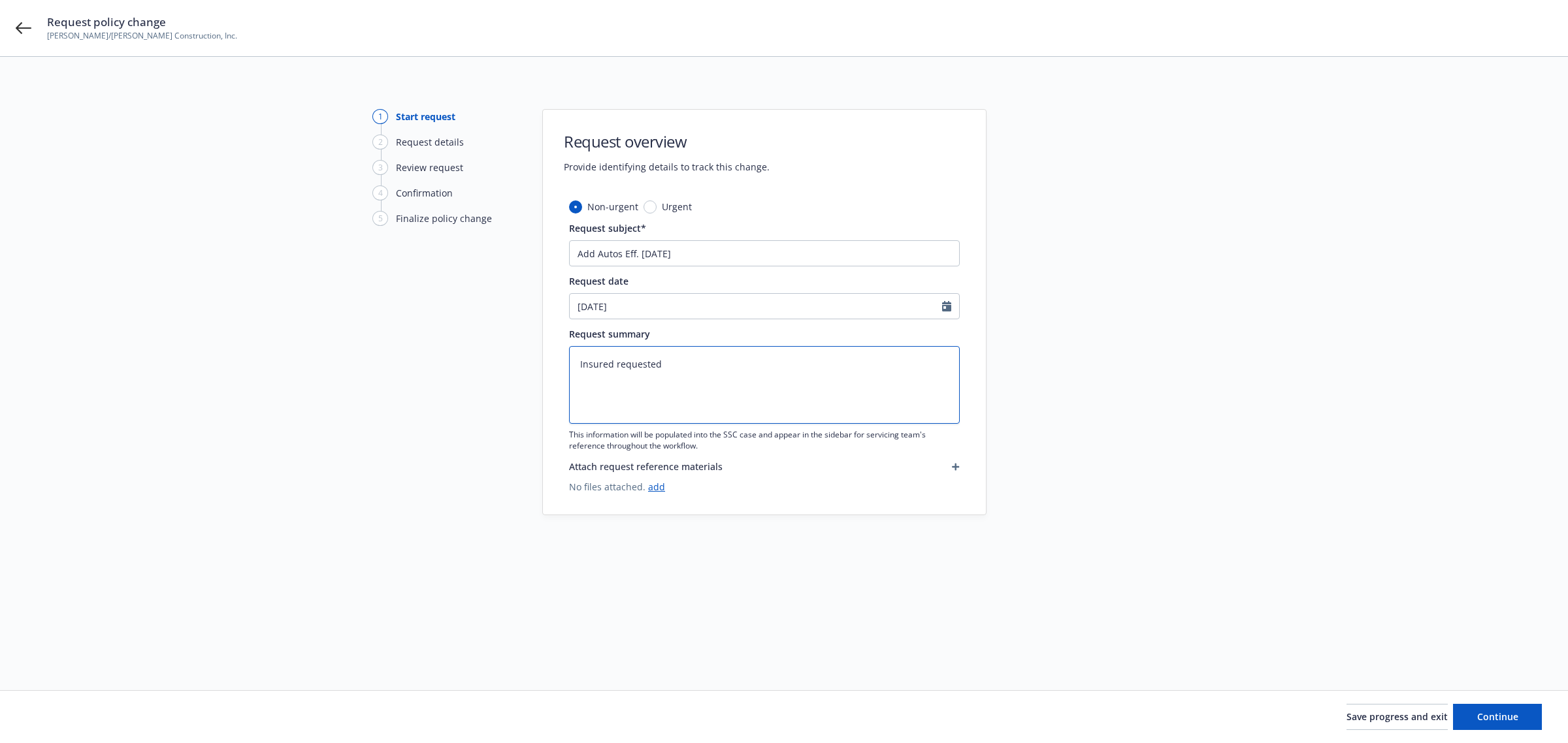
type textarea "Insured requested"
type textarea "x"
type textarea "Insured requested w"
type textarea "x"
type textarea "Insured requested we"
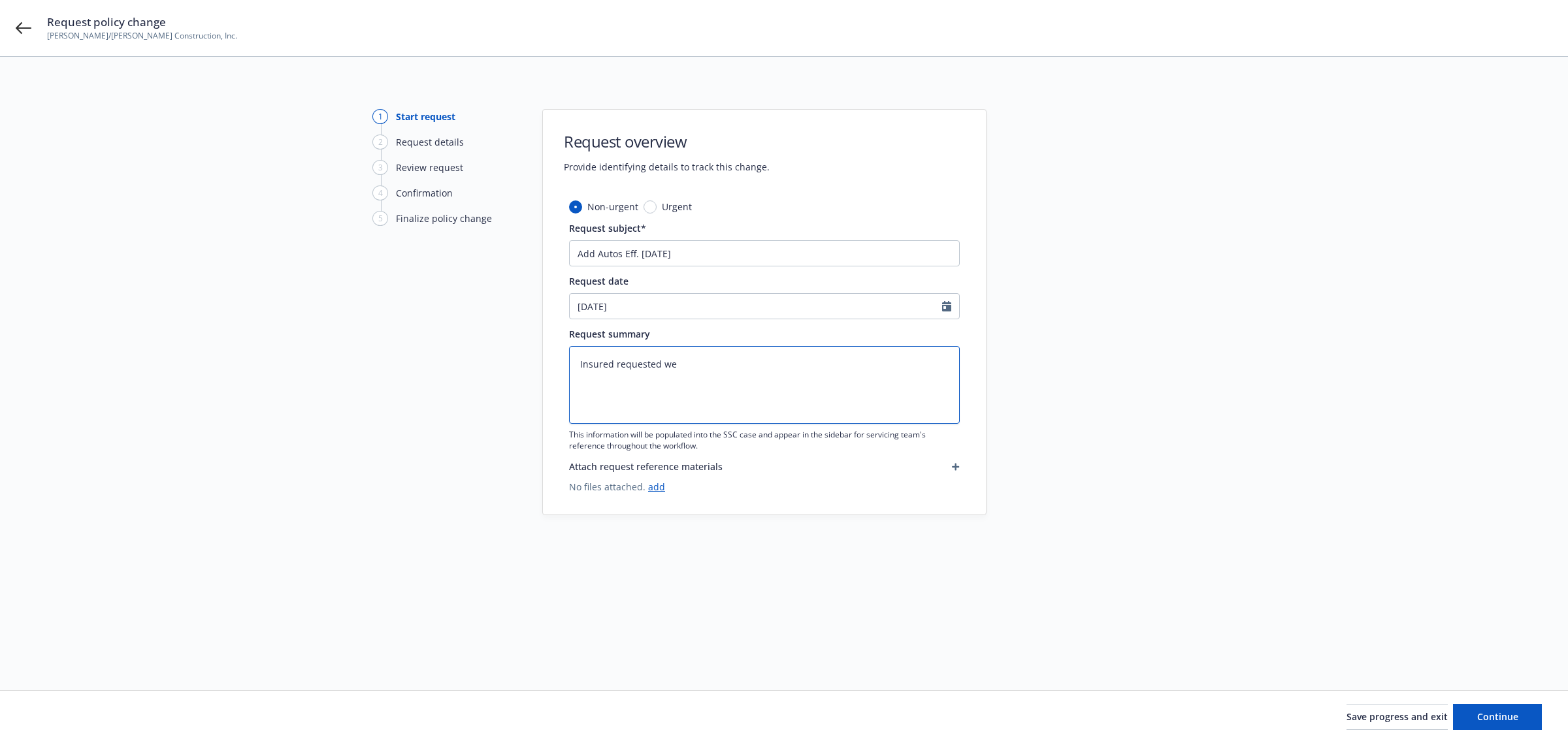
type textarea "x"
type textarea "Insured requested we"
type textarea "x"
type textarea "Insured requested we a"
type textarea "x"
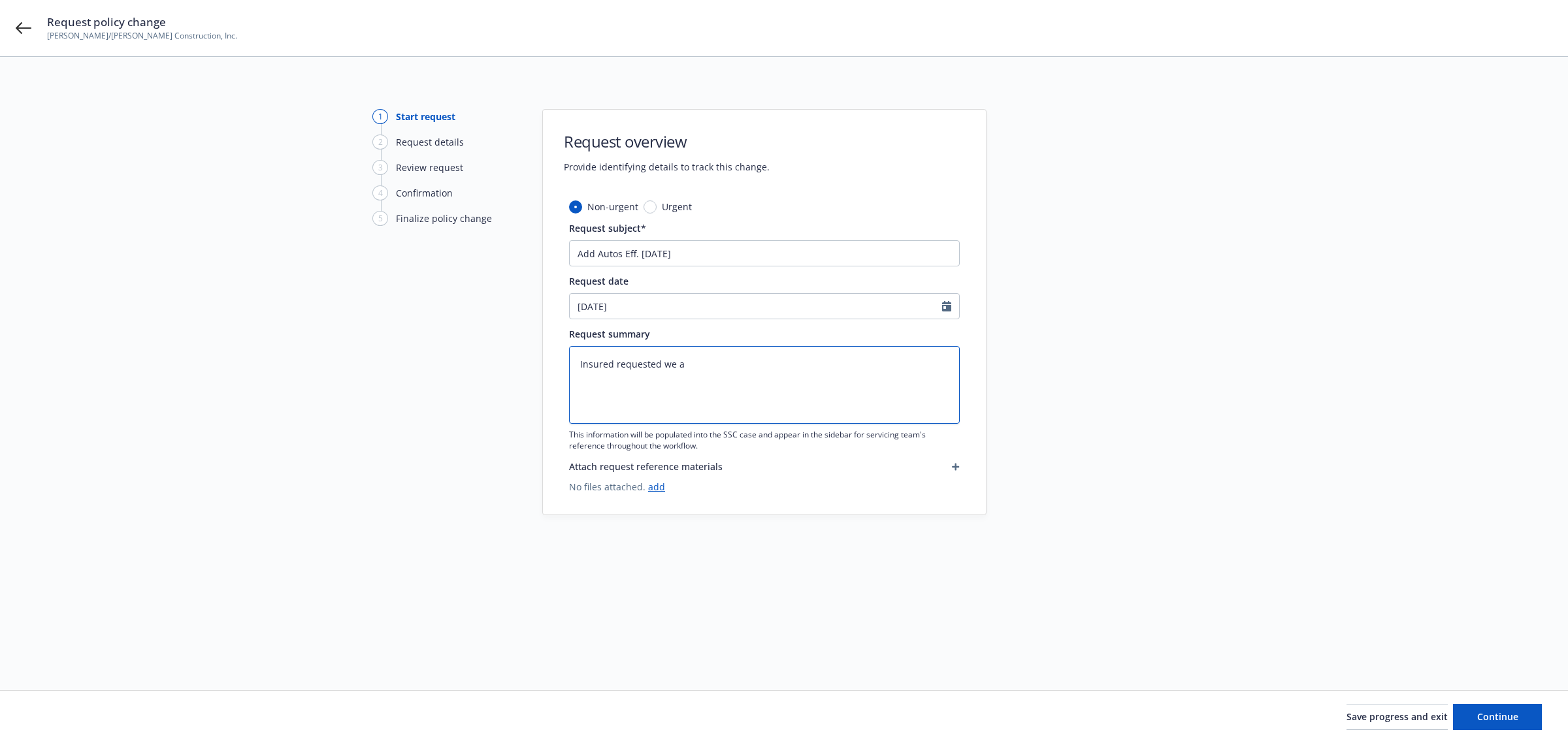
type textarea "Insured requested we ad"
type textarea "x"
type textarea "Insured requested we add"
type textarea "x"
type textarea "Insured requested we add"
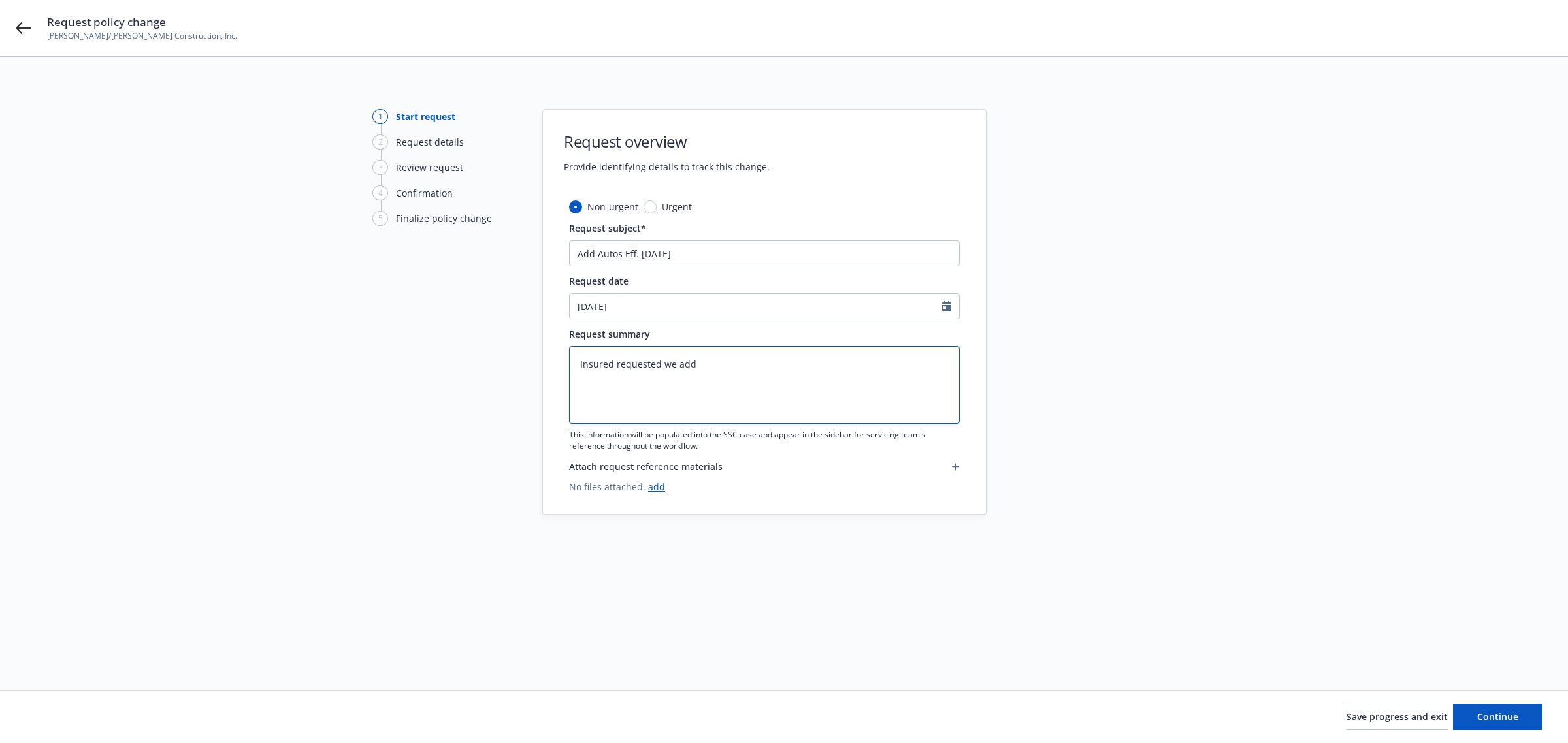
type textarea "x"
type textarea "Insured requested we add t"
type textarea "x"
type textarea "Insured requested we add th"
type textarea "x"
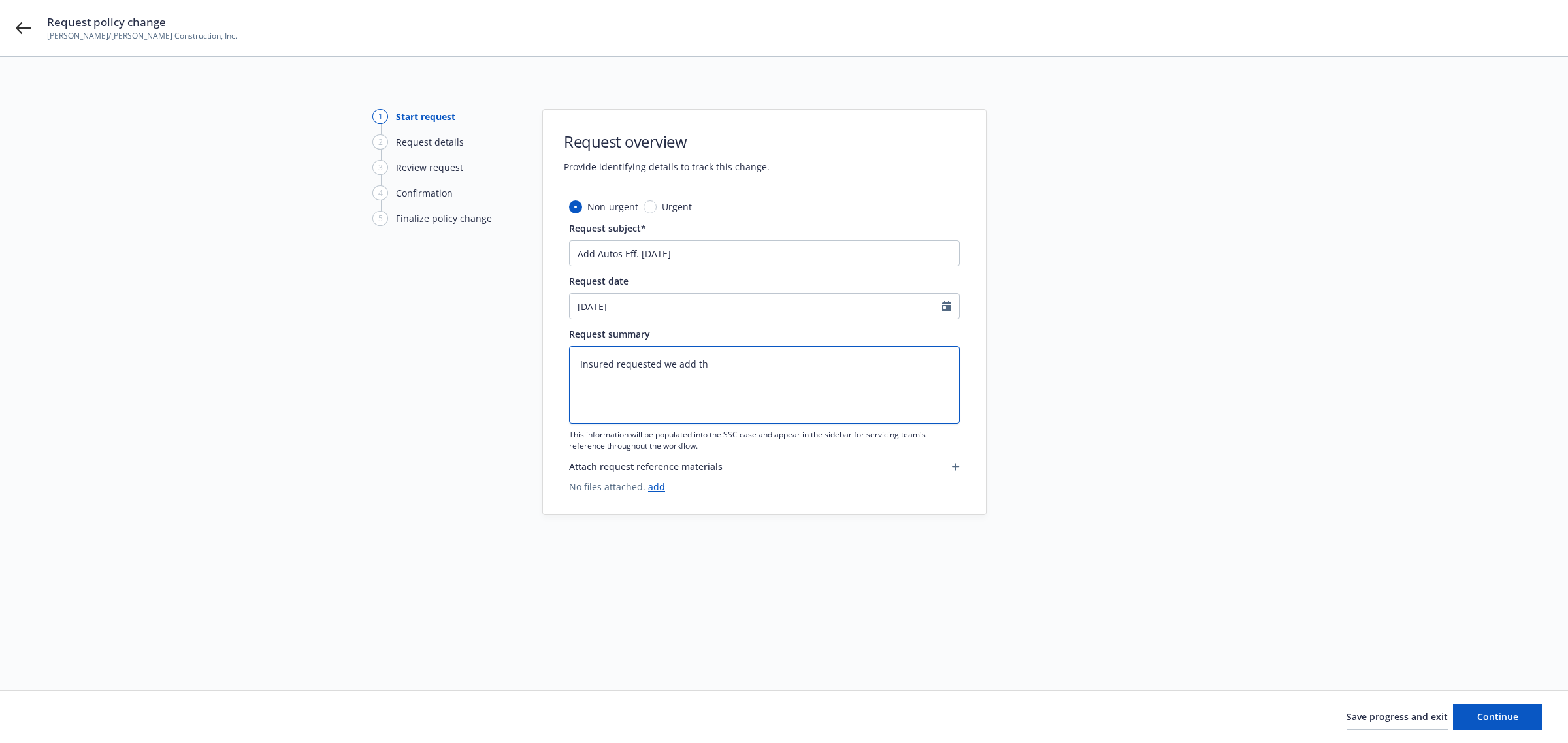
type textarea "Insured requested we add the"
type textarea "x"
type textarea "Insured requested we add the"
type textarea "x"
type textarea "Insured requested we add the f"
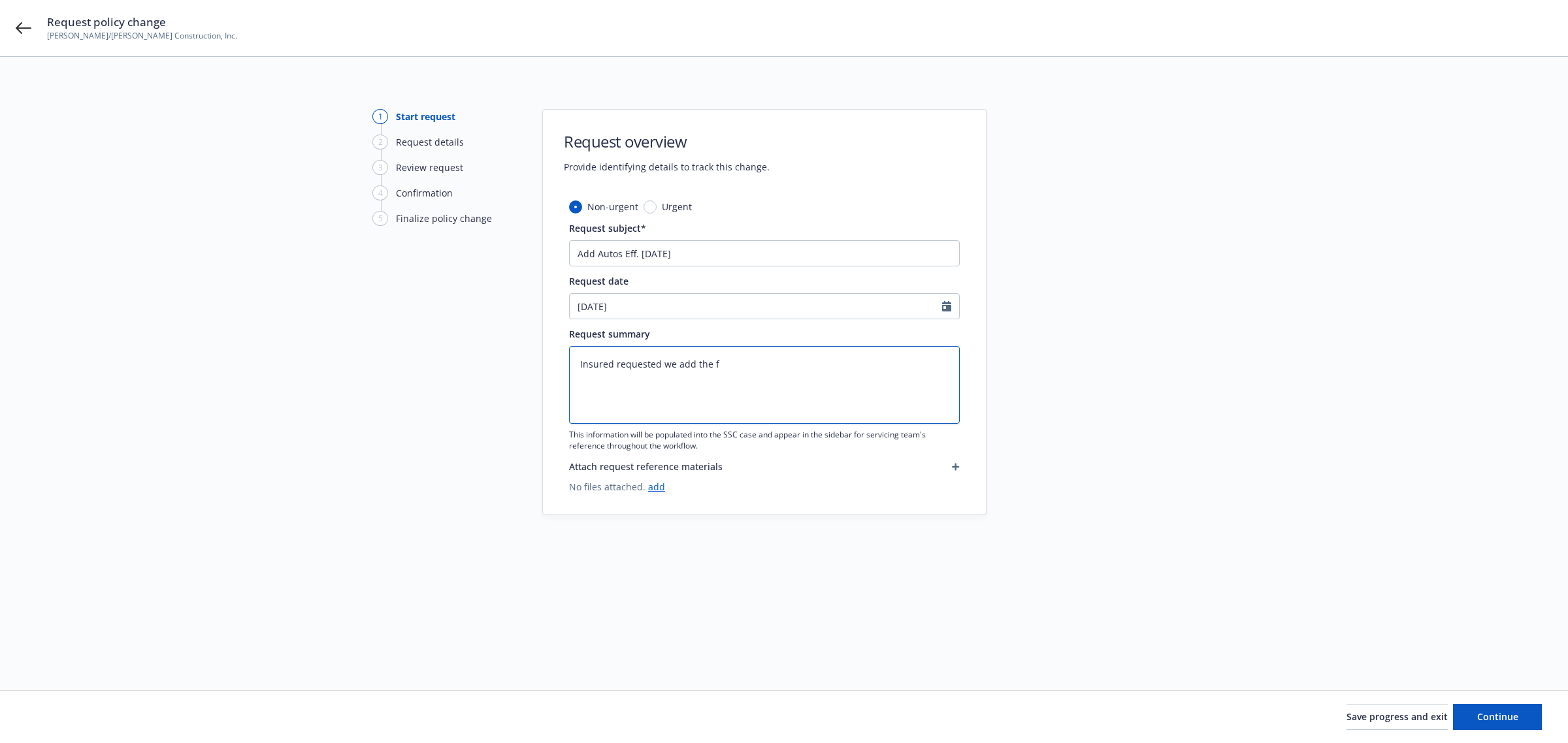
type textarea "x"
type textarea "Insured requested we add the fo"
type textarea "x"
type textarea "Insured requested we add the fol"
type textarea "x"
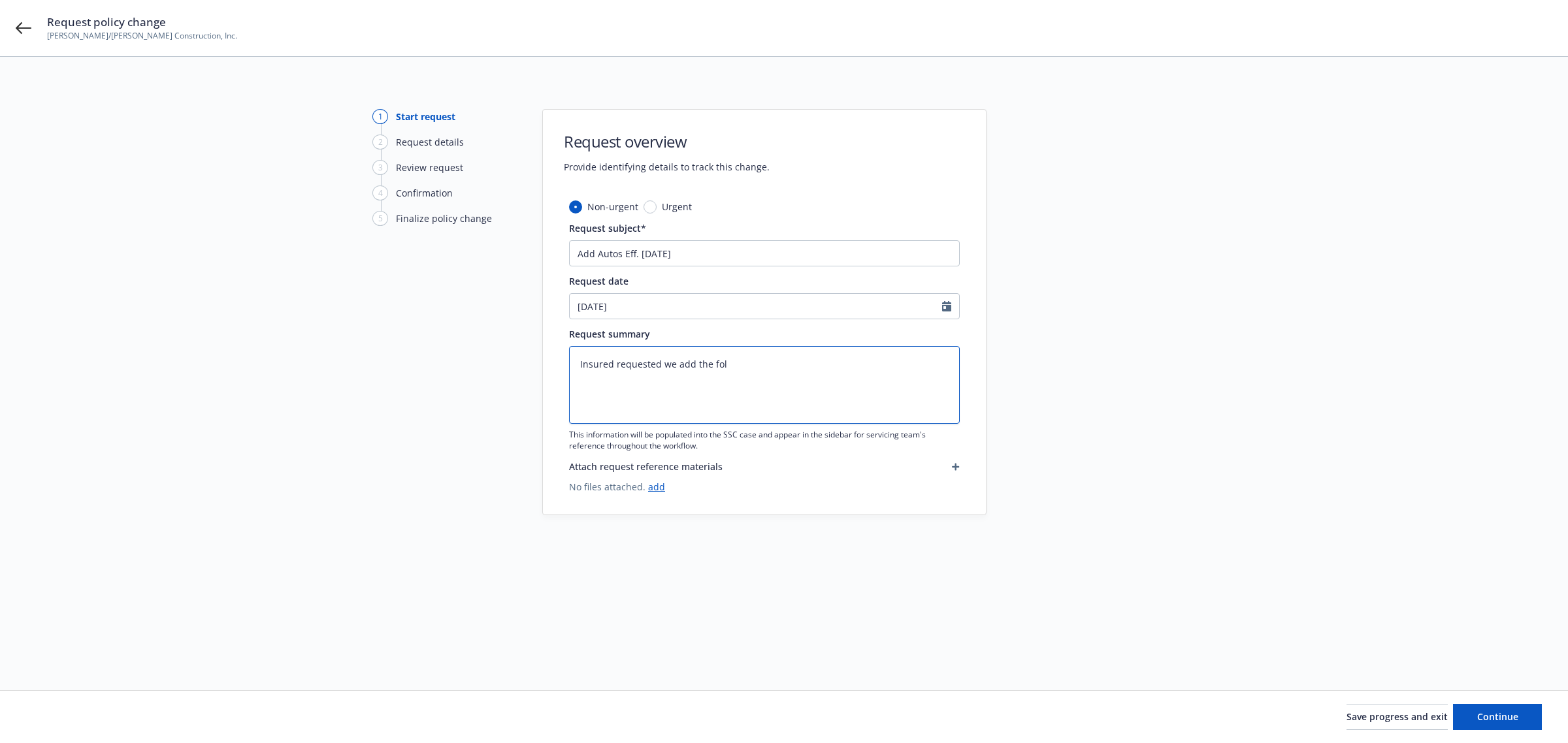
type textarea "Insured requested we add the foll"
type textarea "x"
type textarea "Insured requested we add the follo"
type textarea "x"
type textarea "Insured requested we add the folloi"
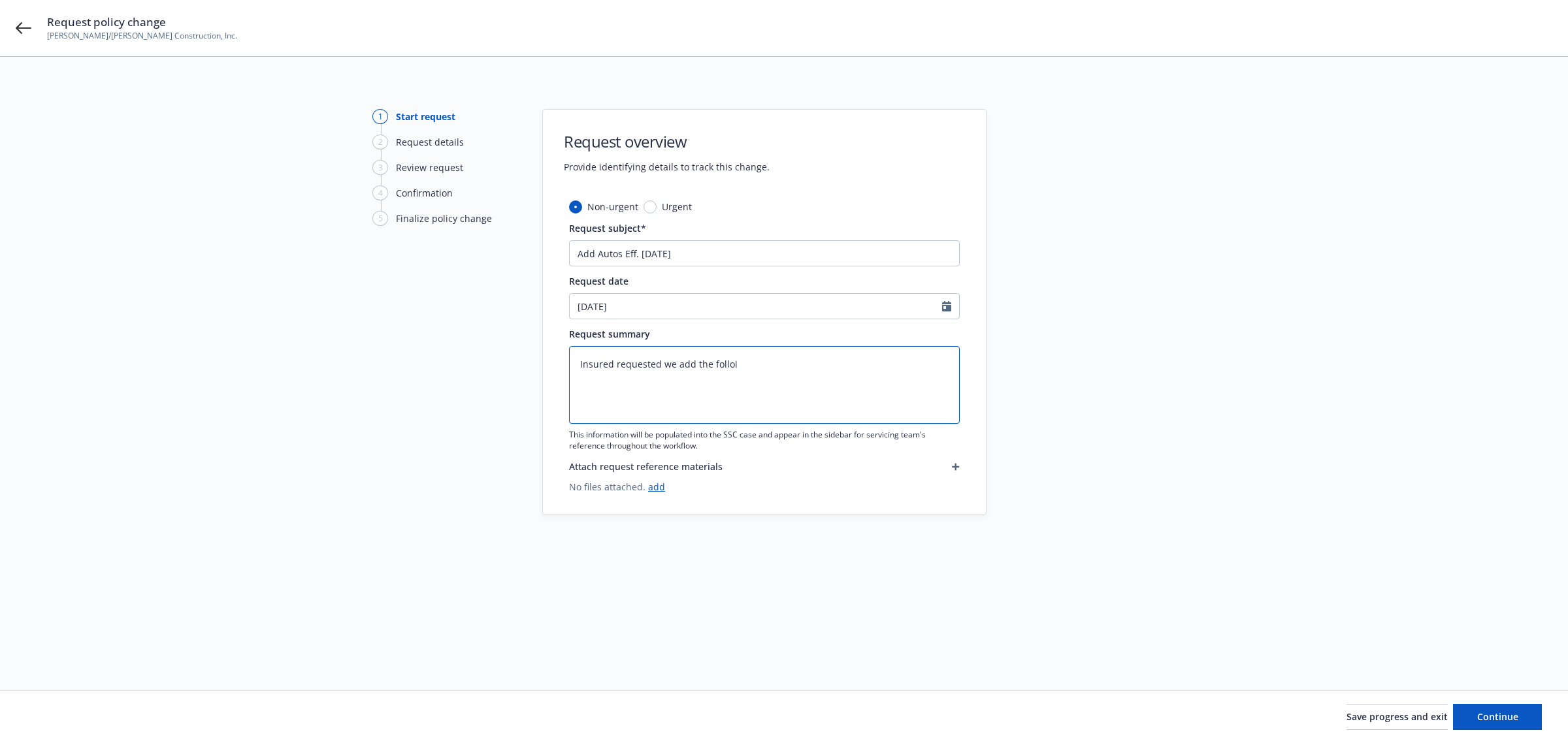
type textarea "x"
type textarea "Insured requested we add the folloin"
type textarea "x"
type textarea "Insured requested we add the folloi"
type textarea "x"
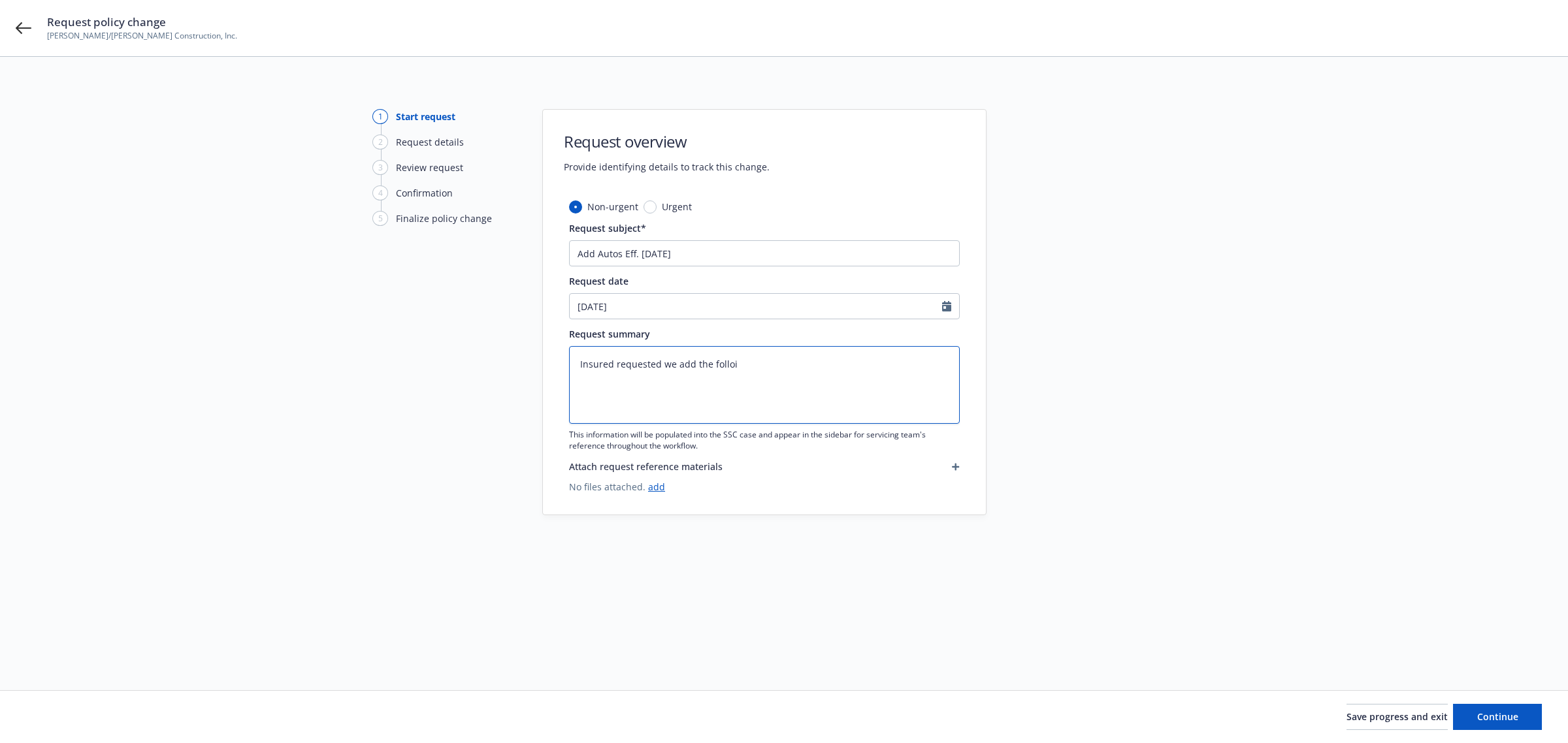
type textarea "Insured requested we add the follo"
type textarea "x"
type textarea "Insured requested we add the follow"
type textarea "x"
type textarea "Insured requested we add the followi"
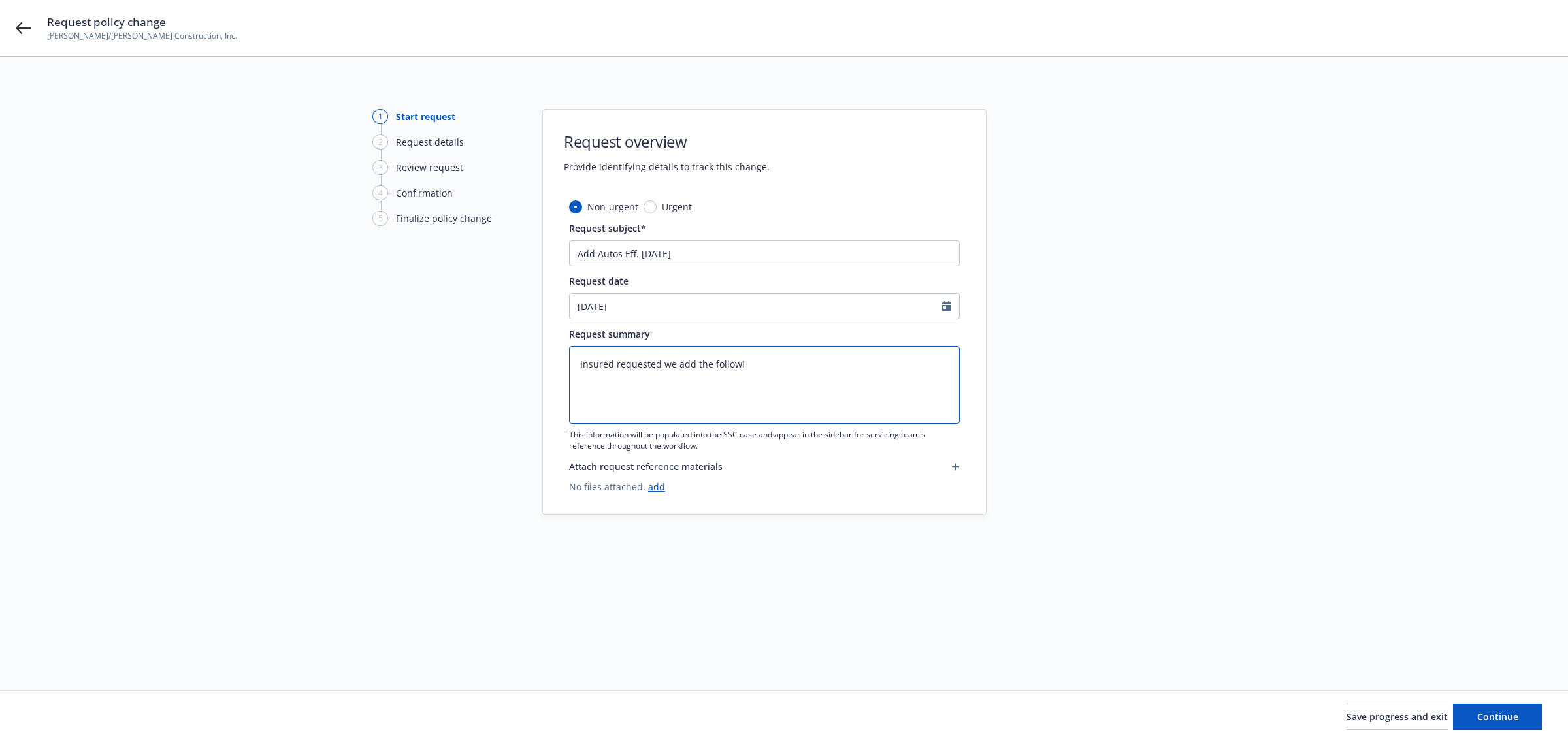
type textarea "x"
type textarea "Insured requested we add the followin"
type textarea "x"
type textarea "Insured requested we add the following"
type textarea "x"
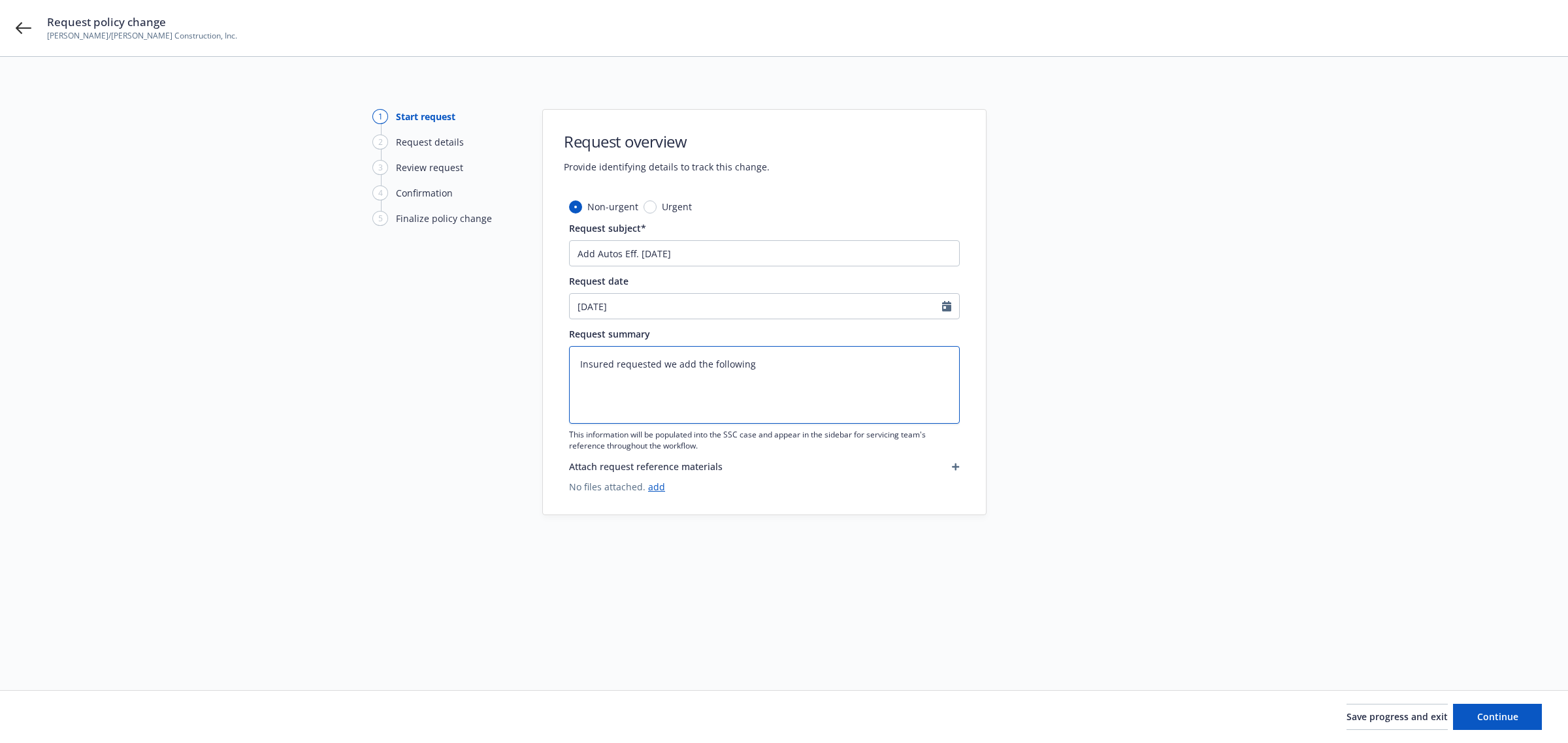
type textarea "Insured requested we add the following"
type textarea "x"
type textarea "Insured requested we add the following a"
type textarea "x"
type textarea "Insured requested we add the following au"
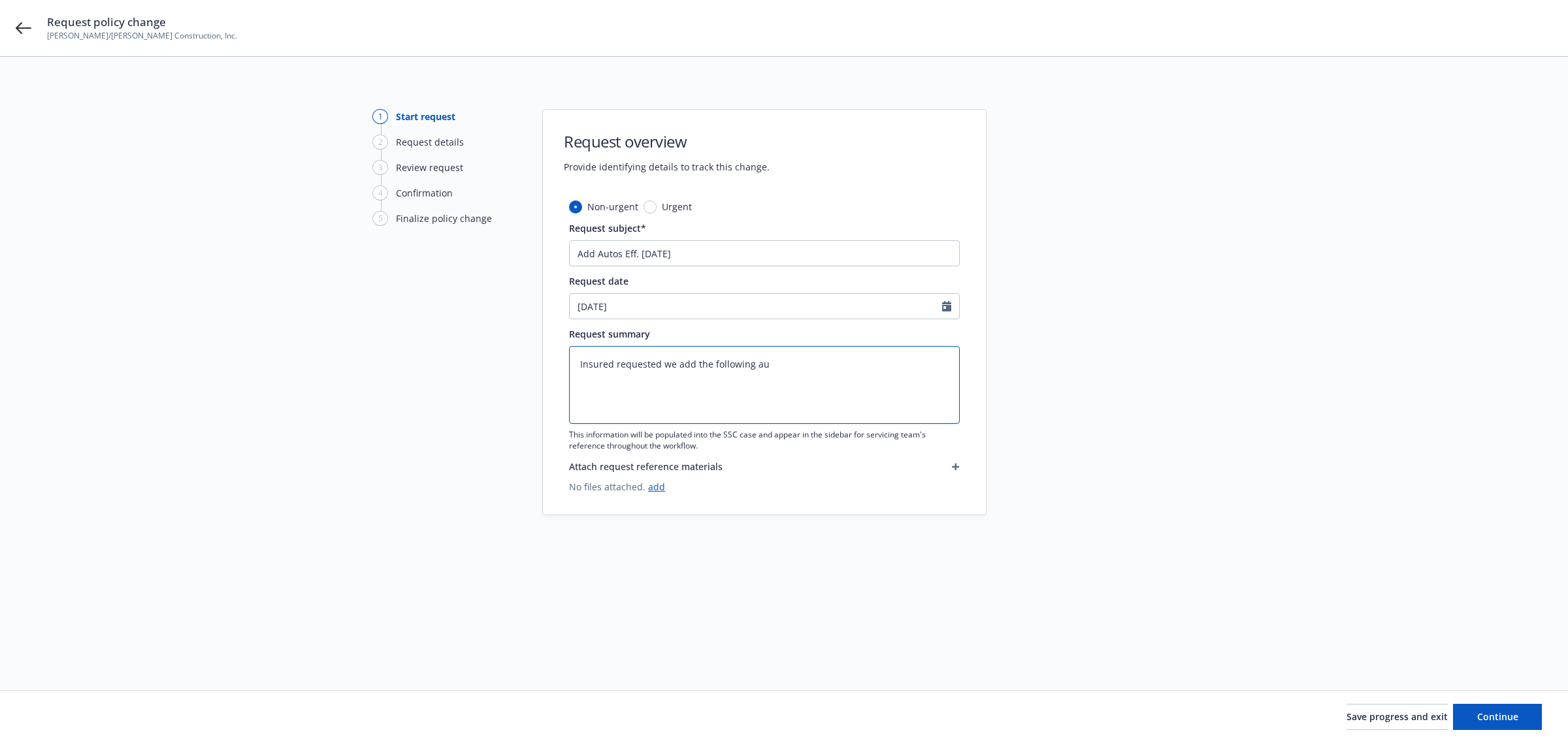
type textarea "x"
type textarea "Insured requested we add the following aut"
type textarea "x"
type textarea "Insured requested we add the following auto"
type textarea "x"
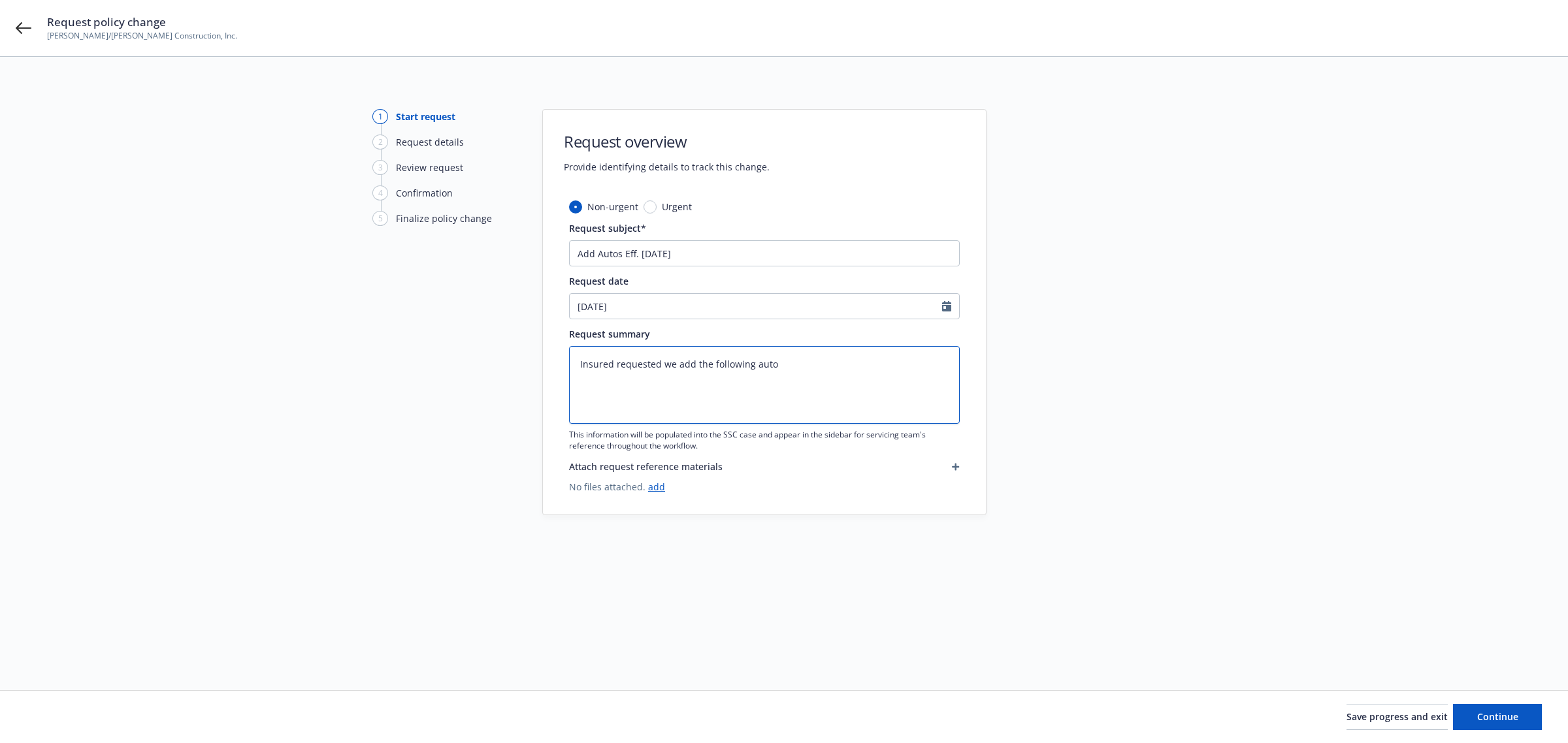
type textarea "Insured requested we add the following autos"
type textarea "x"
type textarea "Insured requested we add the following autos"
type textarea "x"
type textarea "Insured requested we add the following autos e"
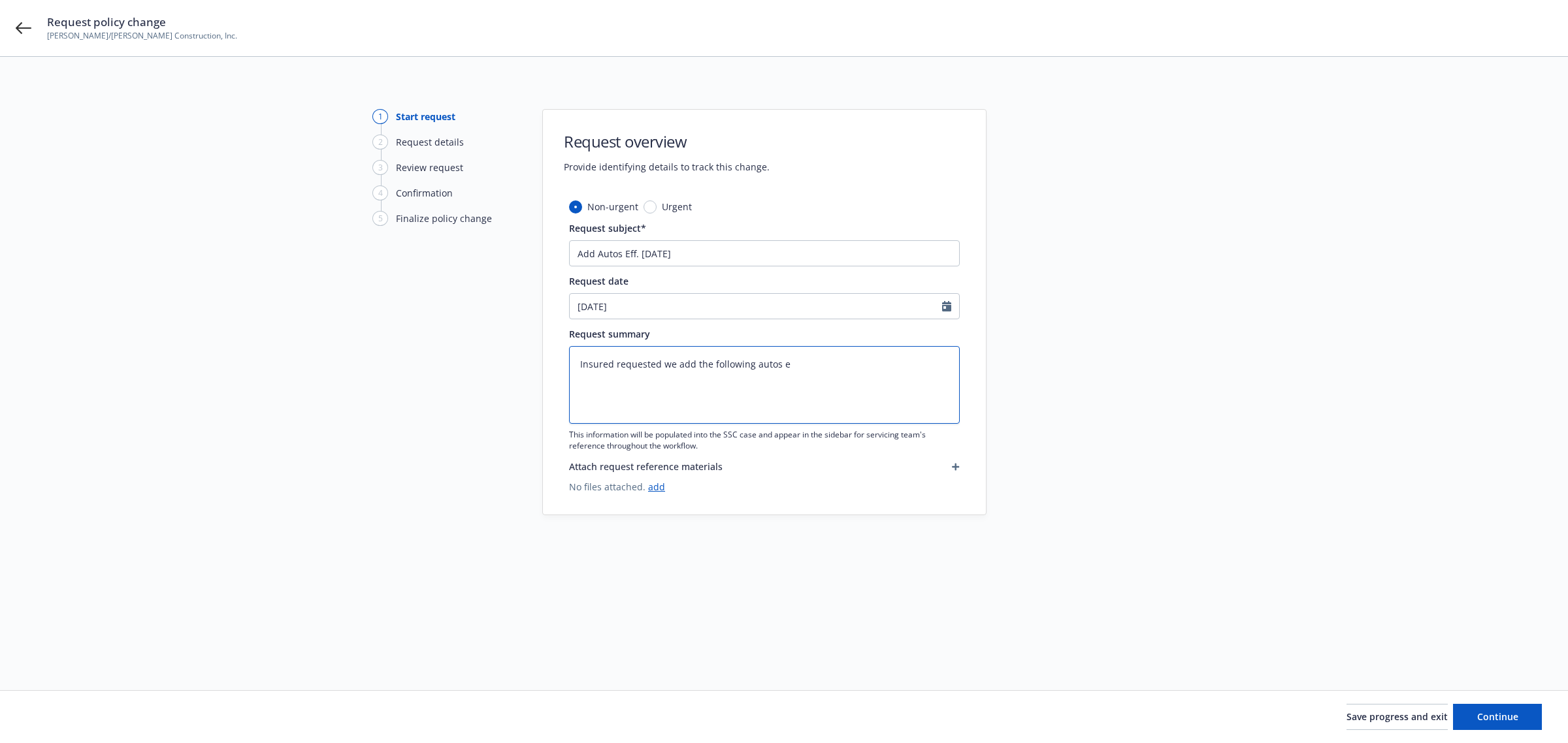
type textarea "x"
type textarea "Insured requested we add the following autos ef"
type textarea "x"
type textarea "Insured requested we add the following autos eff"
type textarea "x"
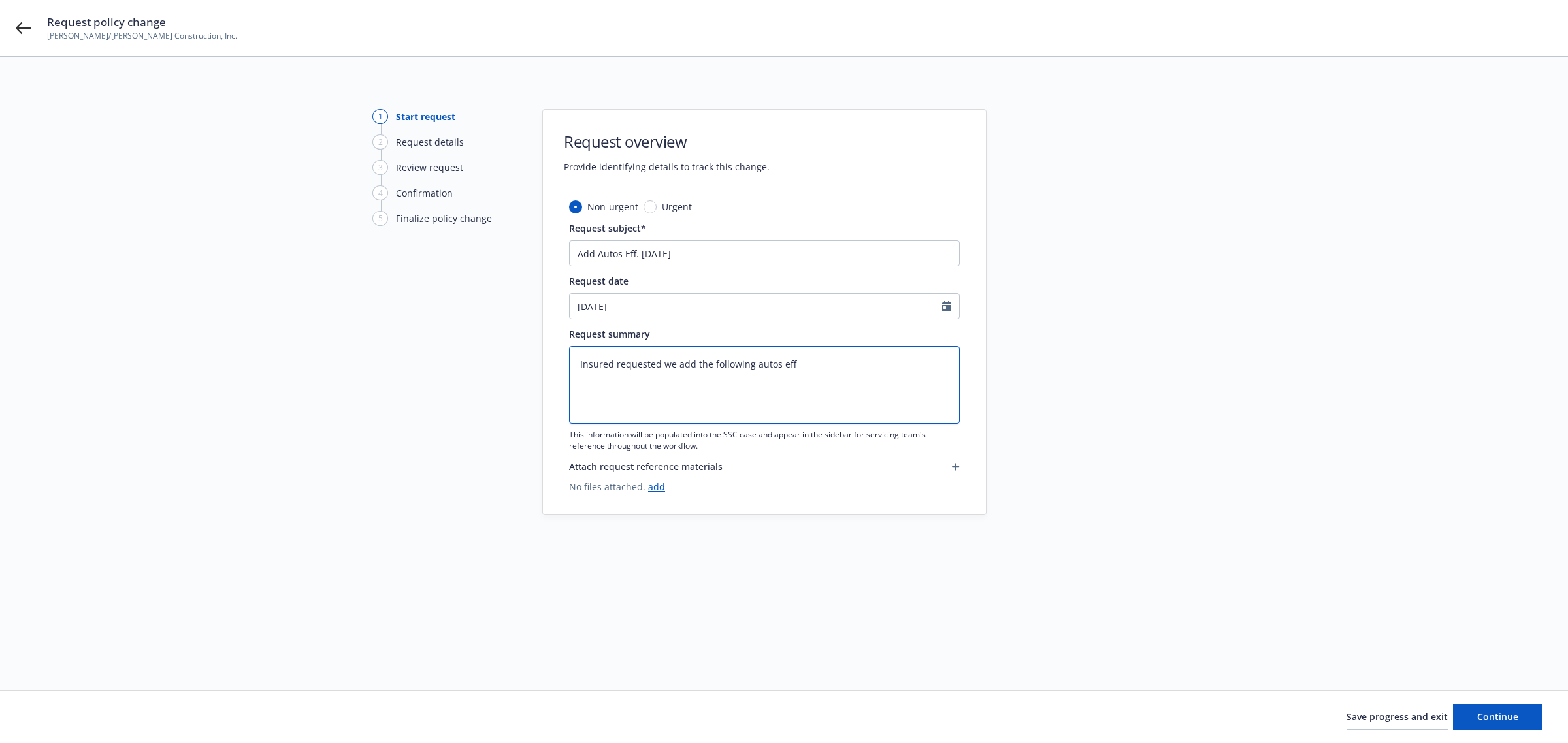
type textarea "Insured requested we add the following autos effe"
type textarea "x"
type textarea "Insured requested we add the following autos effec"
type textarea "x"
type textarea "Insured requested we add the following autos effect"
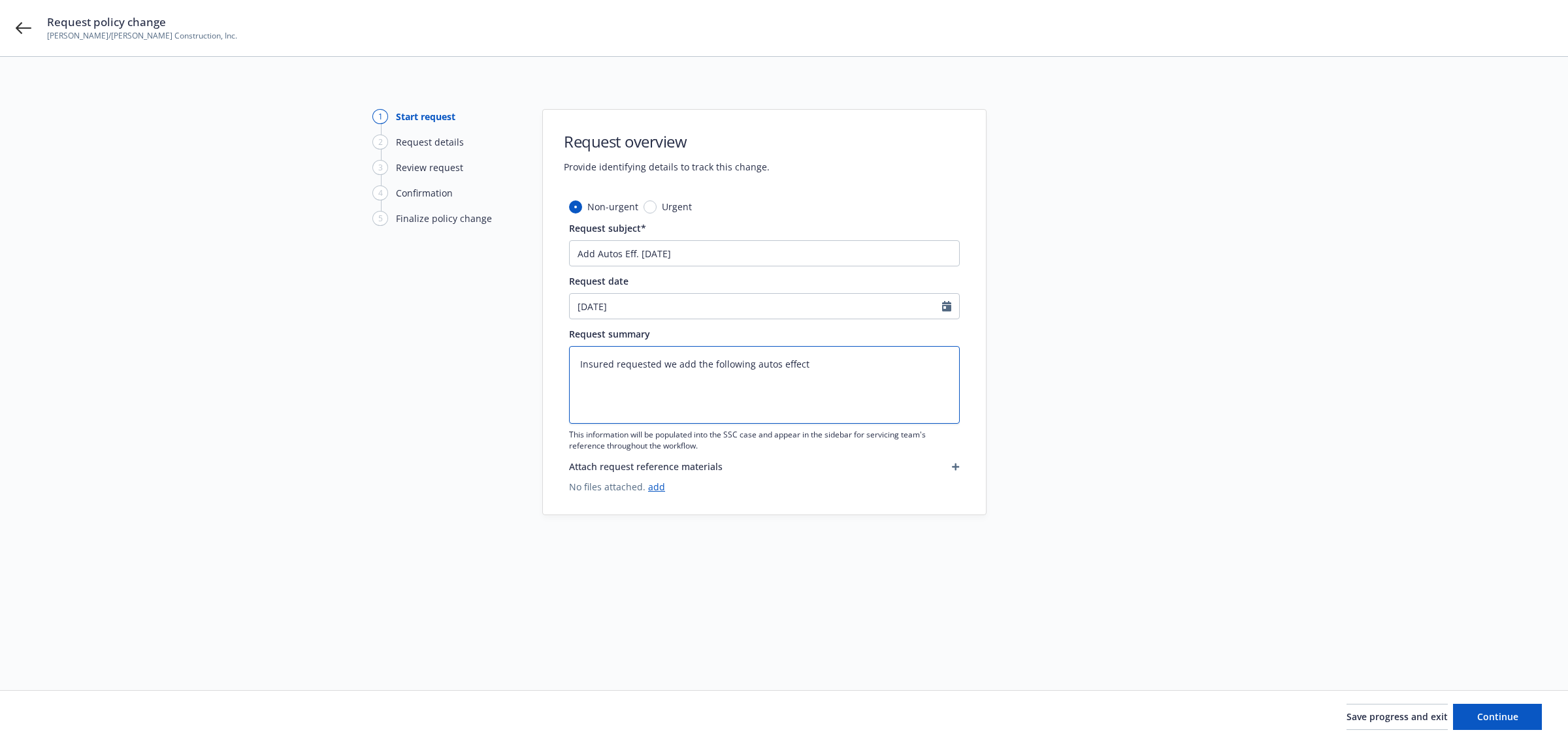
type textarea "x"
type textarea "Insured requested we add the following autos effecti"
click at [599, 391] on textarea "Insured requested we add the following autos effective 9/16/2025:" at bounding box center [764, 385] width 391 height 78
drag, startPoint x: 599, startPoint y: 391, endPoint x: 582, endPoint y: 385, distance: 18.0
click at [580, 385] on textarea "Insured requested we add the following autos effective 9/16/2025:" at bounding box center [764, 385] width 391 height 78
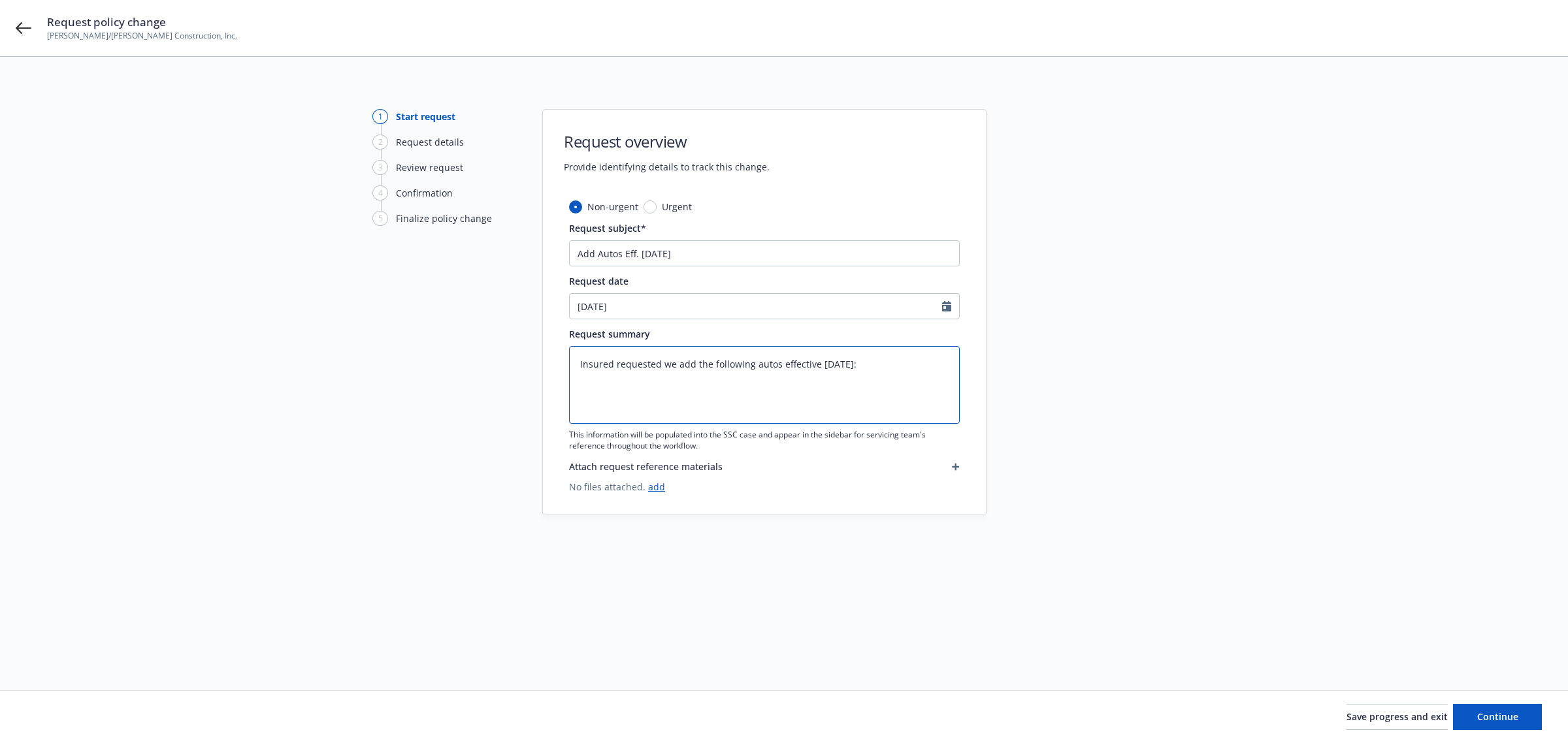
click at [587, 382] on textarea "Insured requested we add the following autos effective 9/16/2025:" at bounding box center [764, 385] width 391 height 78
paste textarea "1. 2025 Ford Maverick XL Hybrid a. VIN 3FTTW8A30SRB40023 b. Purchased for: $29,…"
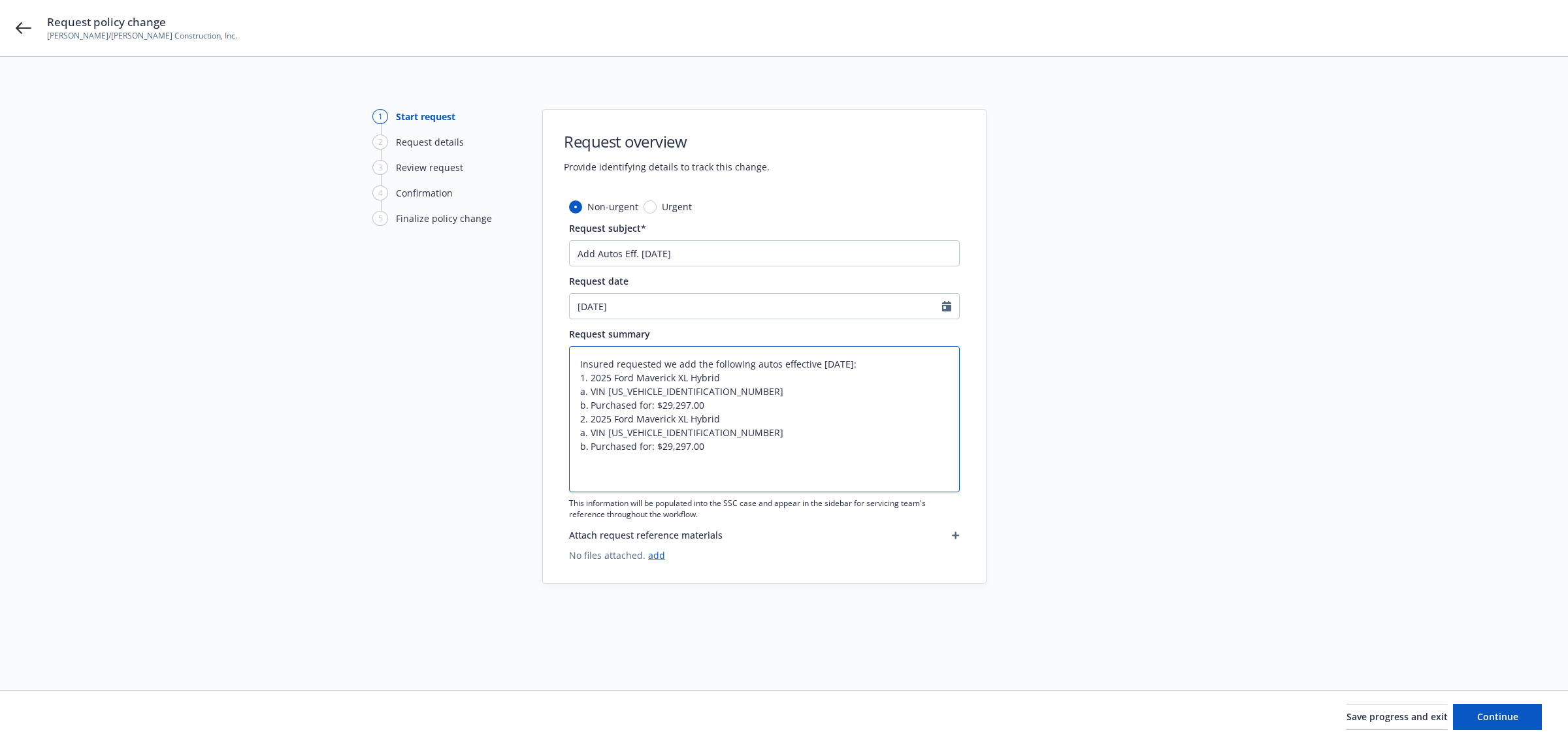
click at [586, 391] on textarea "Insured requested we add the following autos effective 9/16/2025: 1. 2025 Ford …" at bounding box center [764, 419] width 391 height 146
click at [588, 391] on textarea "Insured requested we add the following autos effective 9/16/2025: 1. 2025 Ford …" at bounding box center [764, 419] width 391 height 146
click at [580, 392] on textarea "Insured requested we add the following autos effective 9/16/2025: 1. 2025 Ford …" at bounding box center [764, 419] width 391 height 146
click at [720, 444] on textarea "Insured requested we add the following autos effective 9/16/2025: 1. 2025 Ford …" at bounding box center [764, 419] width 391 height 146
drag, startPoint x: 592, startPoint y: 377, endPoint x: 596, endPoint y: 384, distance: 8.1
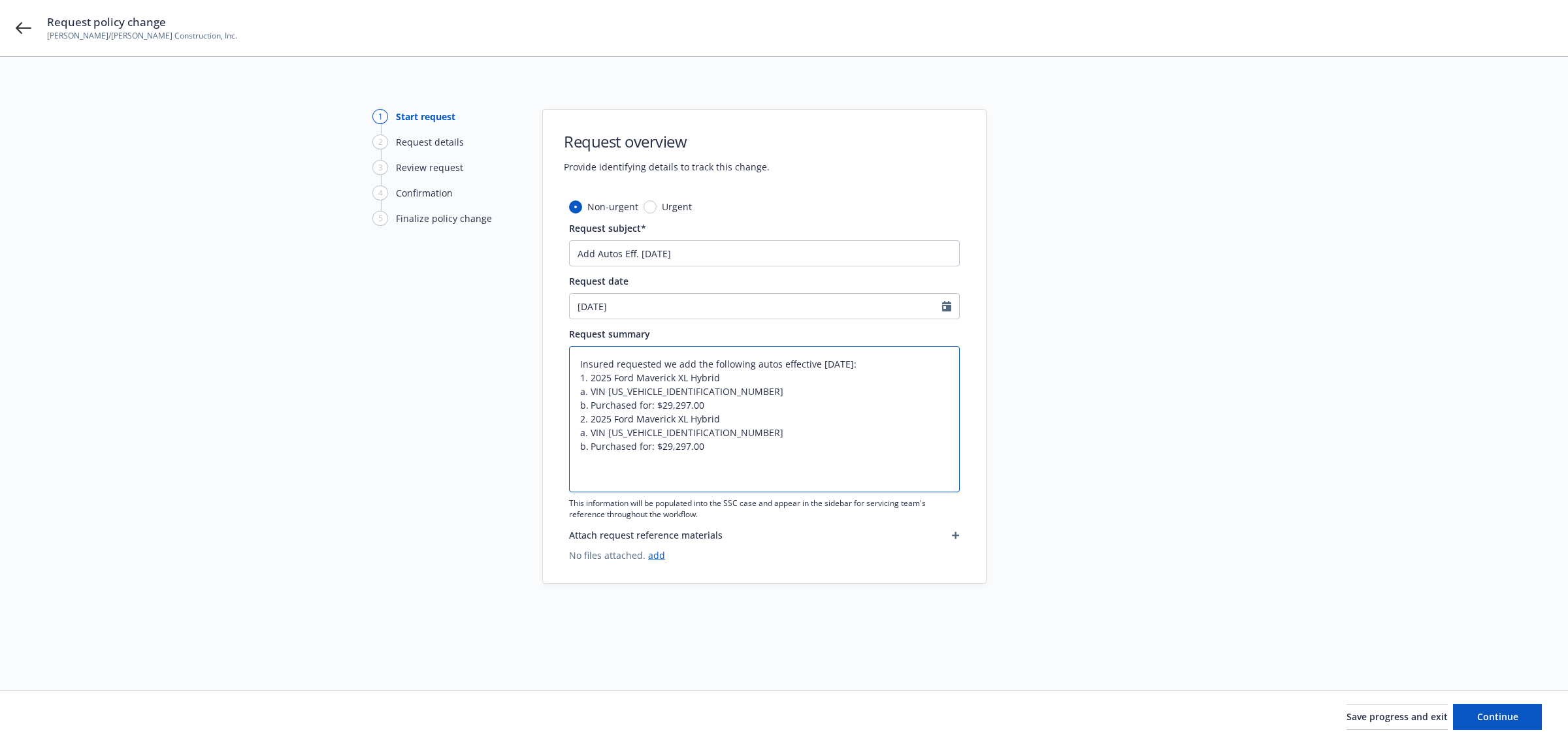
click at [592, 379] on textarea "Insured requested we add the following autos effective 9/16/2025: 1. 2025 Ford …" at bounding box center [764, 419] width 391 height 146
drag, startPoint x: 588, startPoint y: 379, endPoint x: 597, endPoint y: 391, distance: 15.0
click at [589, 379] on textarea "Insured requested we add the following autos effective 9/16/2025: 1. 2025 Ford …" at bounding box center [764, 419] width 391 height 146
click at [657, 556] on link "add" at bounding box center [657, 555] width 17 height 12
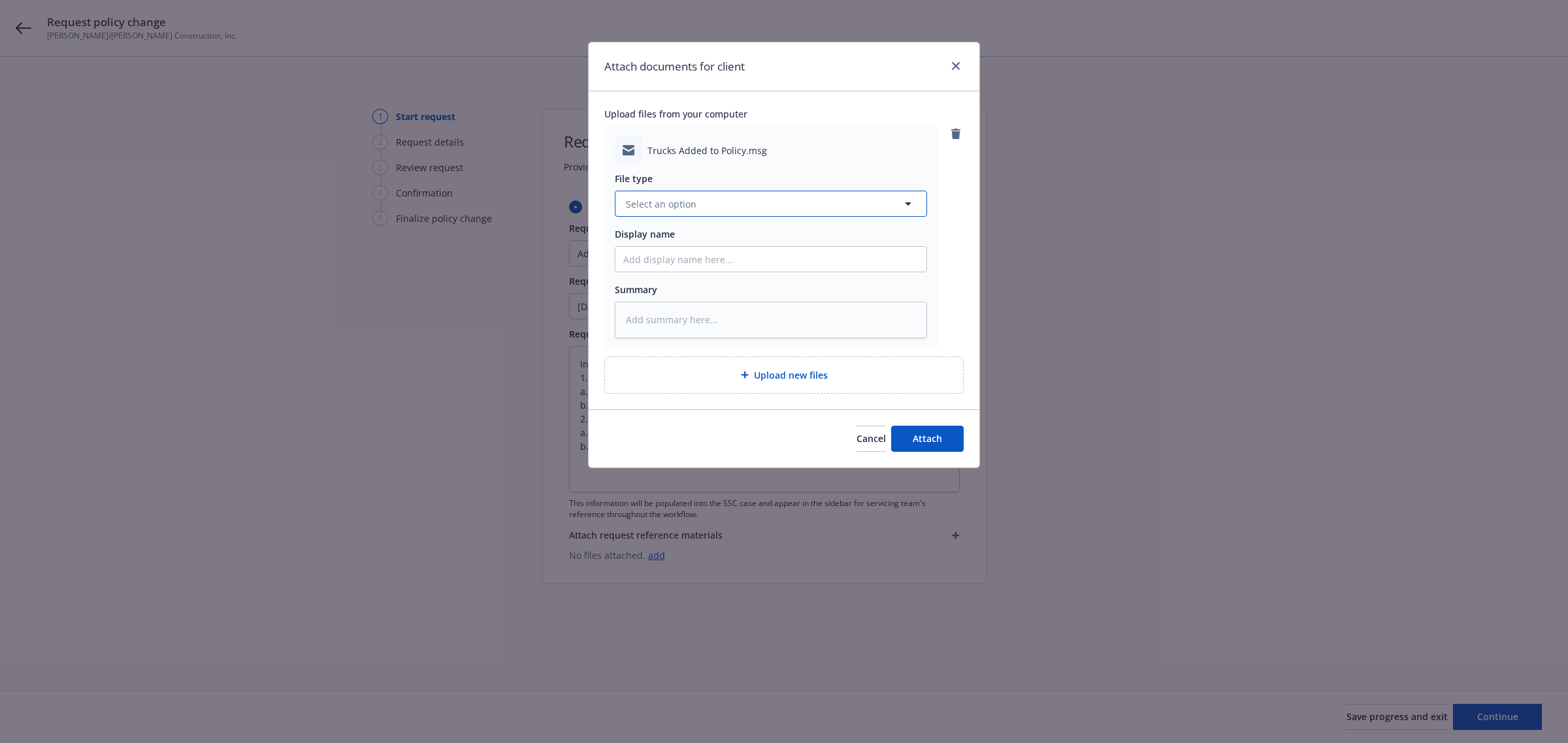
click at [734, 209] on button "Select an option" at bounding box center [770, 204] width 312 height 26
click at [670, 240] on div "Email" at bounding box center [770, 240] width 295 height 19
click at [662, 261] on input "Display name" at bounding box center [770, 259] width 311 height 25
click at [674, 316] on textarea at bounding box center [770, 319] width 312 height 36
paste textarea "1. 2025 Ford Maverick XL Hybrid a. VIN 3FTTW8A30SRB40023 b. Purchased for: $29,…"
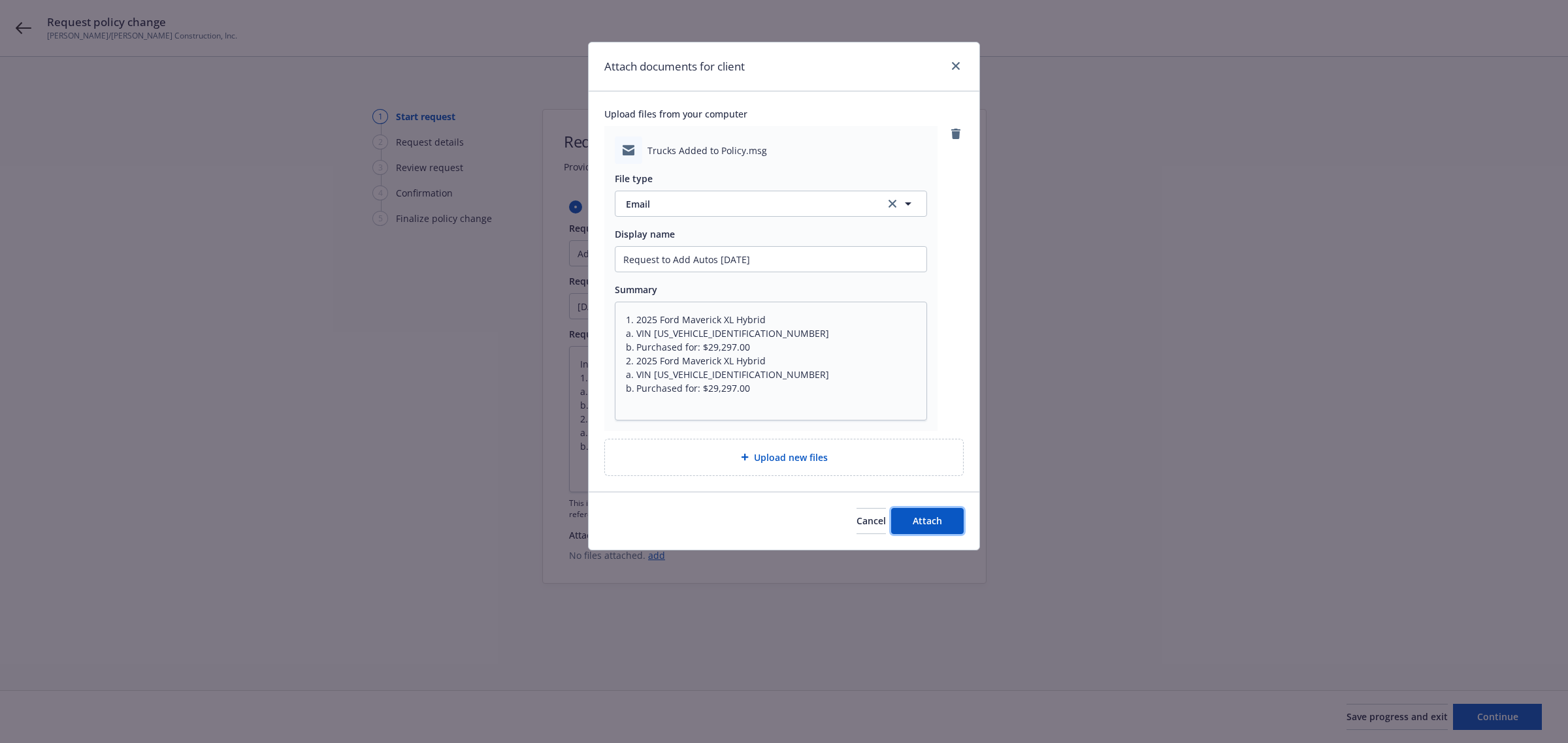
click at [913, 517] on span "Attach" at bounding box center [927, 520] width 29 height 12
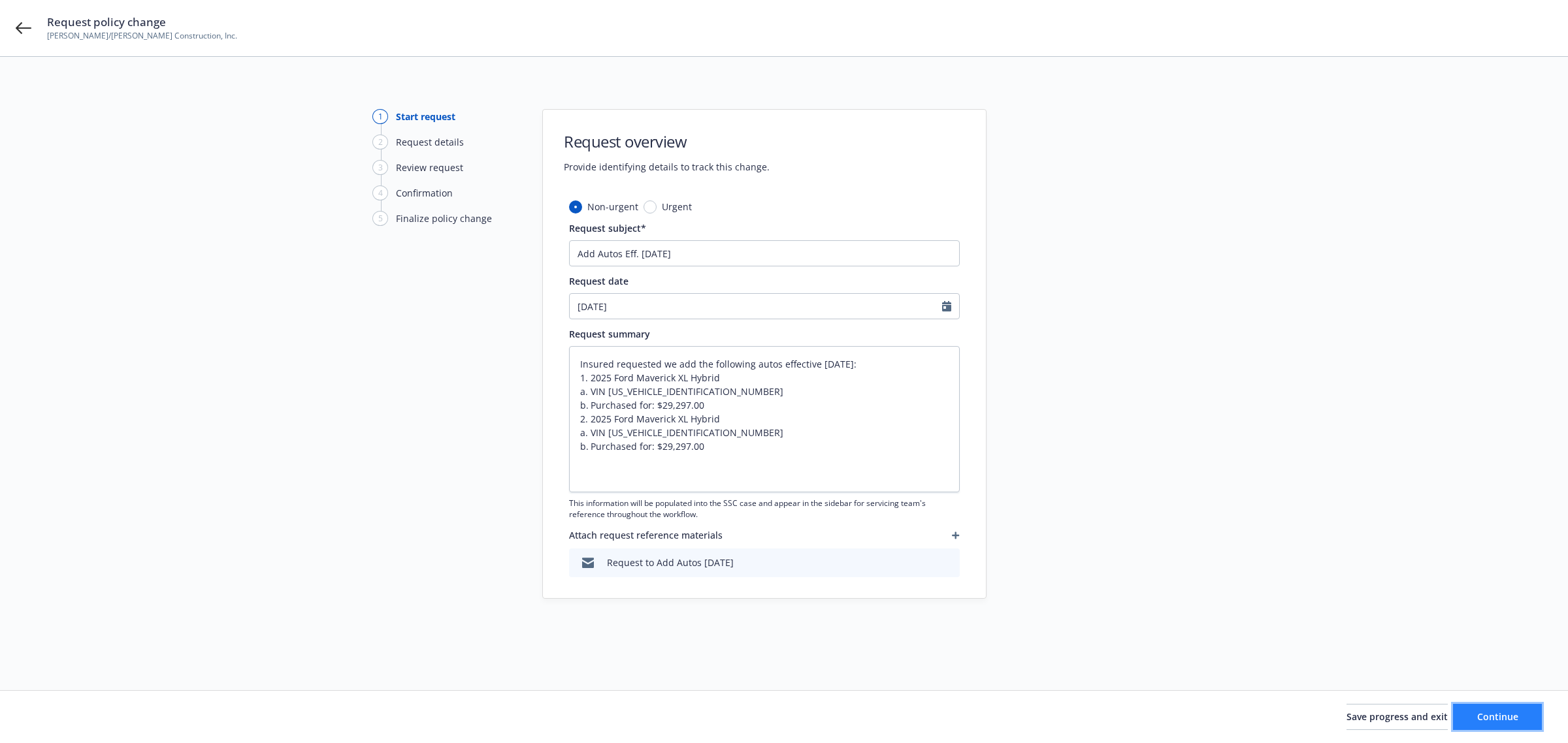
click at [1510, 720] on span "Continue" at bounding box center [1498, 717] width 41 height 12
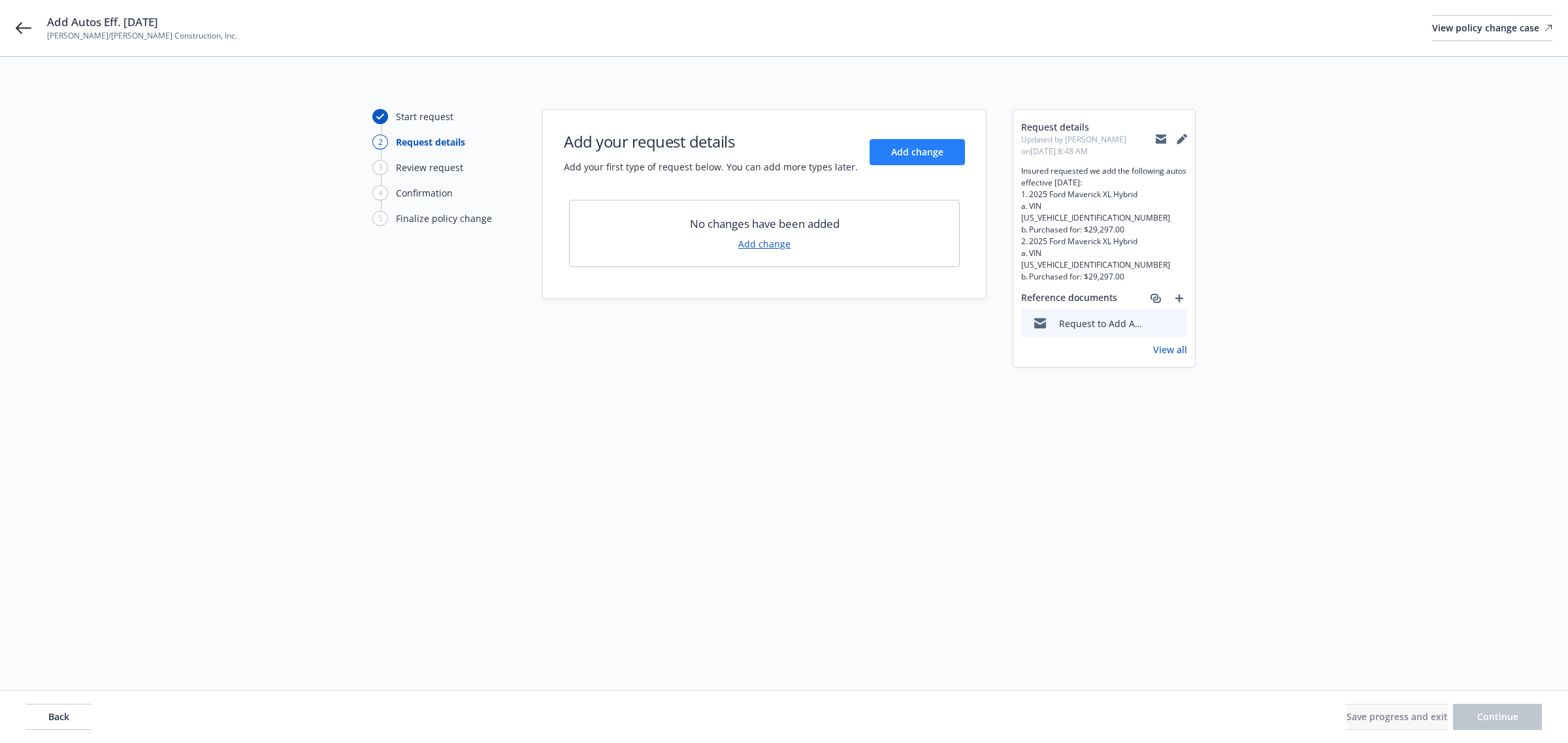
click at [900, 164] on div "Add your request details Add your first type of request below. You can add more…" at bounding box center [764, 152] width 401 height 43
click at [908, 158] on button "Add change" at bounding box center [917, 152] width 95 height 26
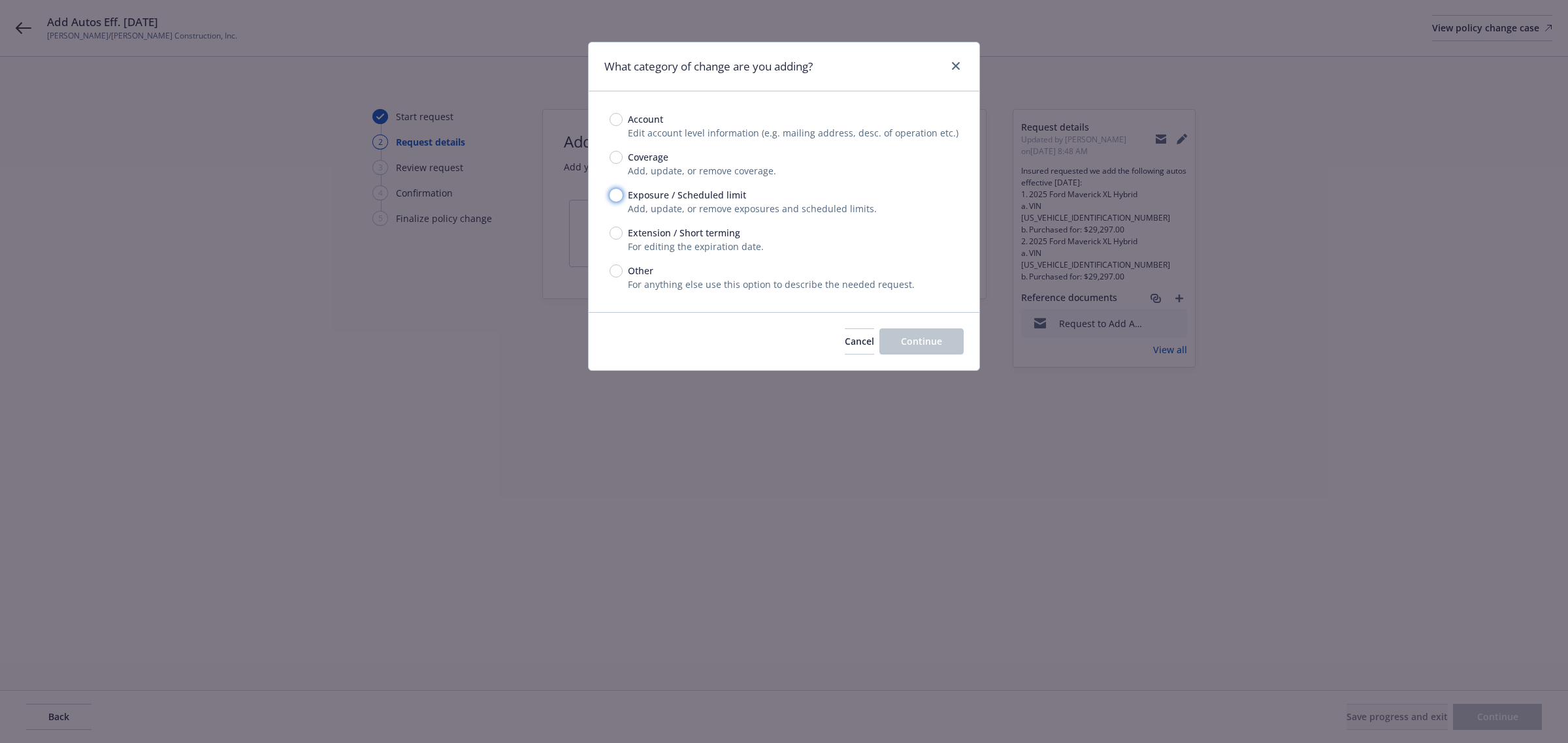
click at [615, 193] on input "Exposure / Scheduled limit" at bounding box center [616, 195] width 13 height 13
click at [932, 354] on button "Continue" at bounding box center [921, 341] width 84 height 26
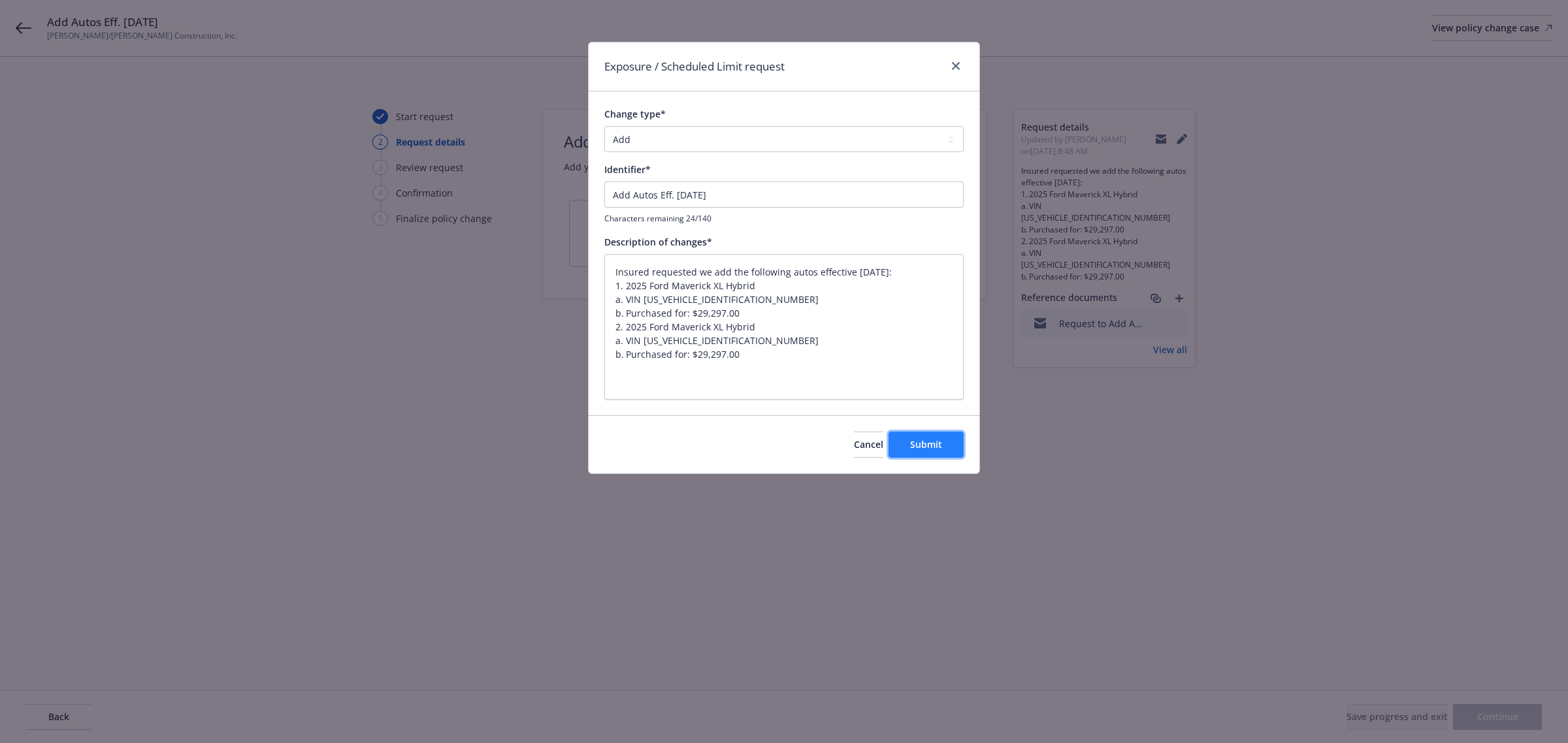
click at [938, 449] on span "Submit" at bounding box center [926, 444] width 32 height 12
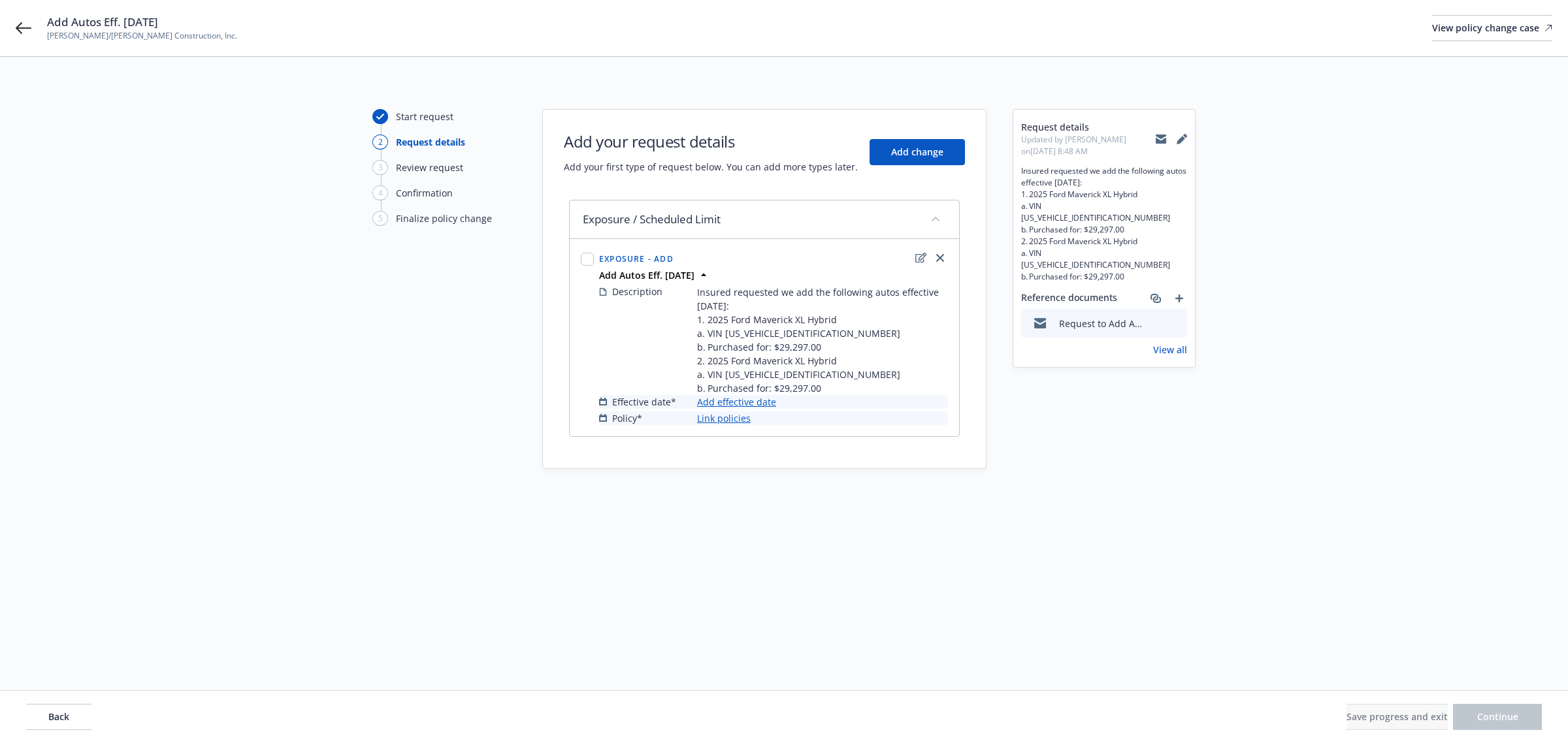
click at [743, 409] on link "Add effective date" at bounding box center [736, 402] width 79 height 14
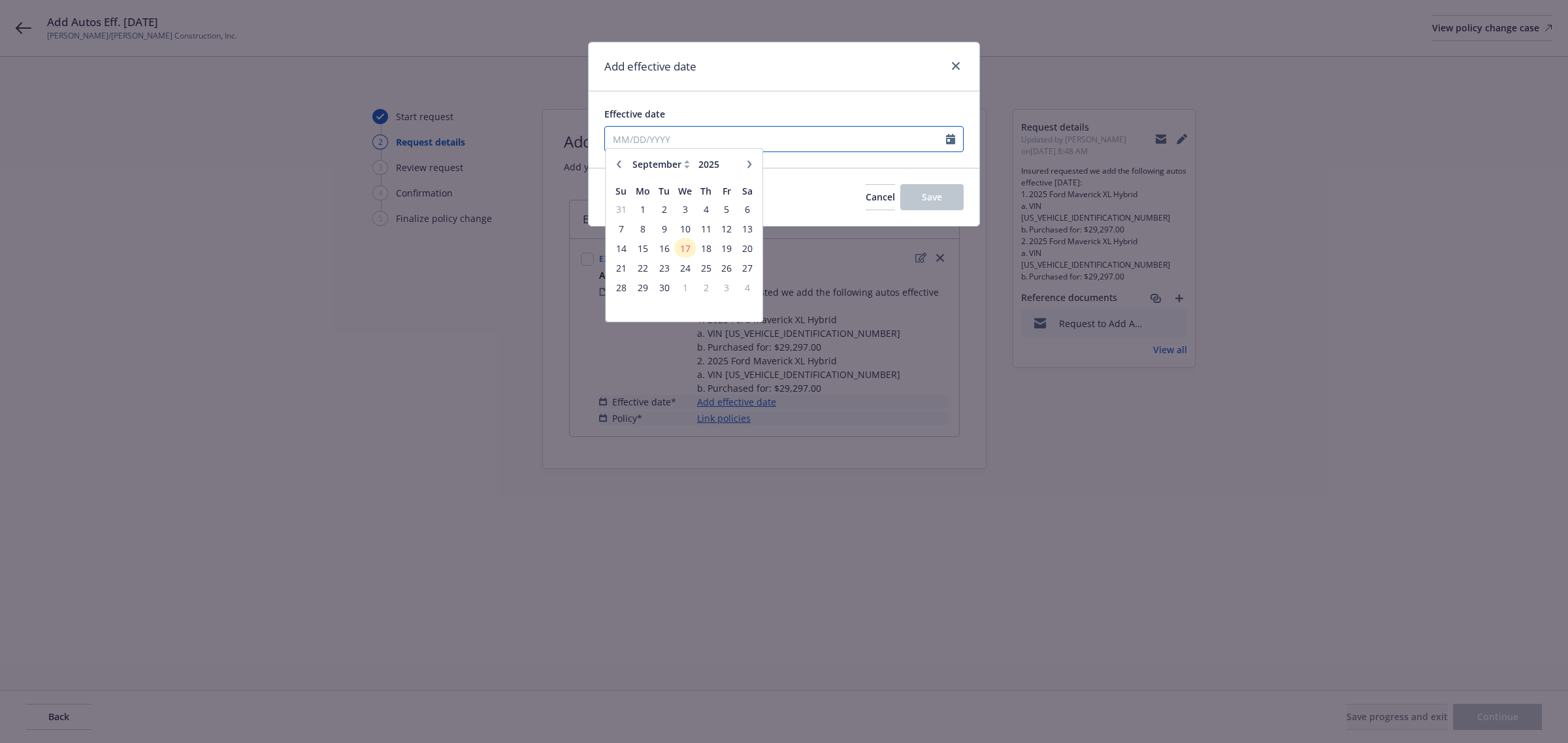
click at [719, 139] on input "Effective date" at bounding box center [775, 139] width 341 height 25
click at [666, 250] on span "16" at bounding box center [664, 254] width 18 height 16
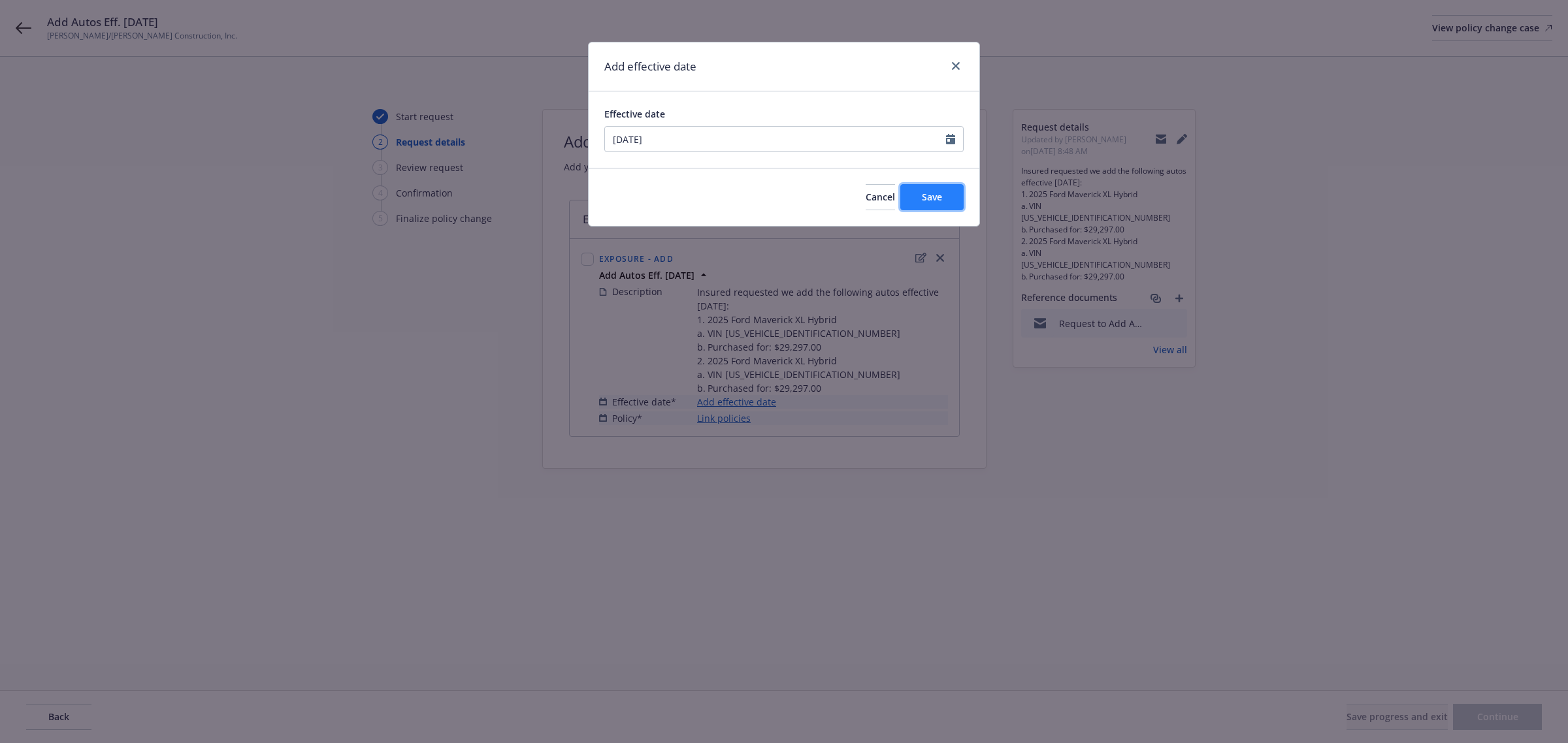
click at [933, 203] on span "Save" at bounding box center [932, 196] width 20 height 12
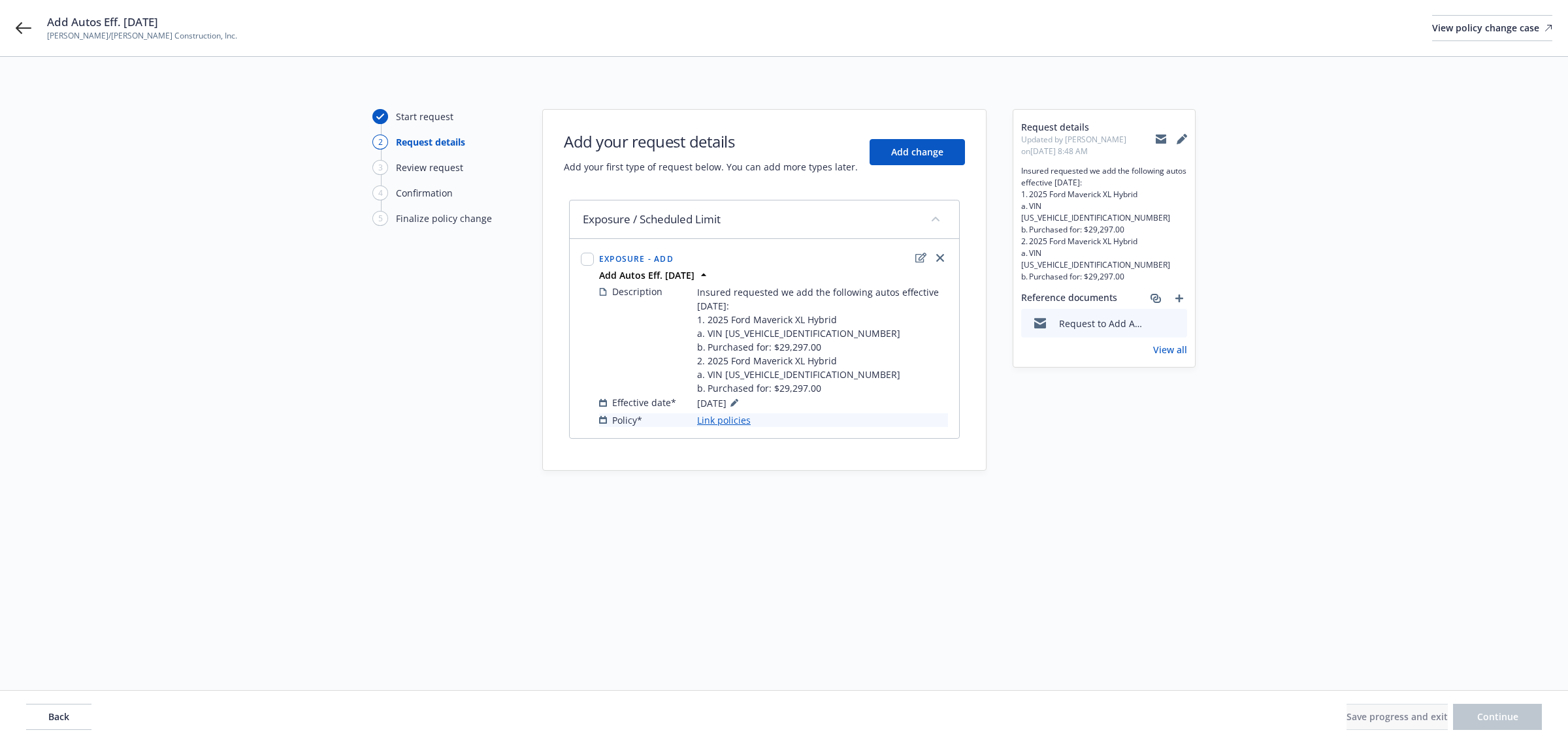
click at [740, 427] on link "Link policies" at bounding box center [723, 420] width 54 height 14
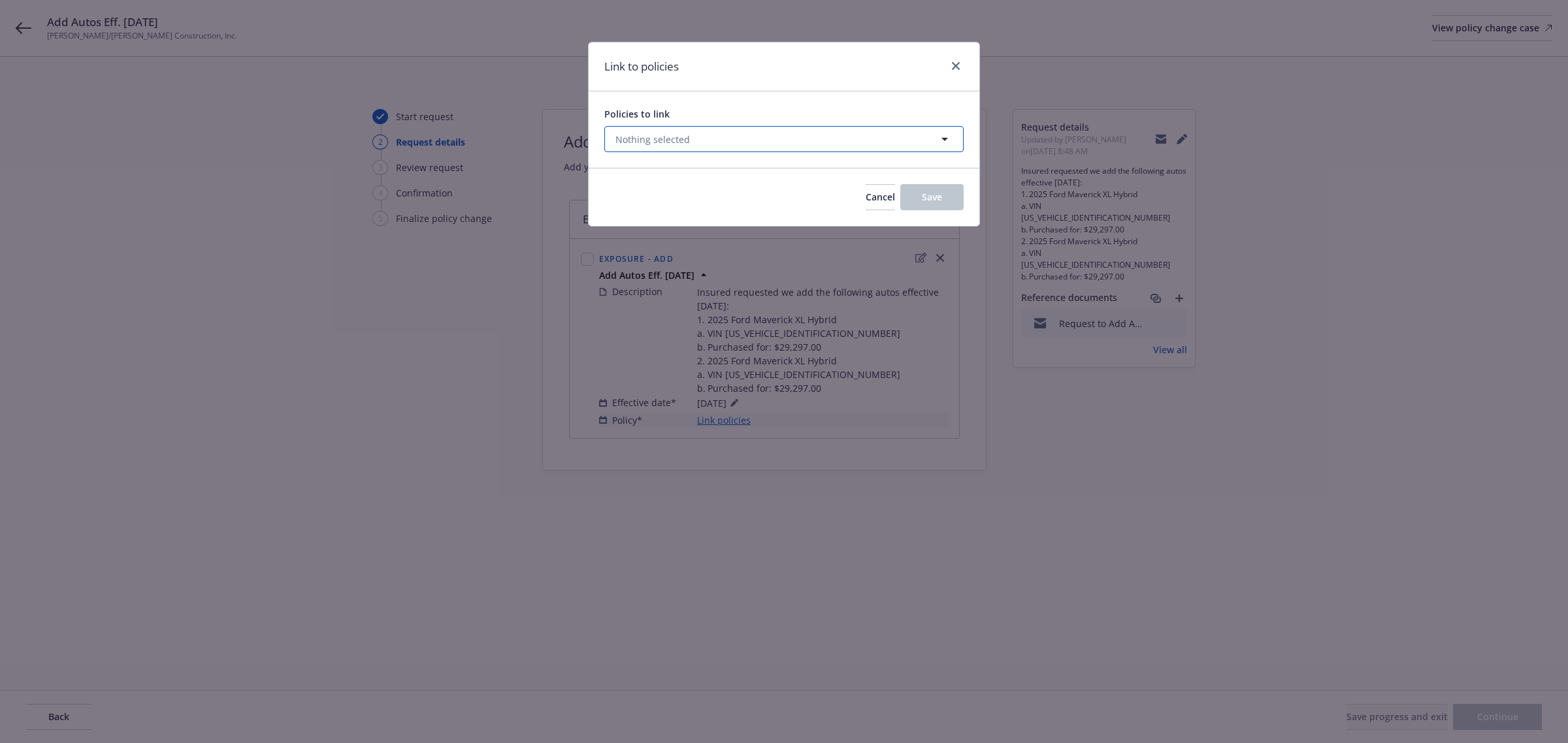
click at [683, 141] on span "Nothing selected" at bounding box center [652, 139] width 74 height 14
click at [693, 126] on div "Policies to link Nothing selected" at bounding box center [784, 129] width 359 height 45
click at [687, 134] on span "Nothing selected" at bounding box center [652, 139] width 74 height 14
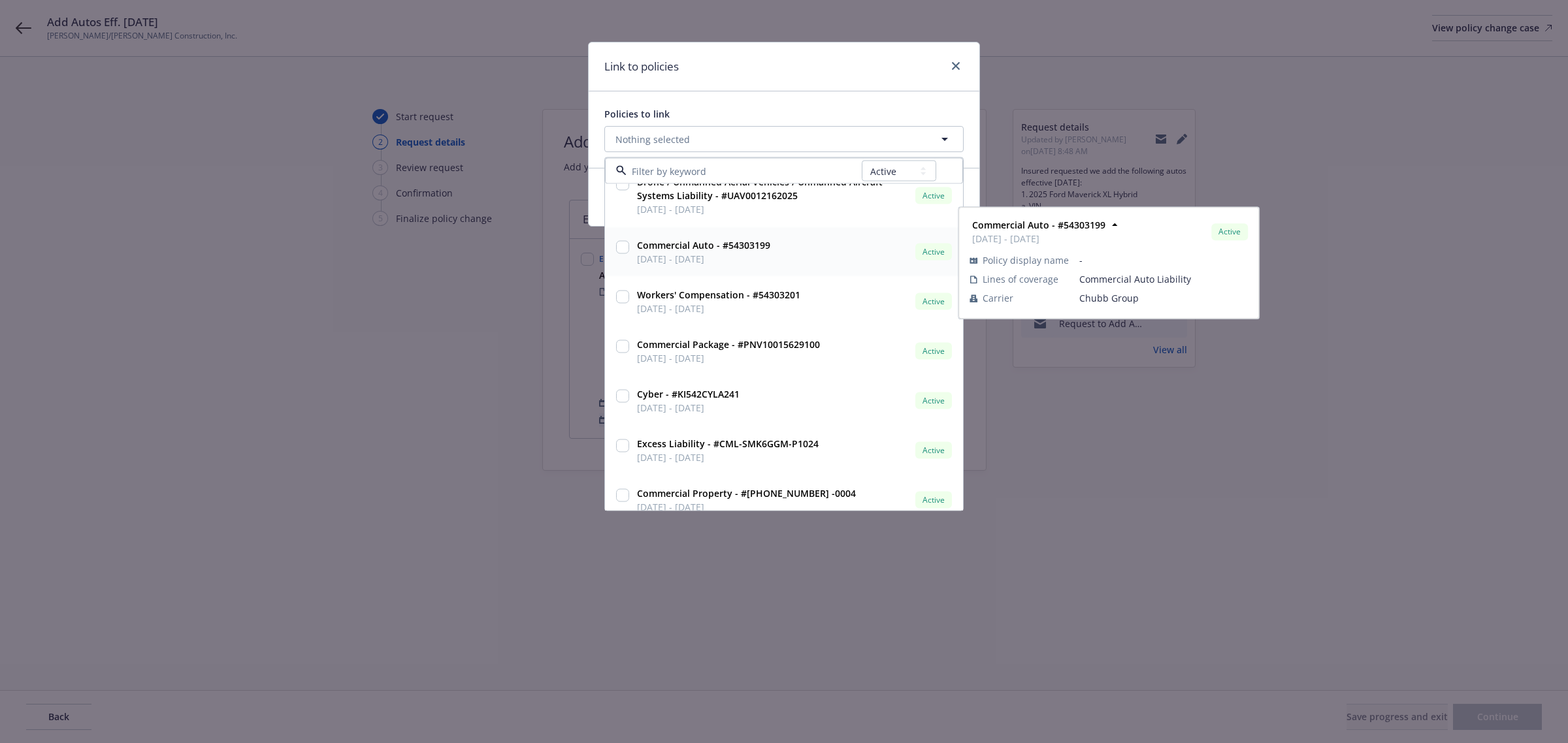
scroll to position [105, 0]
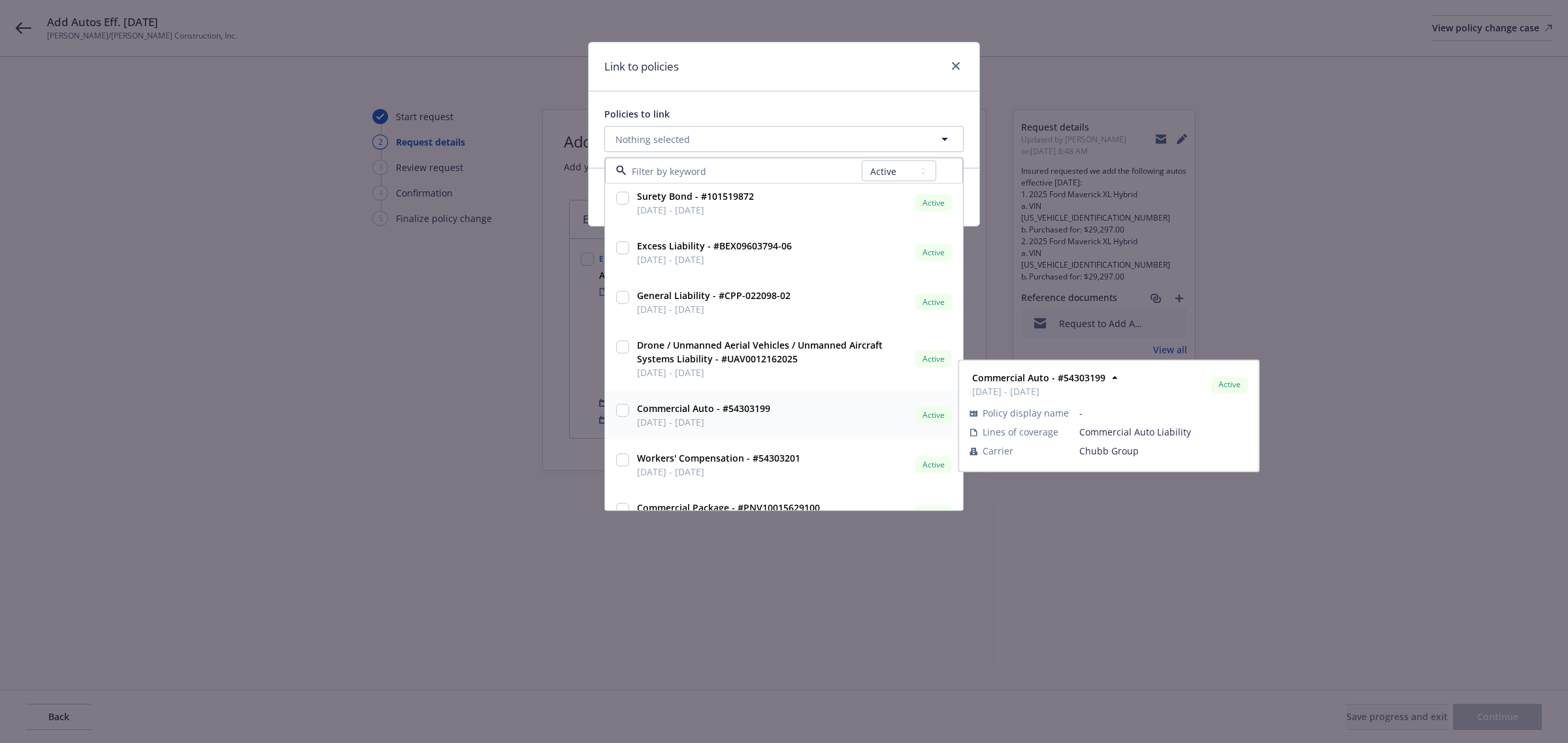
click at [624, 410] on input "checkbox" at bounding box center [622, 411] width 13 height 13
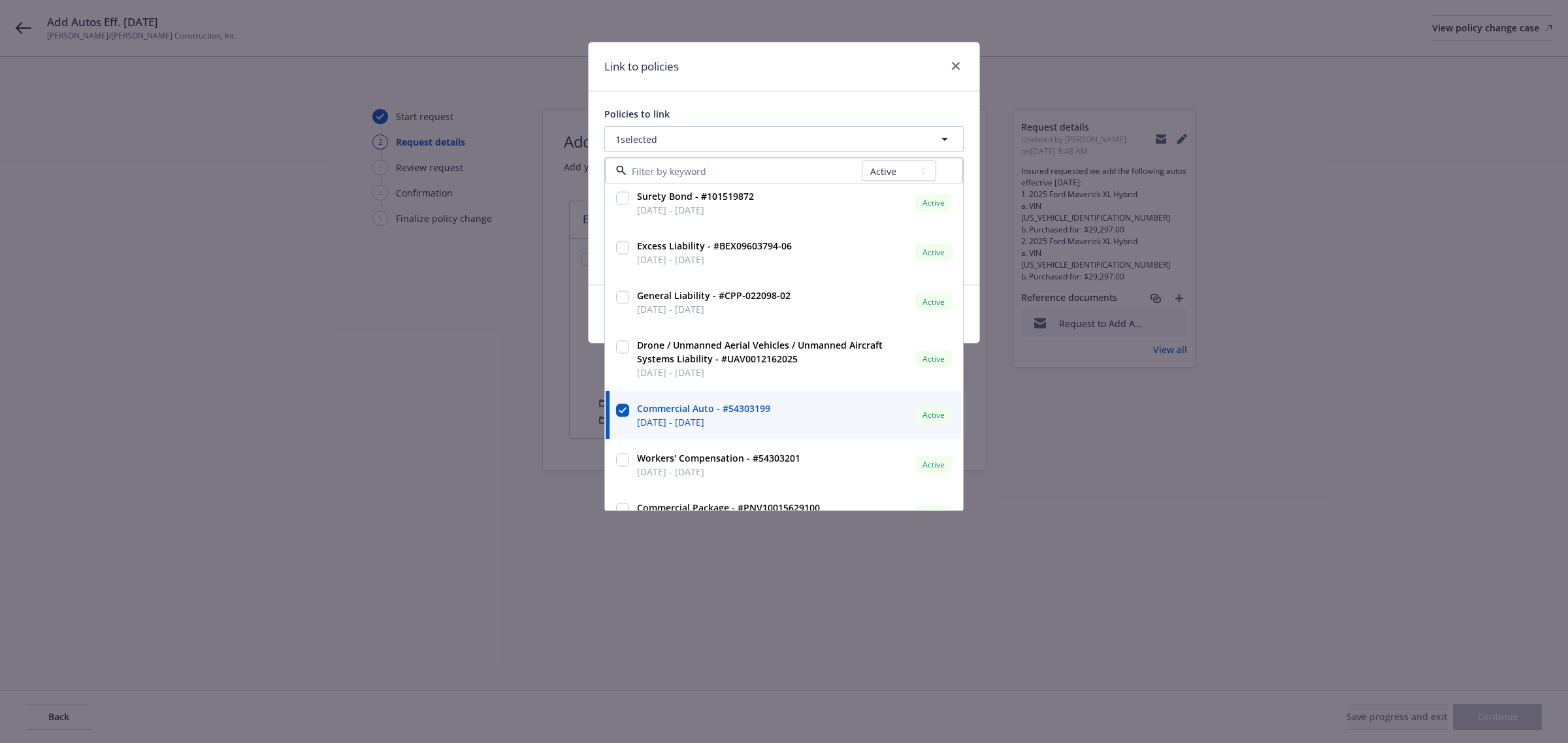
click at [714, 93] on div "Policies to link 1 selected All Active Upcoming Expired Cancelled Surety Bond -…" at bounding box center [784, 188] width 391 height 194
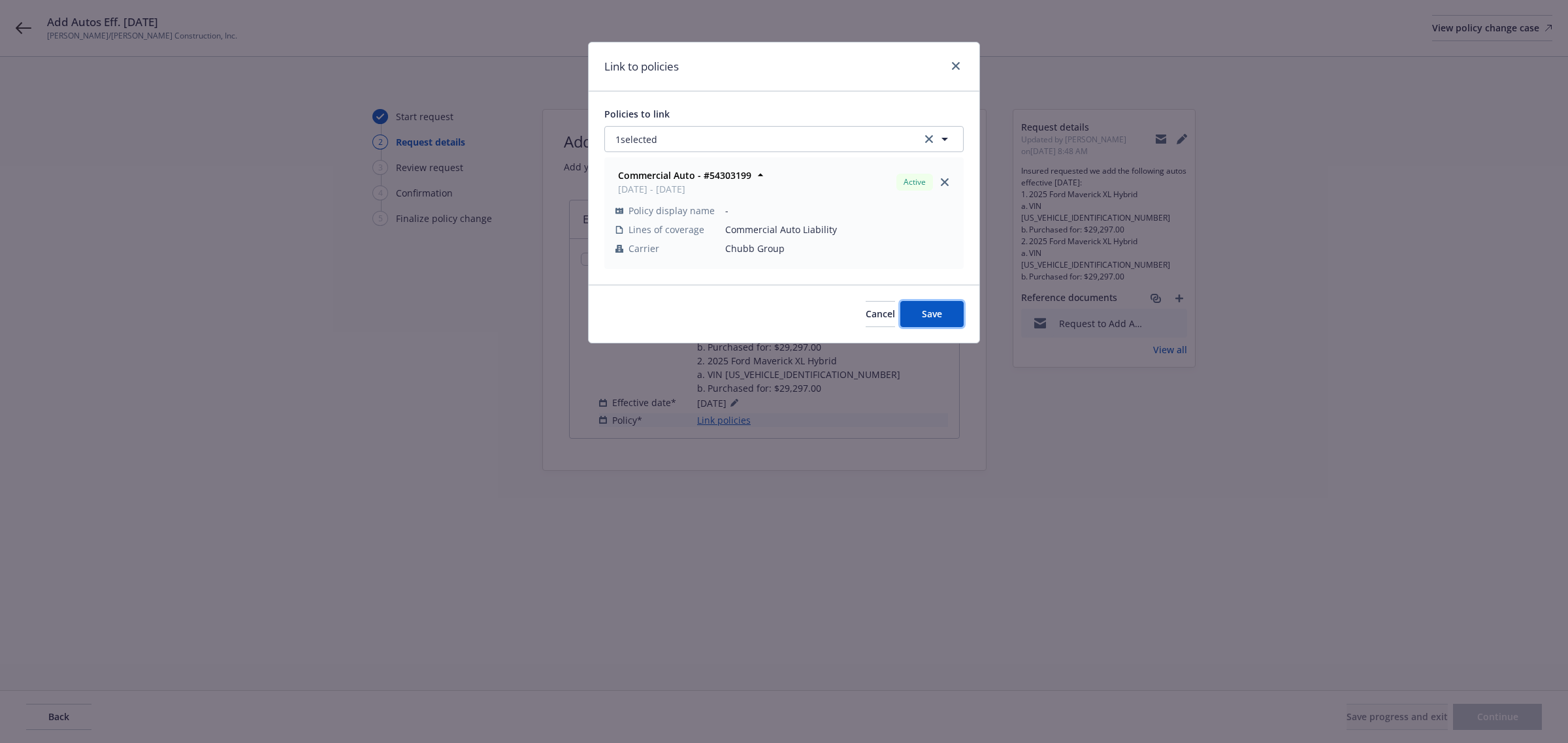
click at [933, 314] on span "Save" at bounding box center [932, 314] width 20 height 12
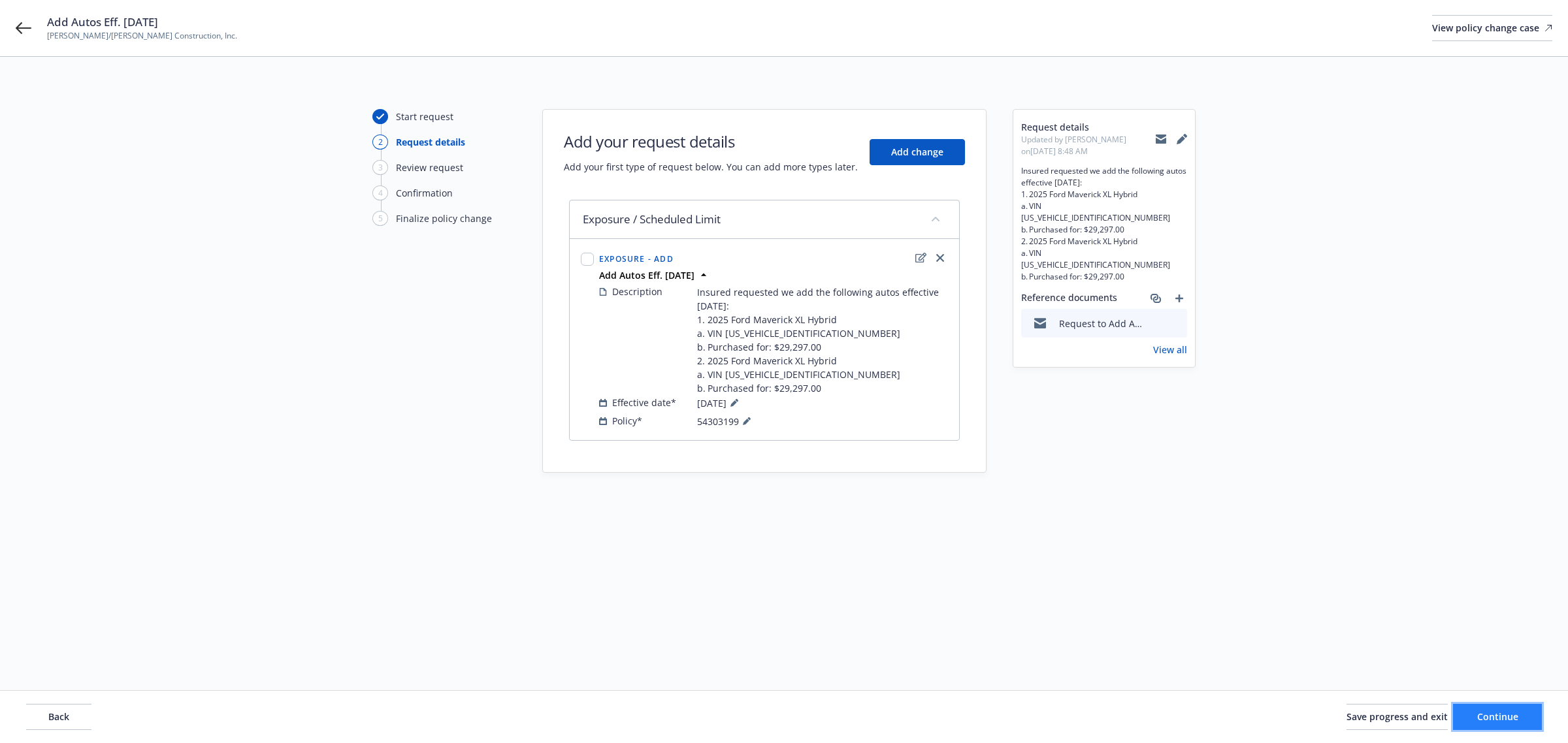
click at [1507, 720] on span "Continue" at bounding box center [1498, 717] width 41 height 12
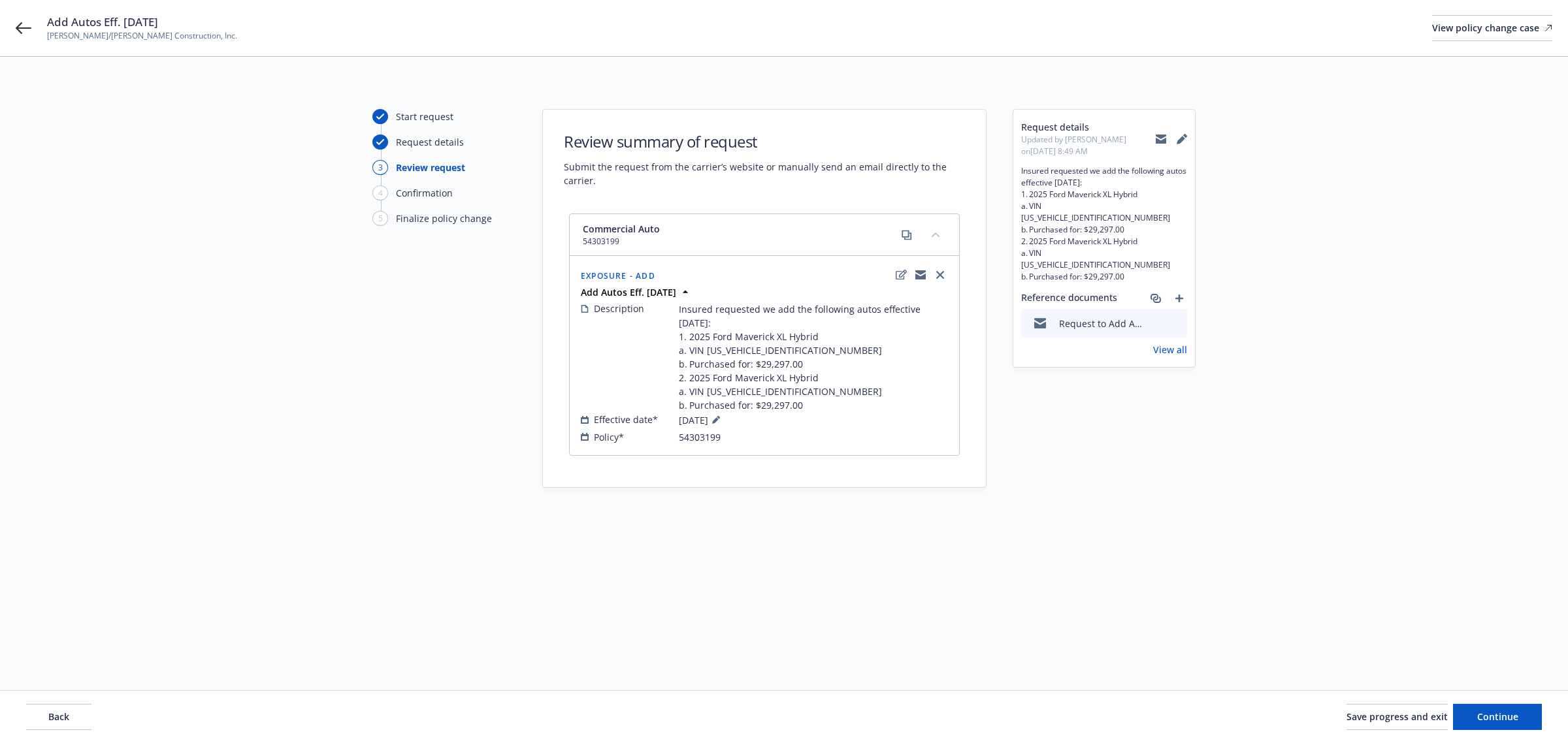
click at [1164, 141] on div at bounding box center [1171, 139] width 31 height 26
click at [1161, 141] on icon at bounding box center [1161, 140] width 11 height 6
drag, startPoint x: 740, startPoint y: 451, endPoint x: 667, endPoint y: 452, distance: 73.0
click at [667, 444] on div "Policy* 54303199" at bounding box center [765, 437] width 367 height 14
copy div "54303199"
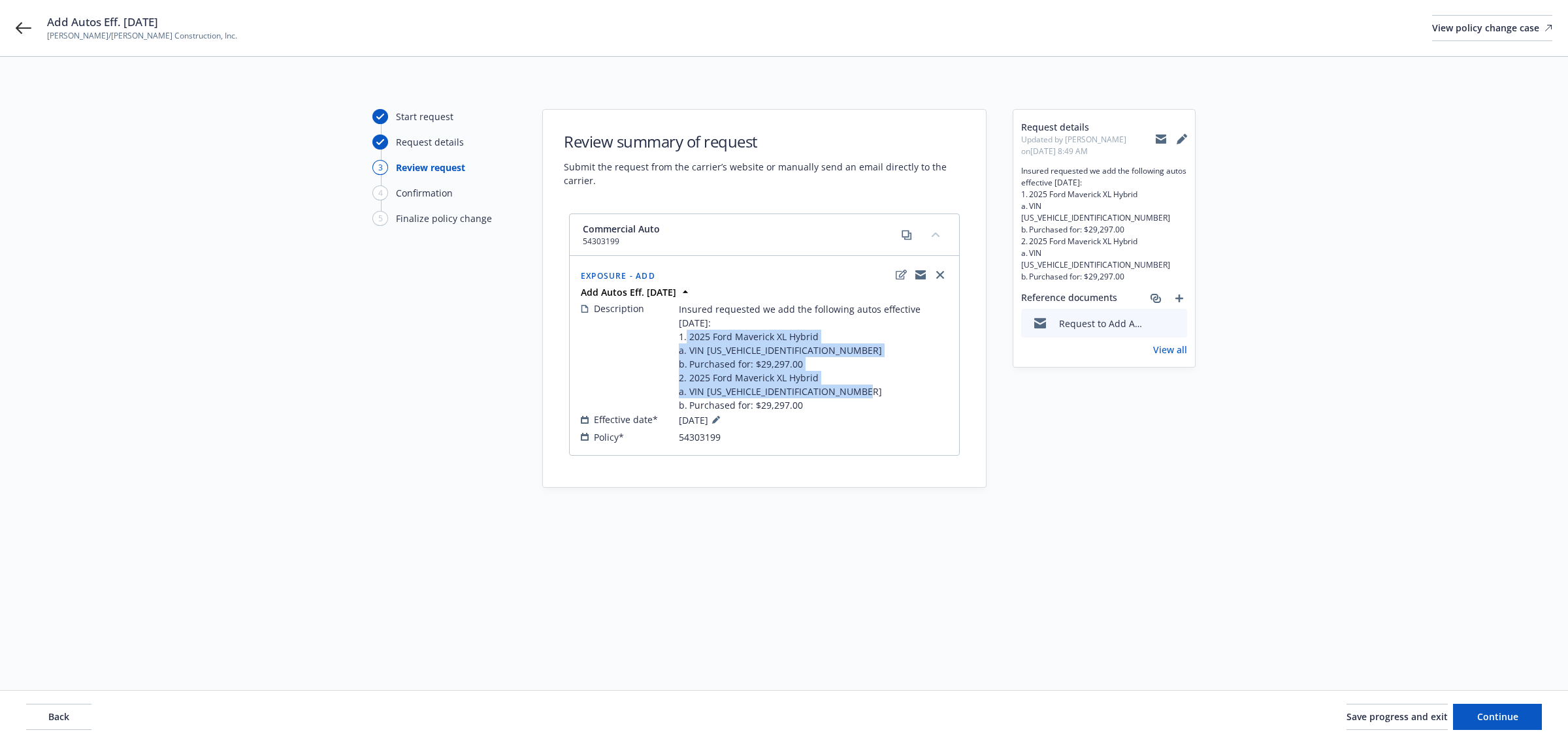
drag, startPoint x: 747, startPoint y: 330, endPoint x: 808, endPoint y: 407, distance: 98.2
click at [808, 407] on span "Insured requested we add the following autos effective 9/16/2025: 1. 2025 Ford …" at bounding box center [813, 357] width 269 height 110
copy span "1. 2025 Ford Maverick XL Hybrid a. VIN 3FTTW8A30SRB40023 b. Purchased for: $29,…"
click at [33, 39] on div "Add Autos Eff. 9/16/2025 Elliott/Drinkward Construction, Inc. View policy chang…" at bounding box center [784, 28] width 1568 height 56
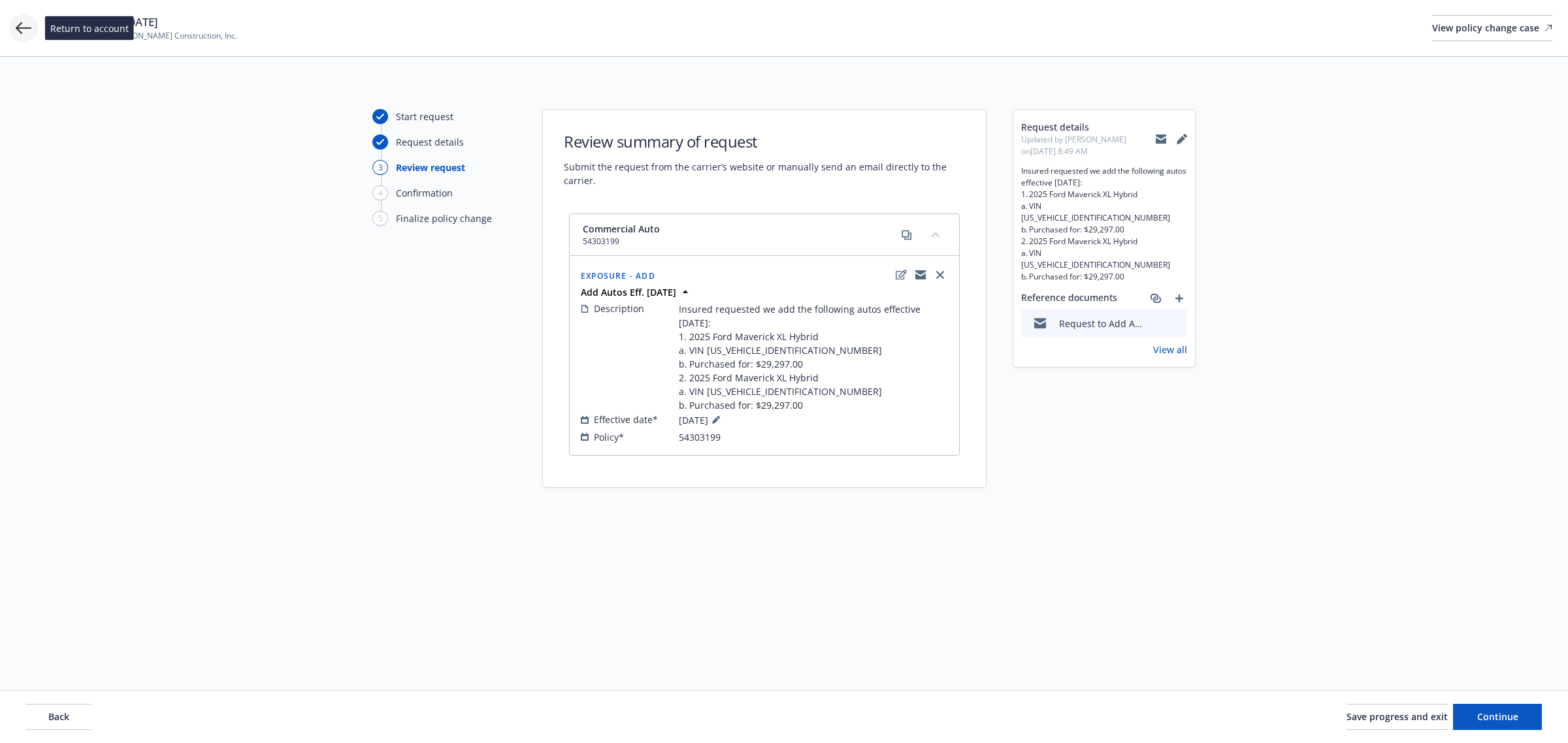
click at [28, 33] on icon at bounding box center [24, 28] width 16 height 16
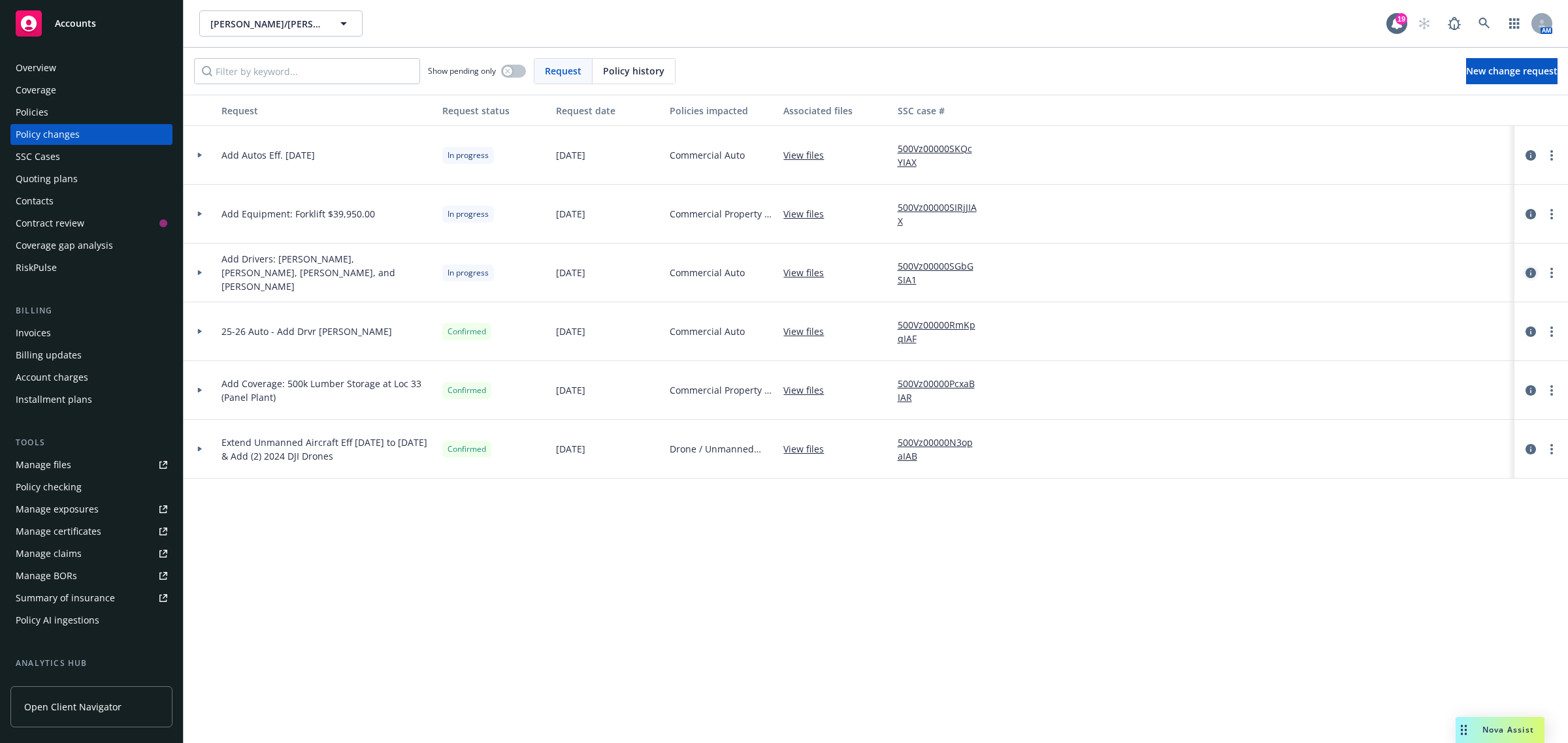
click at [1529, 271] on icon "circleInformation" at bounding box center [1531, 273] width 11 height 11
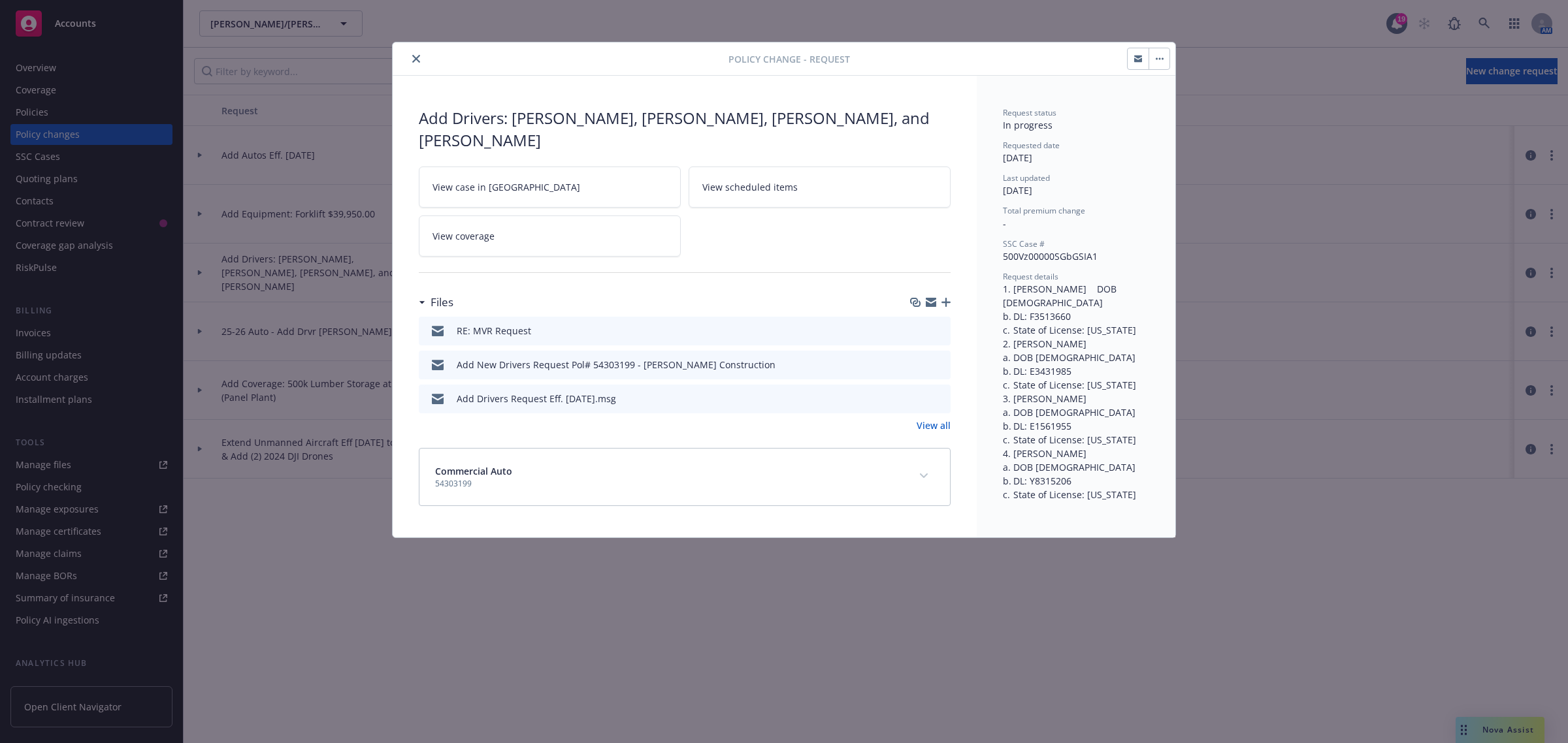
click at [938, 364] on icon "preview file" at bounding box center [938, 364] width 11 height 9
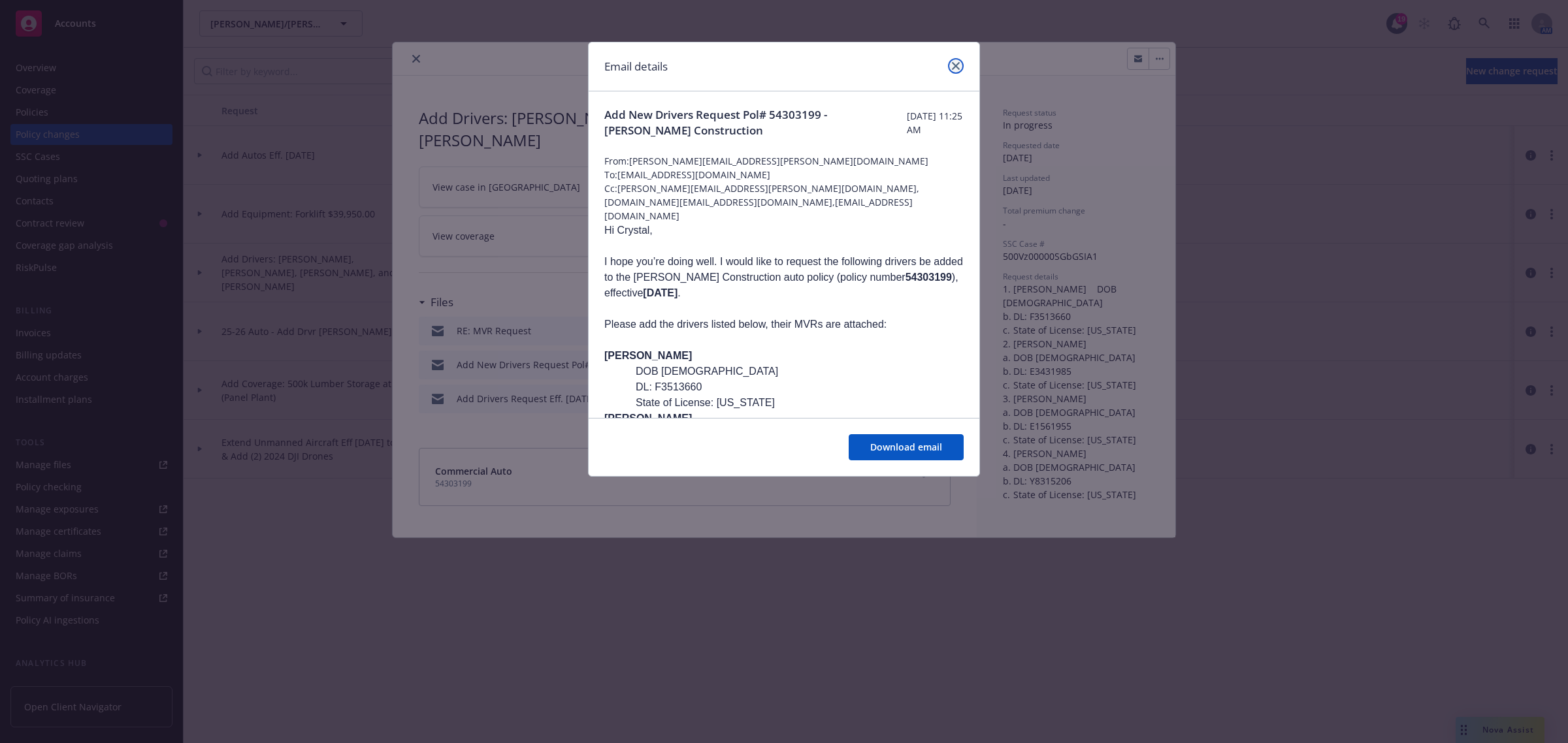
click at [957, 69] on icon "close" at bounding box center [956, 66] width 8 height 8
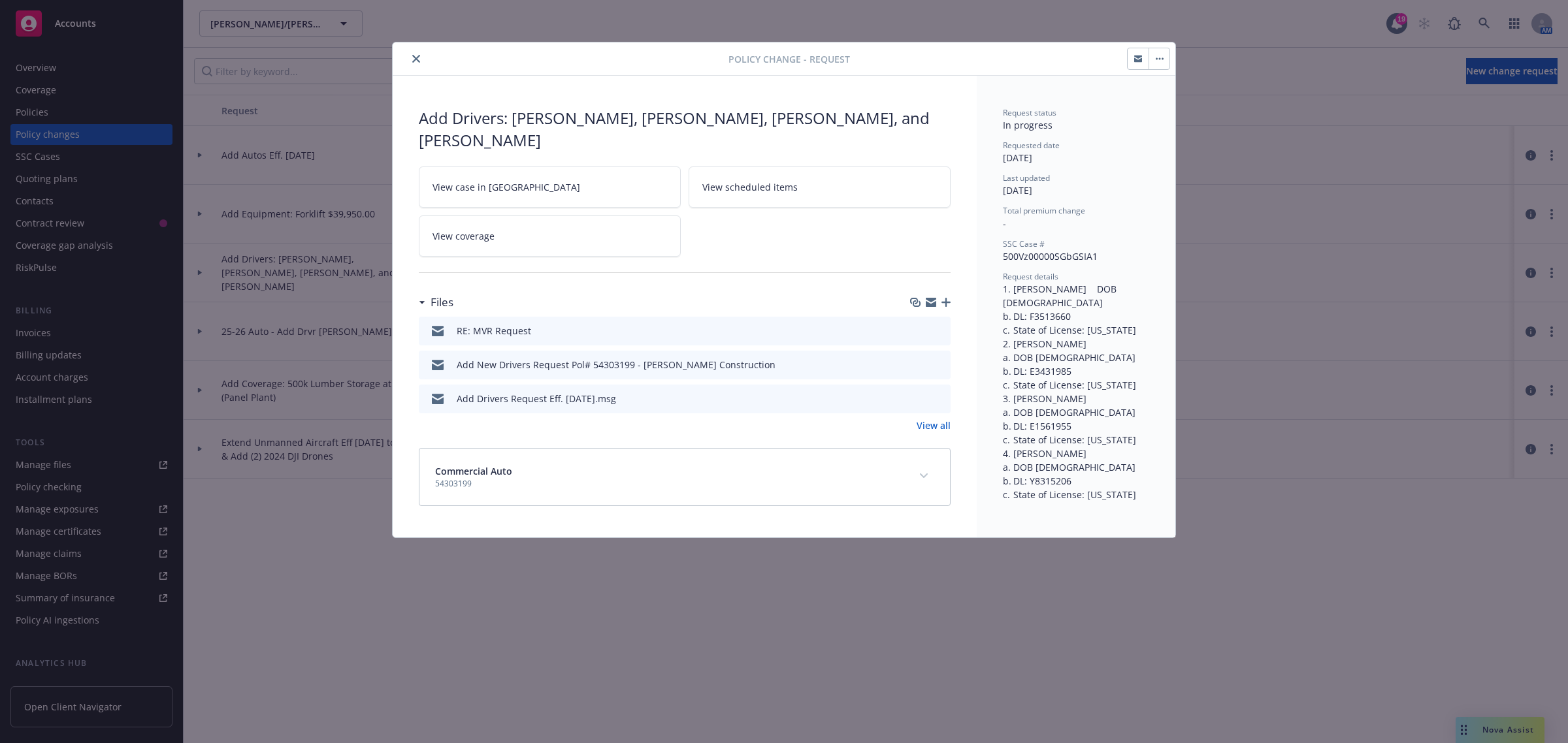
click at [413, 59] on icon "close" at bounding box center [416, 59] width 8 height 8
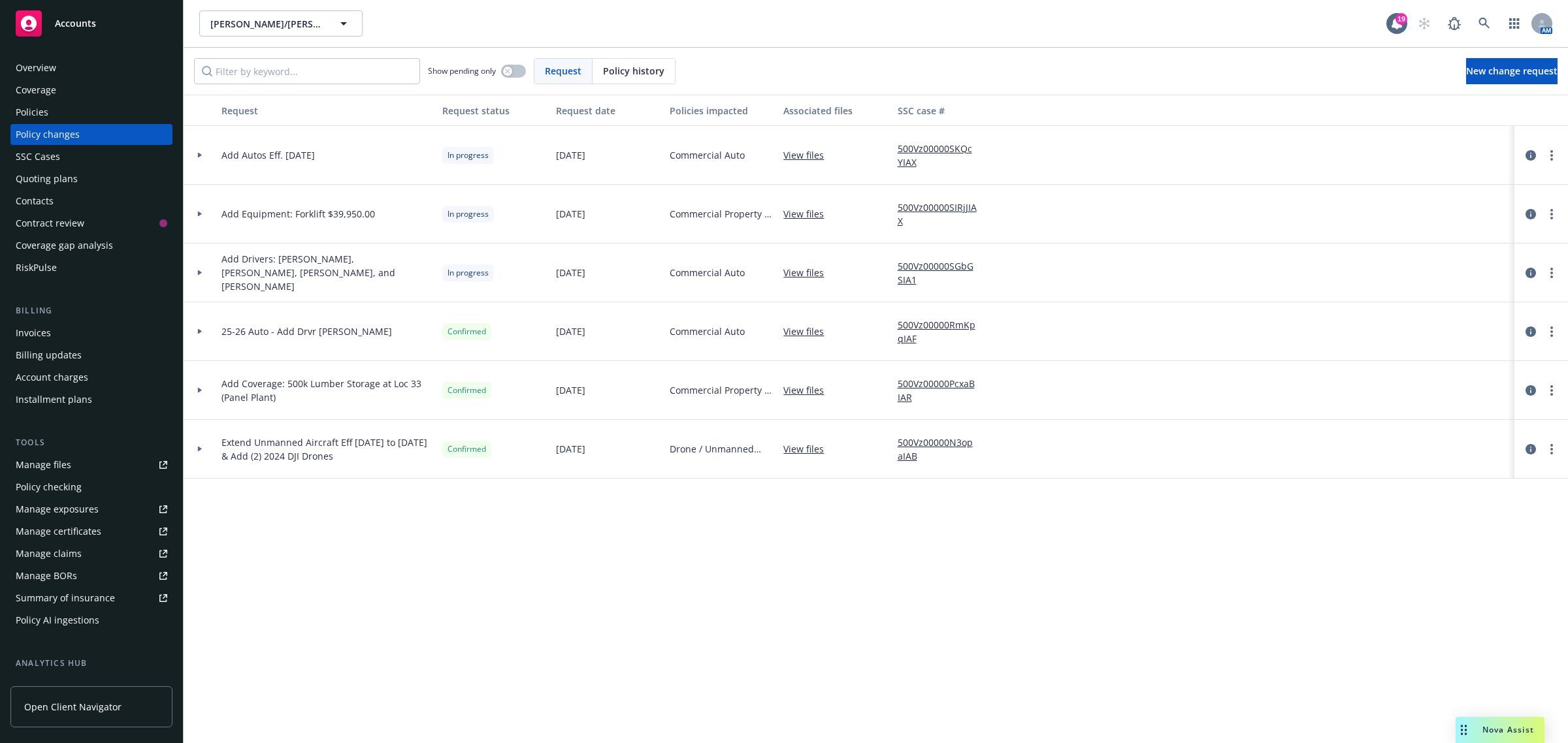
click at [198, 154] on icon at bounding box center [199, 155] width 4 height 5
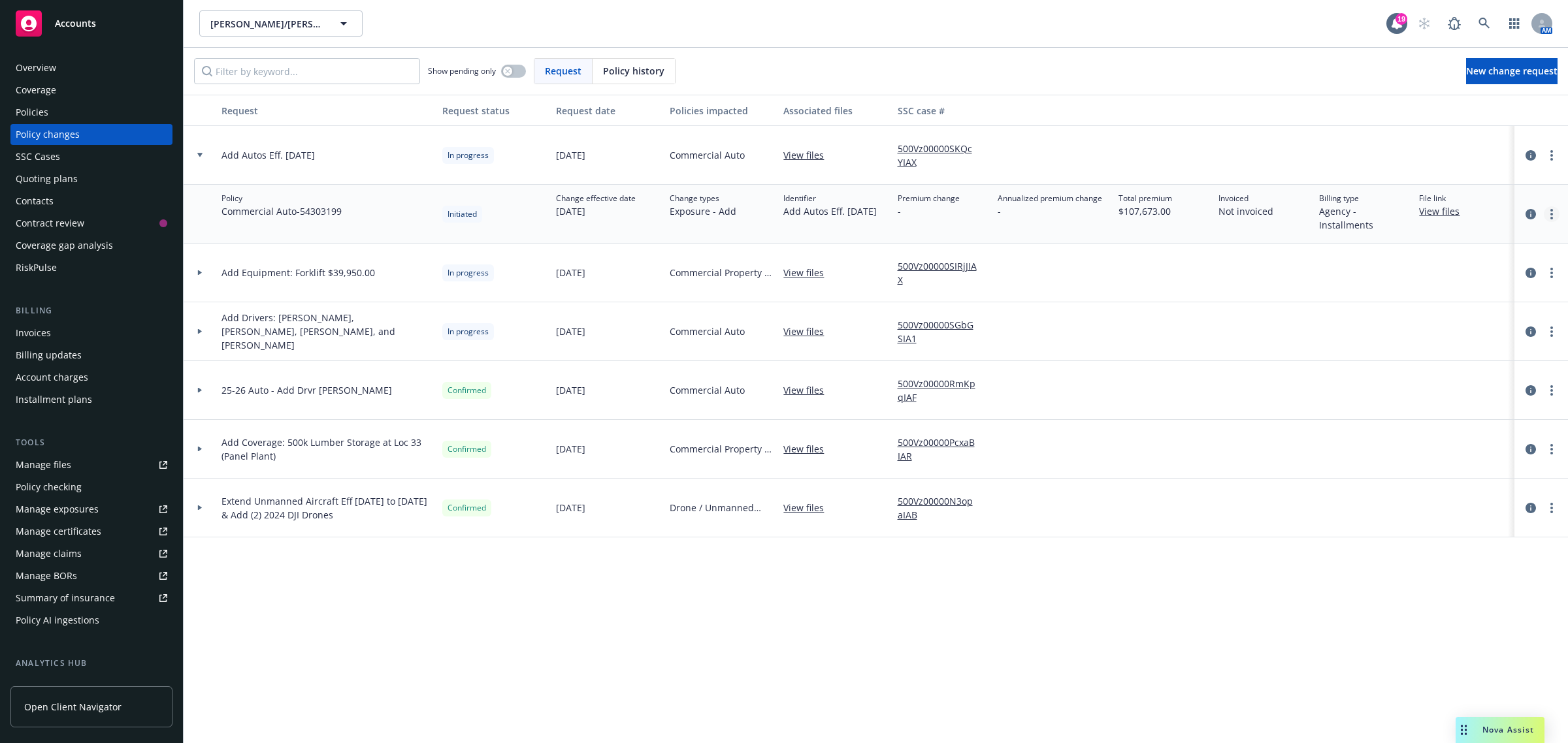
click at [1547, 217] on link "more" at bounding box center [1552, 214] width 16 height 16
click at [1399, 262] on link "Resume workflow" at bounding box center [1448, 267] width 224 height 26
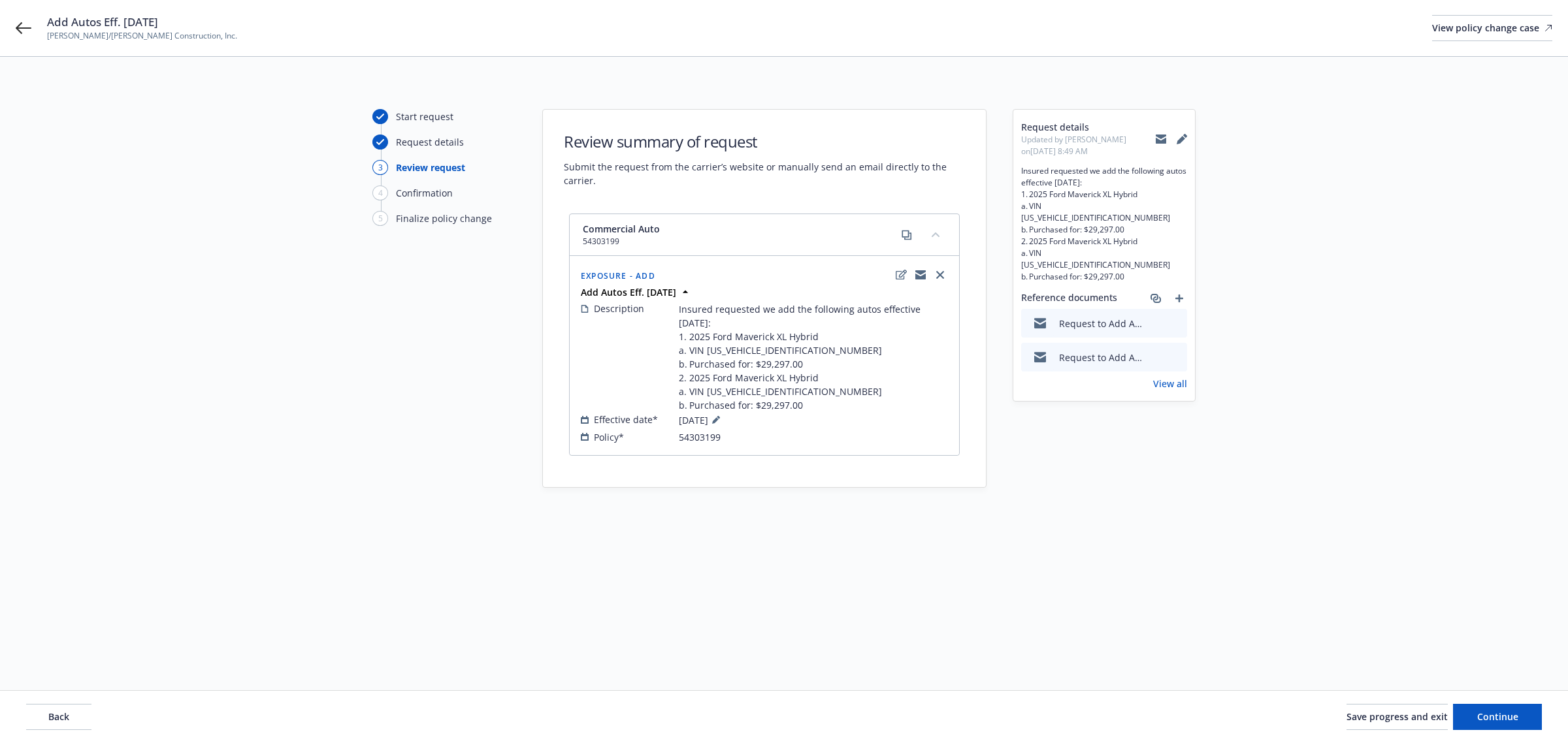
click at [1161, 141] on icon at bounding box center [1161, 140] width 11 height 6
